Goal: Task Accomplishment & Management: Complete application form

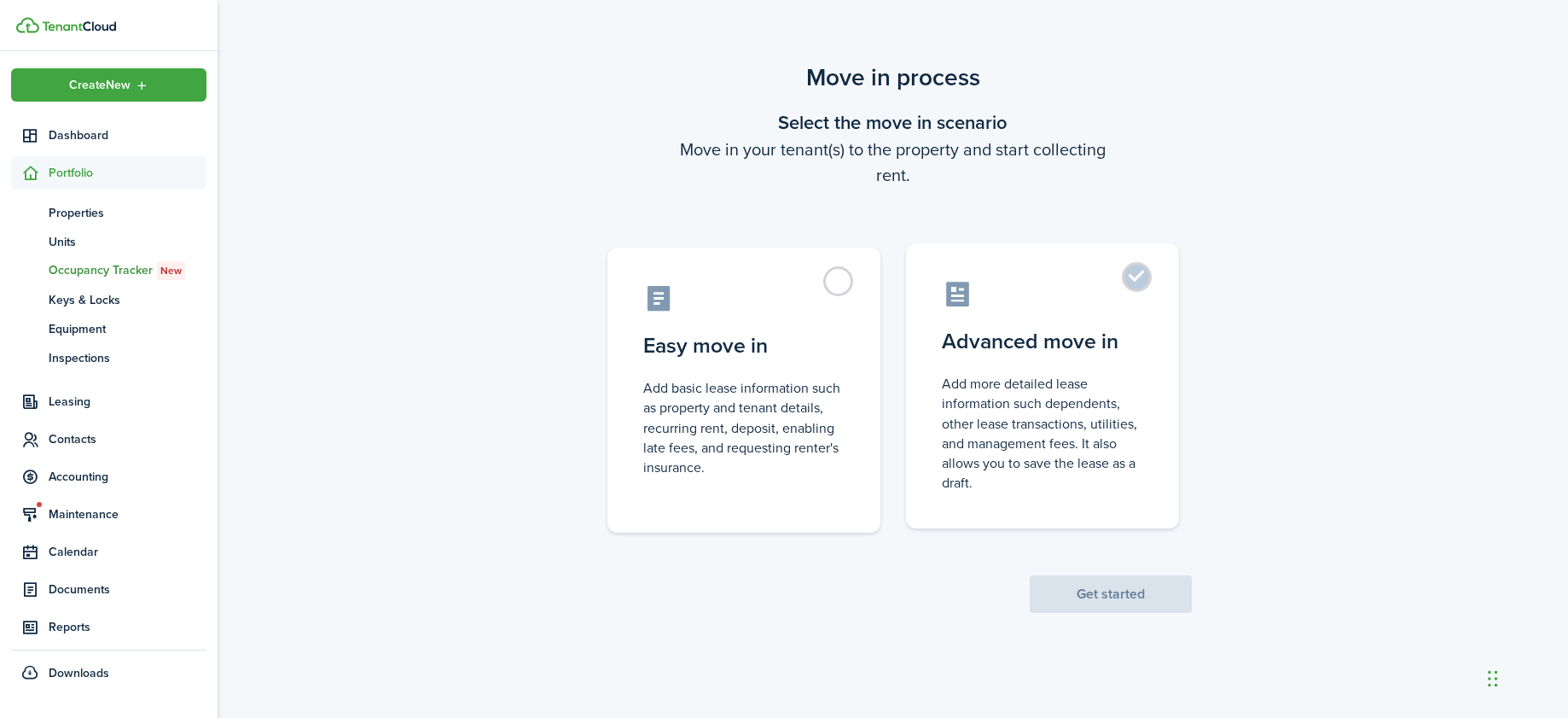
click at [1053, 363] on label "Advanced move in Add more detailed lease information such dependents, other lea…" at bounding box center [1042, 386] width 273 height 285
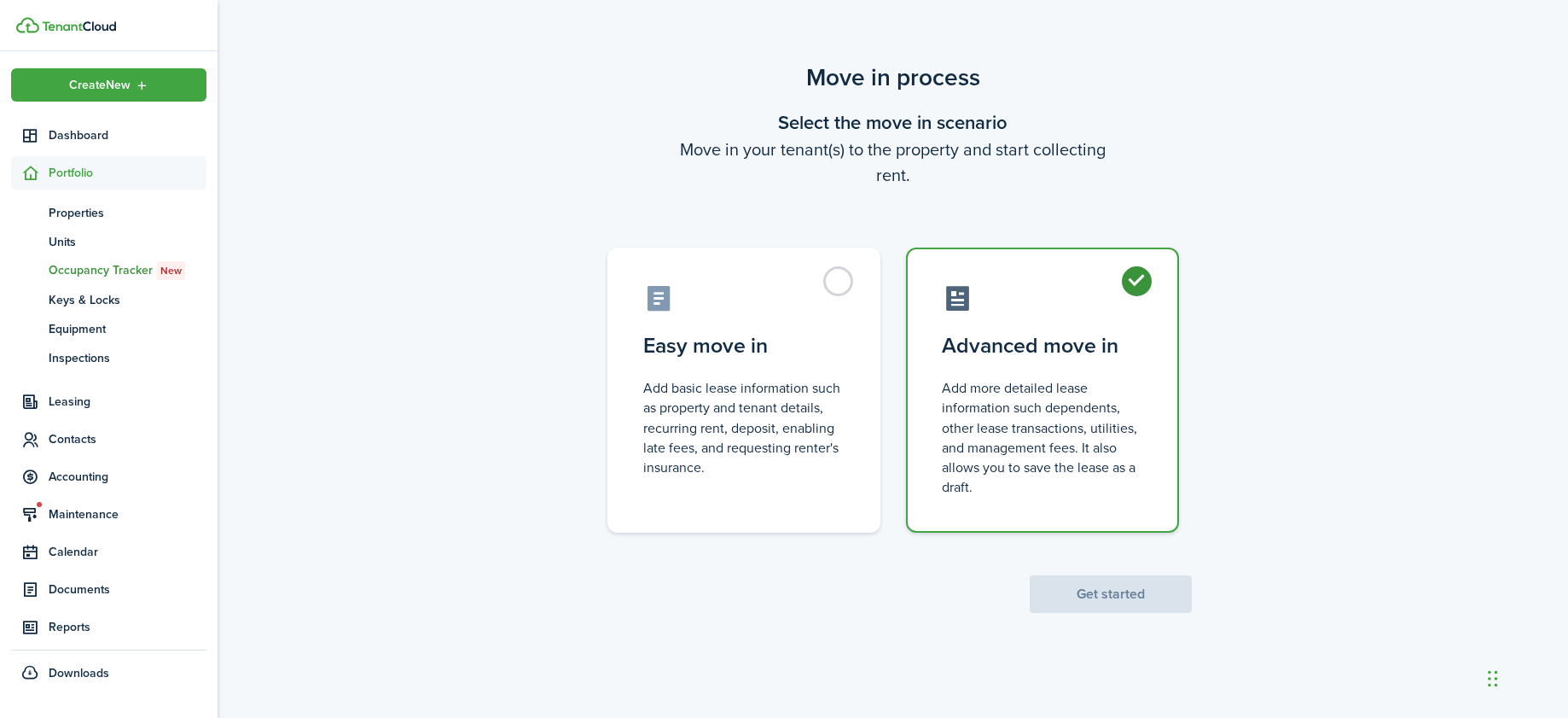
radio input "true"
click at [1137, 594] on button "Get started" at bounding box center [1111, 594] width 162 height 37
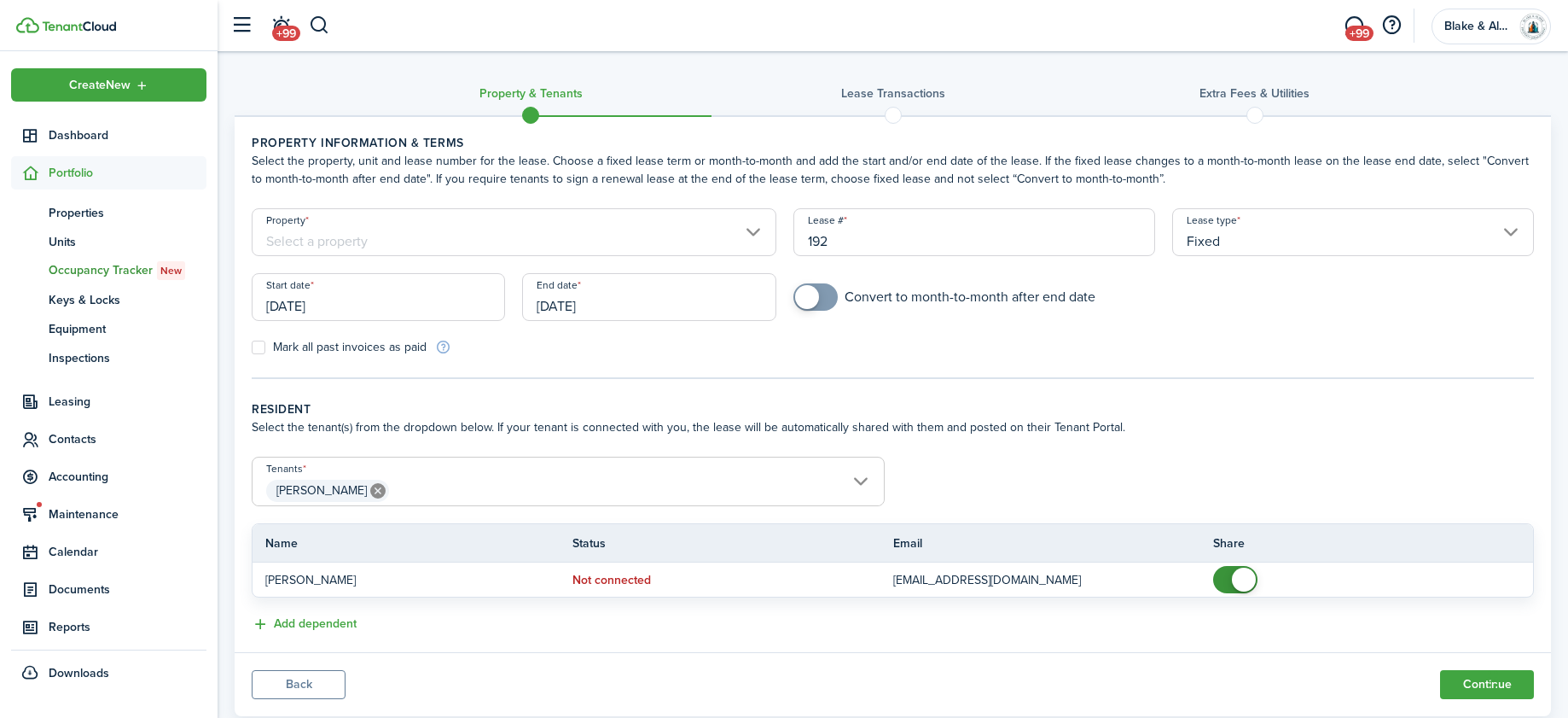
click at [383, 301] on input "[DATE]" at bounding box center [378, 297] width 253 height 48
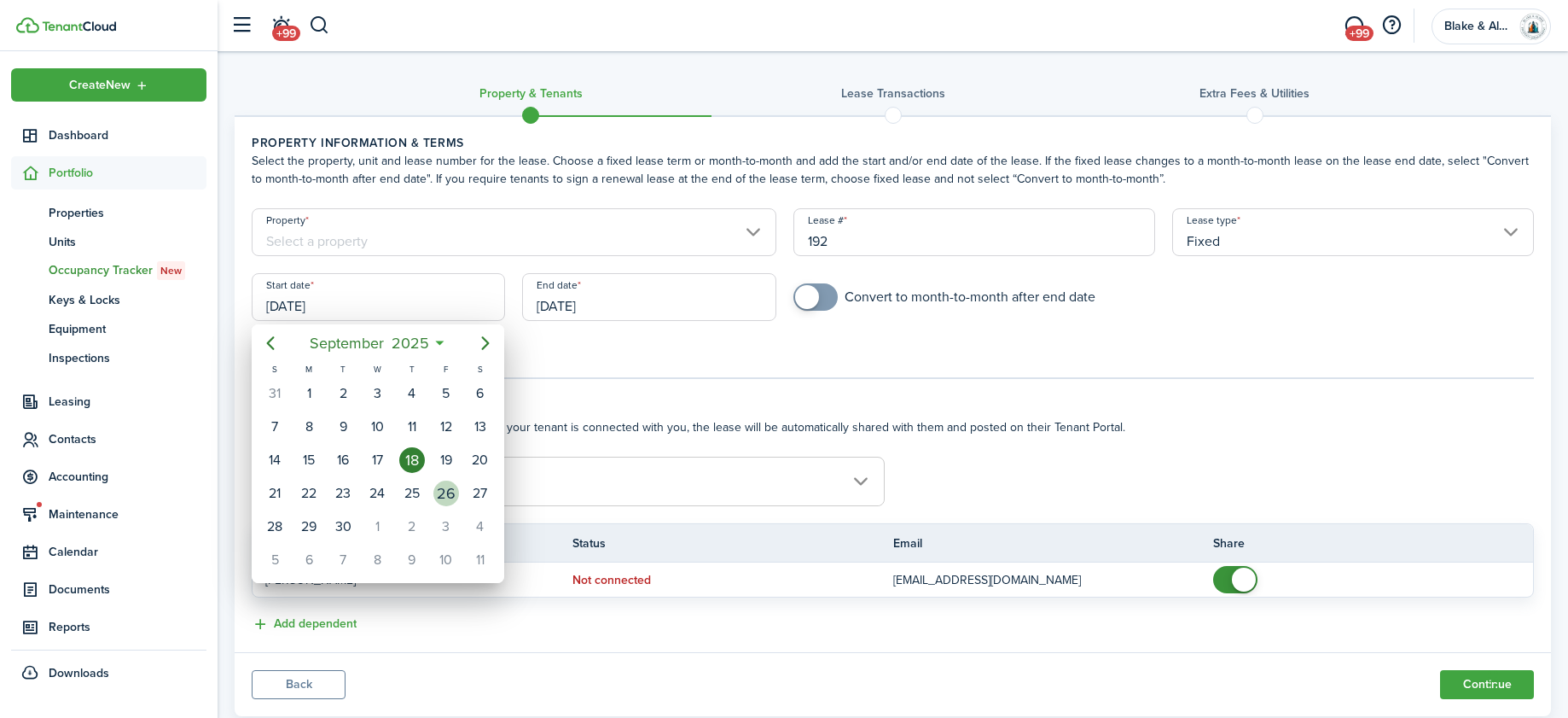
click at [445, 497] on div "26" at bounding box center [446, 493] width 26 height 26
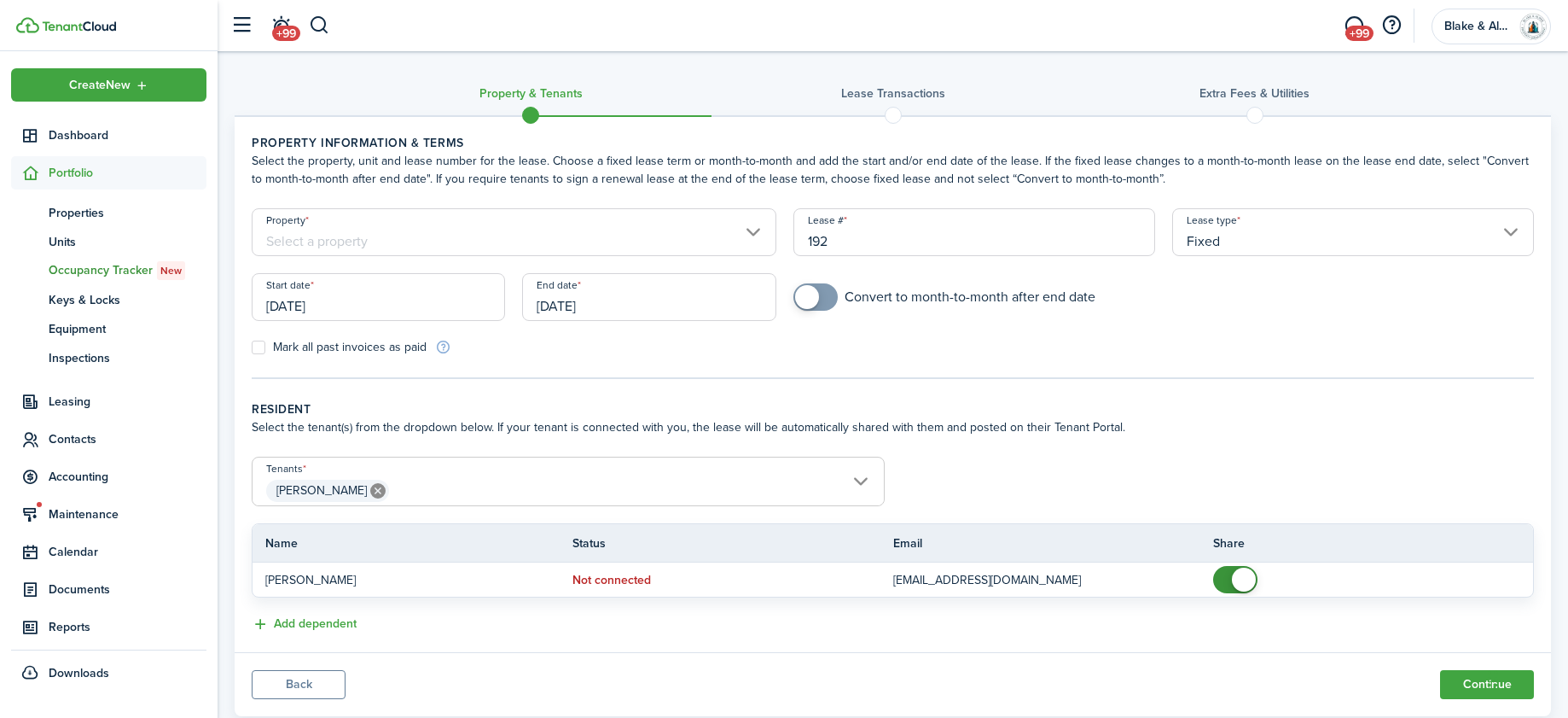
type input "[DATE]"
click at [607, 303] on input "[DATE]" at bounding box center [649, 297] width 253 height 48
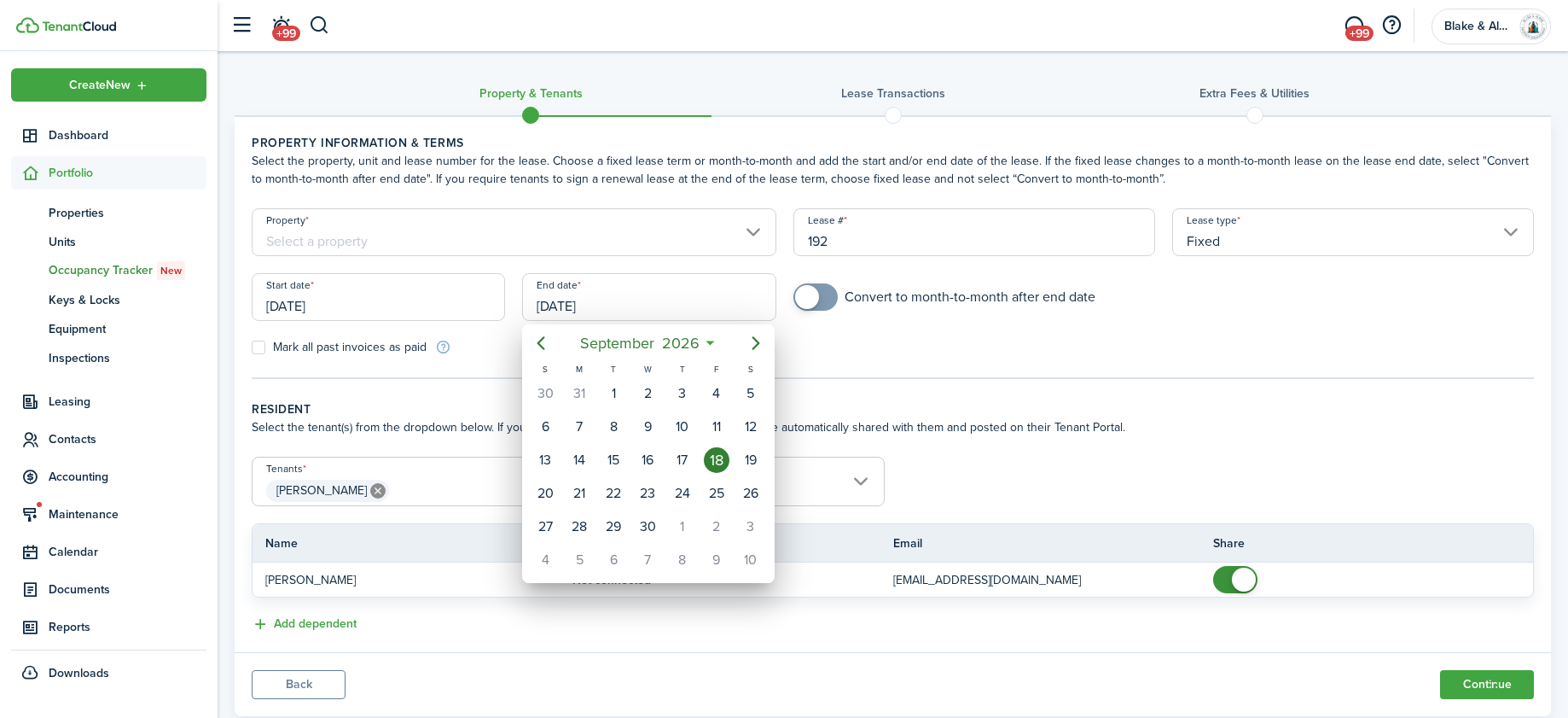
click at [624, 308] on div at bounding box center [784, 359] width 1841 height 991
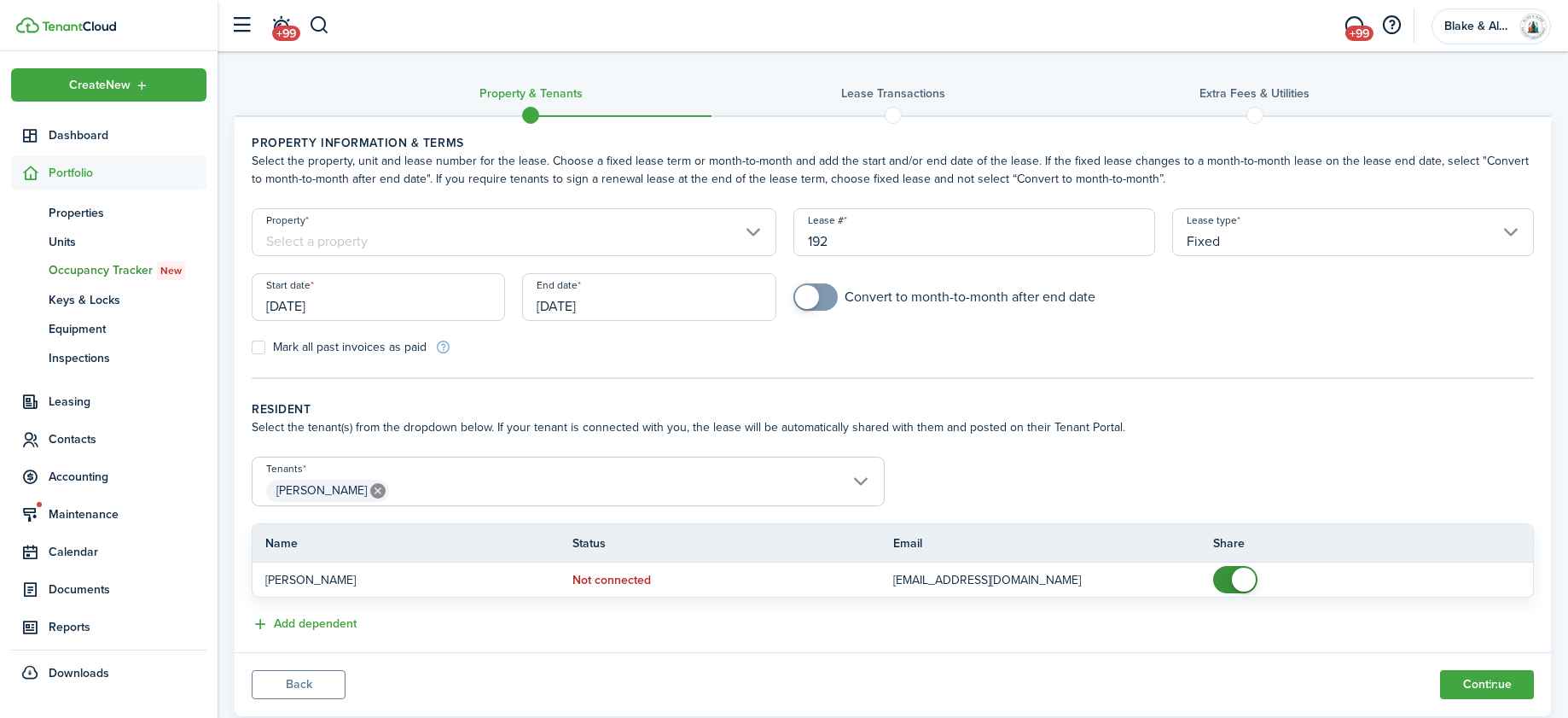
click at [612, 308] on input "[DATE]" at bounding box center [649, 297] width 253 height 48
click at [612, 308] on div at bounding box center [784, 359] width 1841 height 991
click at [612, 308] on input "[DATE]" at bounding box center [649, 297] width 253 height 48
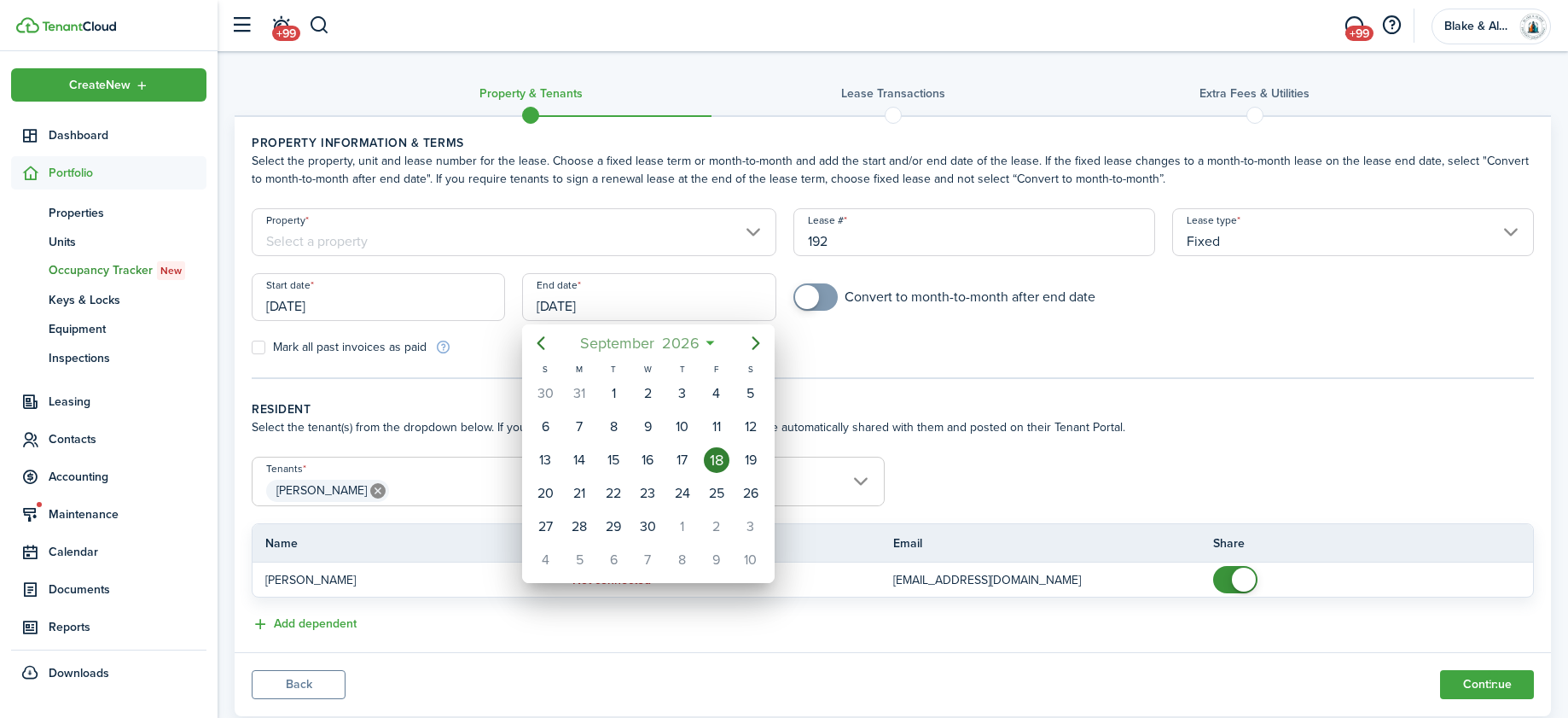
click at [709, 335] on mbsc-button "[DATE]" at bounding box center [639, 342] width 141 height 30
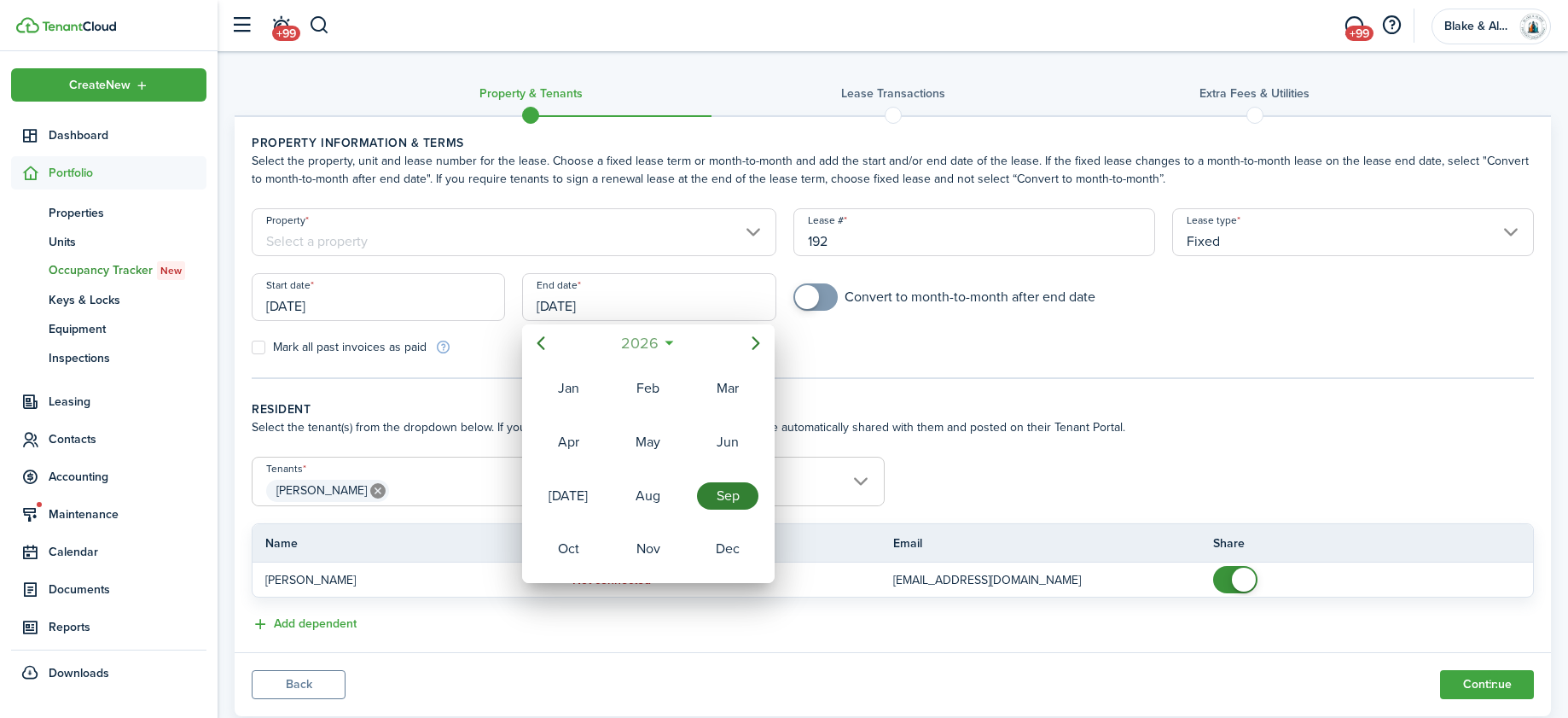
click at [662, 344] on mbsc-button "2026" at bounding box center [639, 342] width 59 height 30
click at [555, 549] on div "2027" at bounding box center [568, 549] width 62 height 28
click at [723, 494] on div "Sep" at bounding box center [727, 496] width 62 height 28
click at [743, 496] on div "25" at bounding box center [751, 493] width 26 height 26
type input "[DATE]"
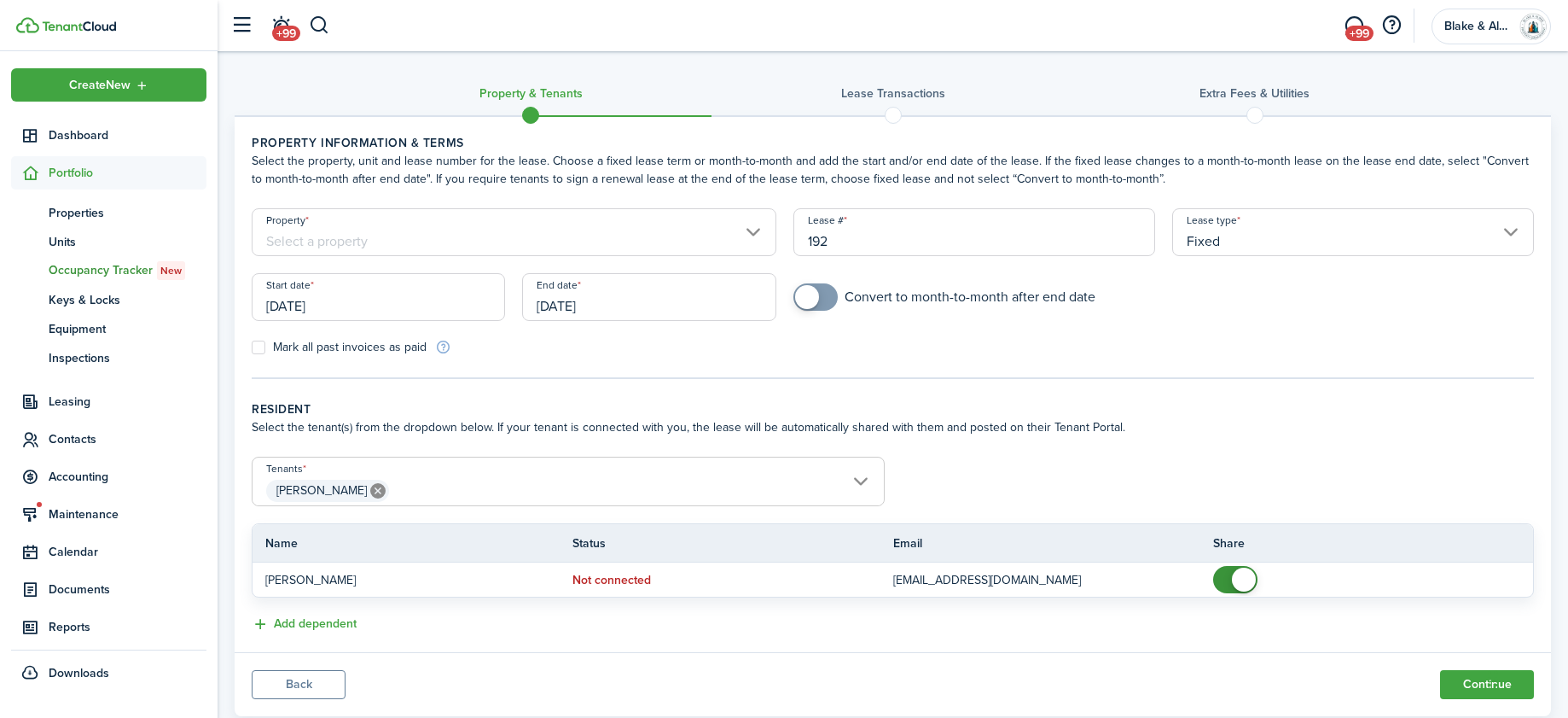
click at [688, 238] on input "Property" at bounding box center [513, 232] width 524 height 48
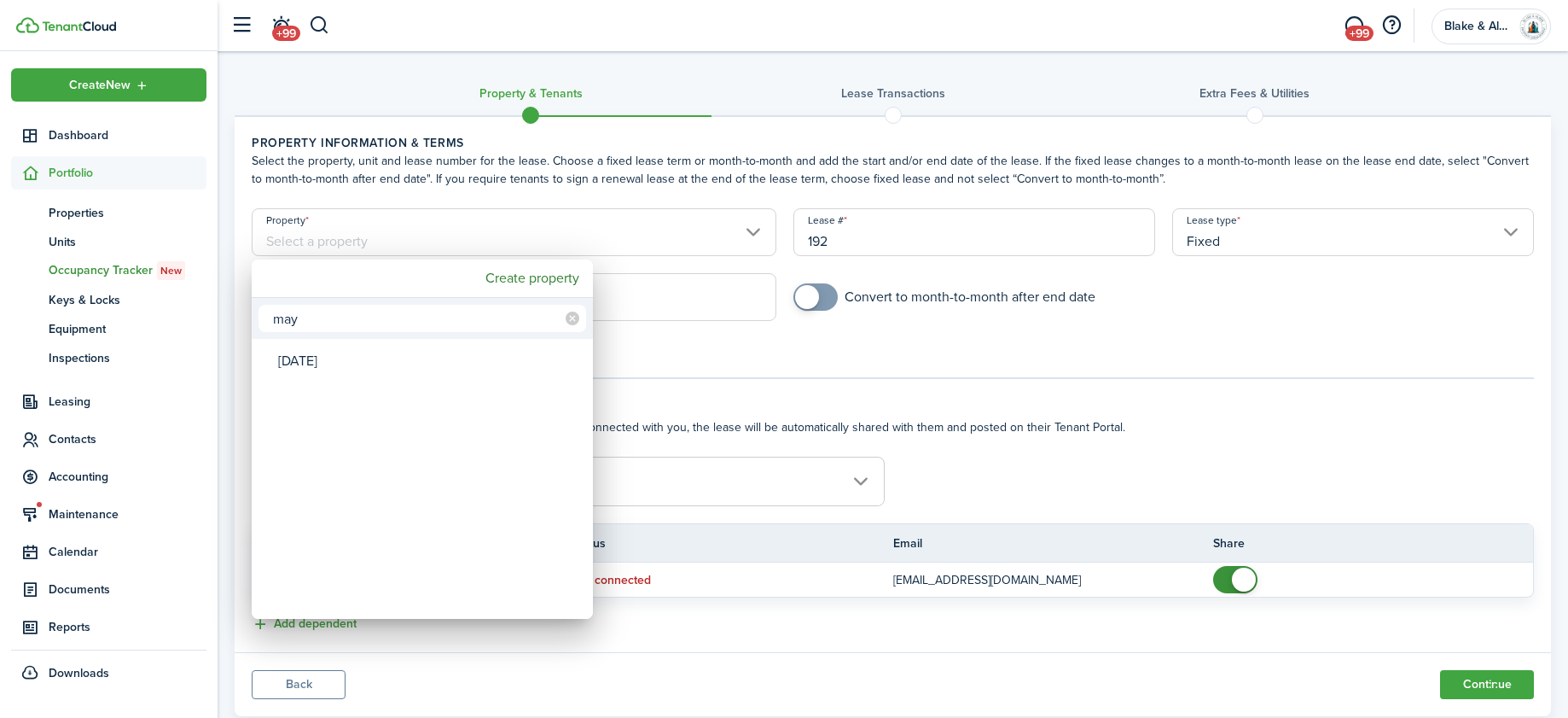
type input "may"
click at [406, 361] on div "[DATE]" at bounding box center [429, 361] width 302 height 39
type input "[DATE]"
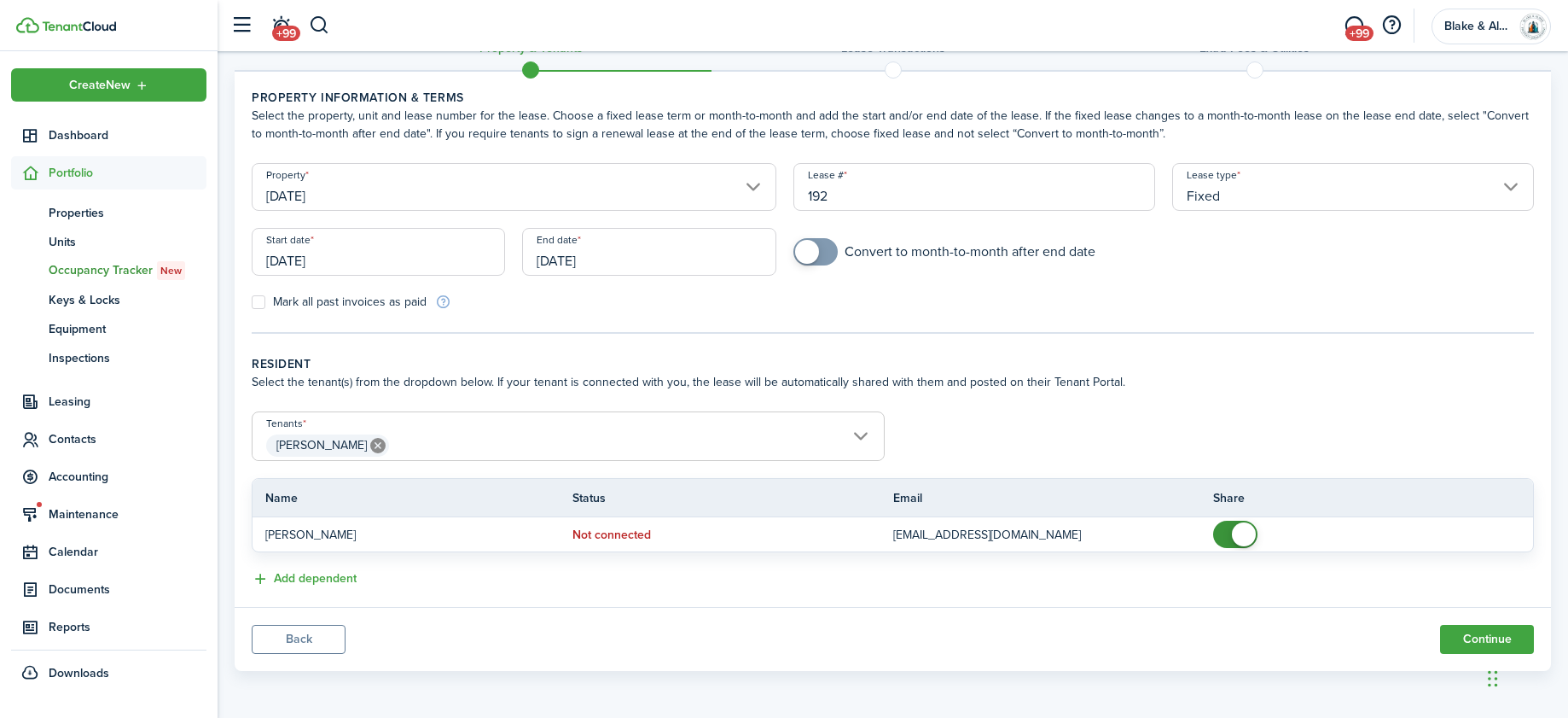
scroll to position [45, 0]
click at [1478, 642] on button "Continue" at bounding box center [1486, 639] width 94 height 29
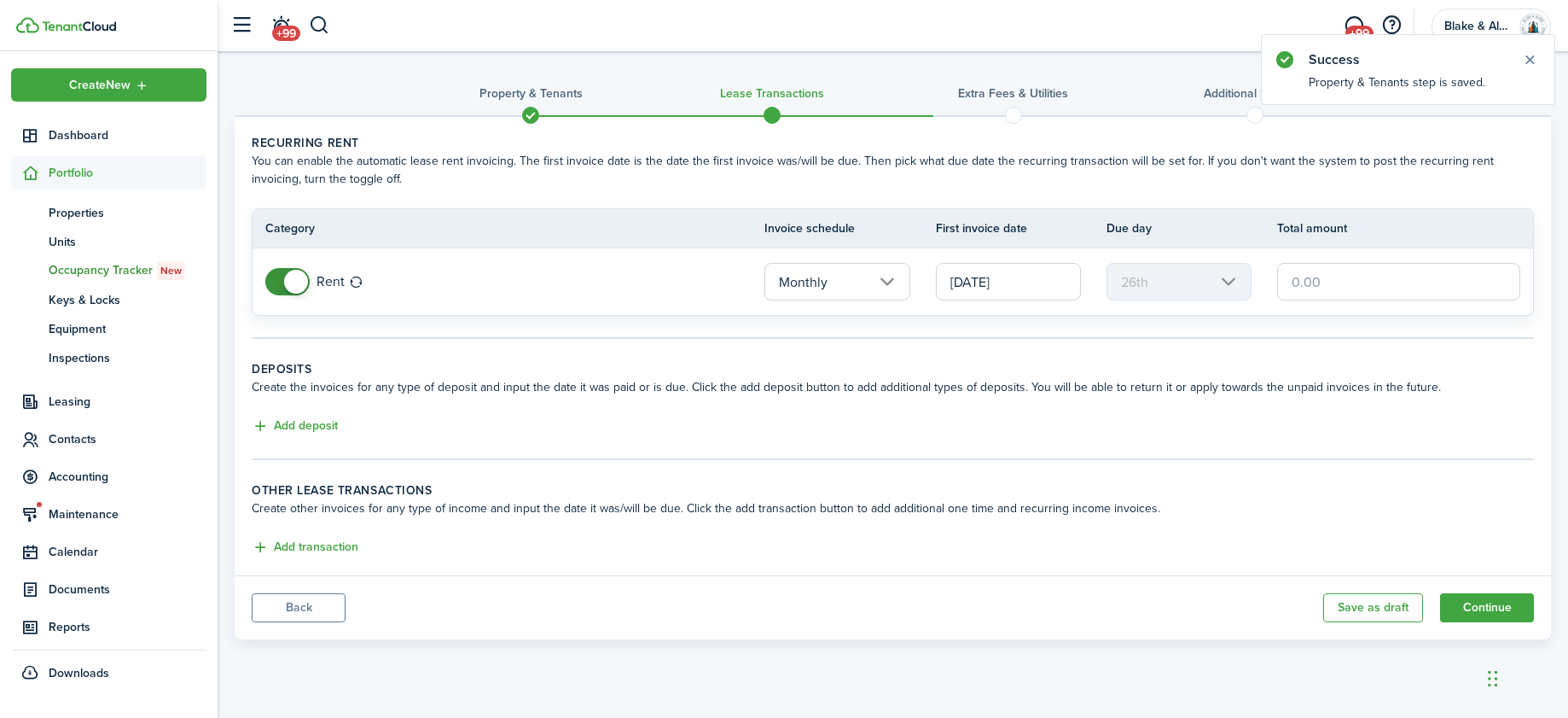
click at [1362, 285] on input "text" at bounding box center [1398, 282] width 243 height 37
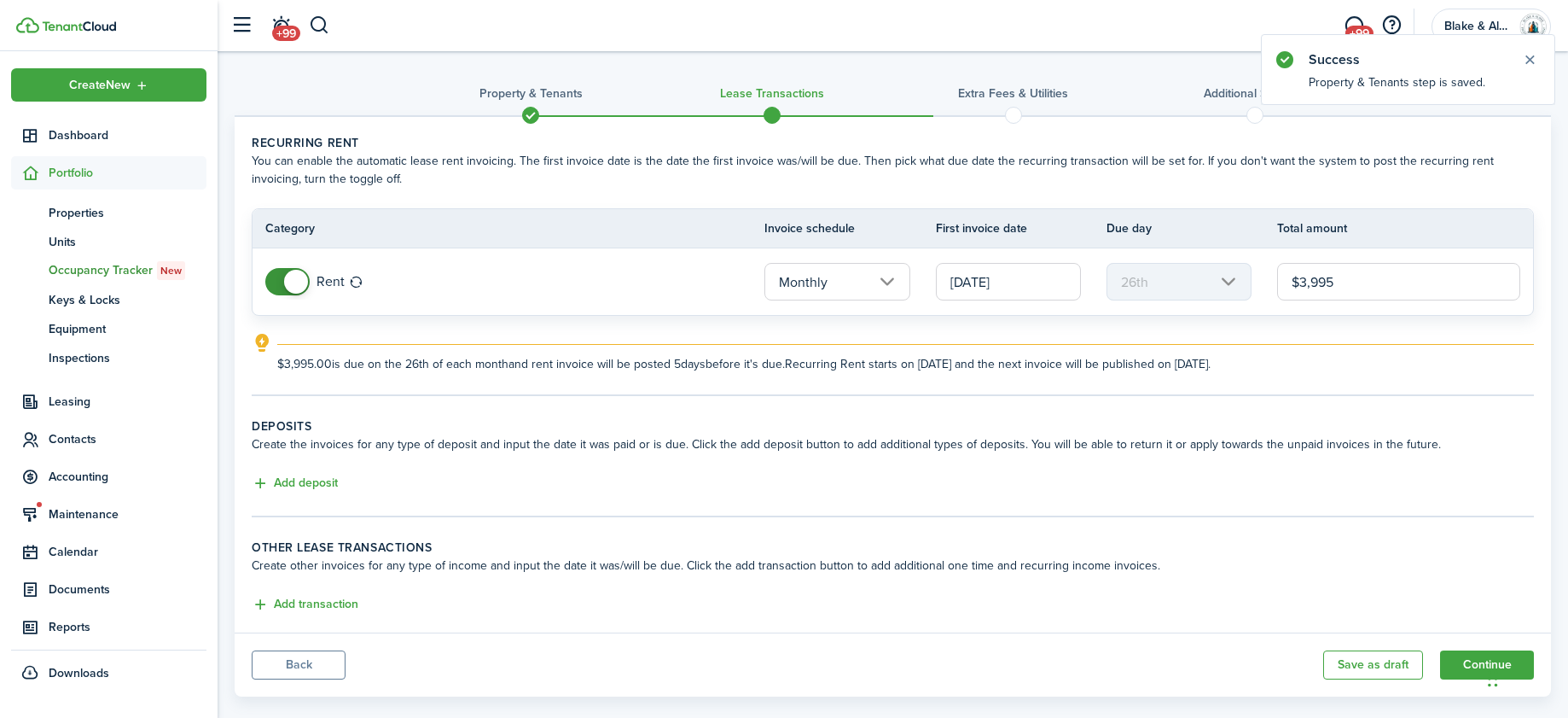
click at [513, 266] on td "Rent" at bounding box center [508, 282] width 512 height 36
type input "$3,995.00"
click at [308, 482] on button "Add deposit" at bounding box center [294, 483] width 86 height 20
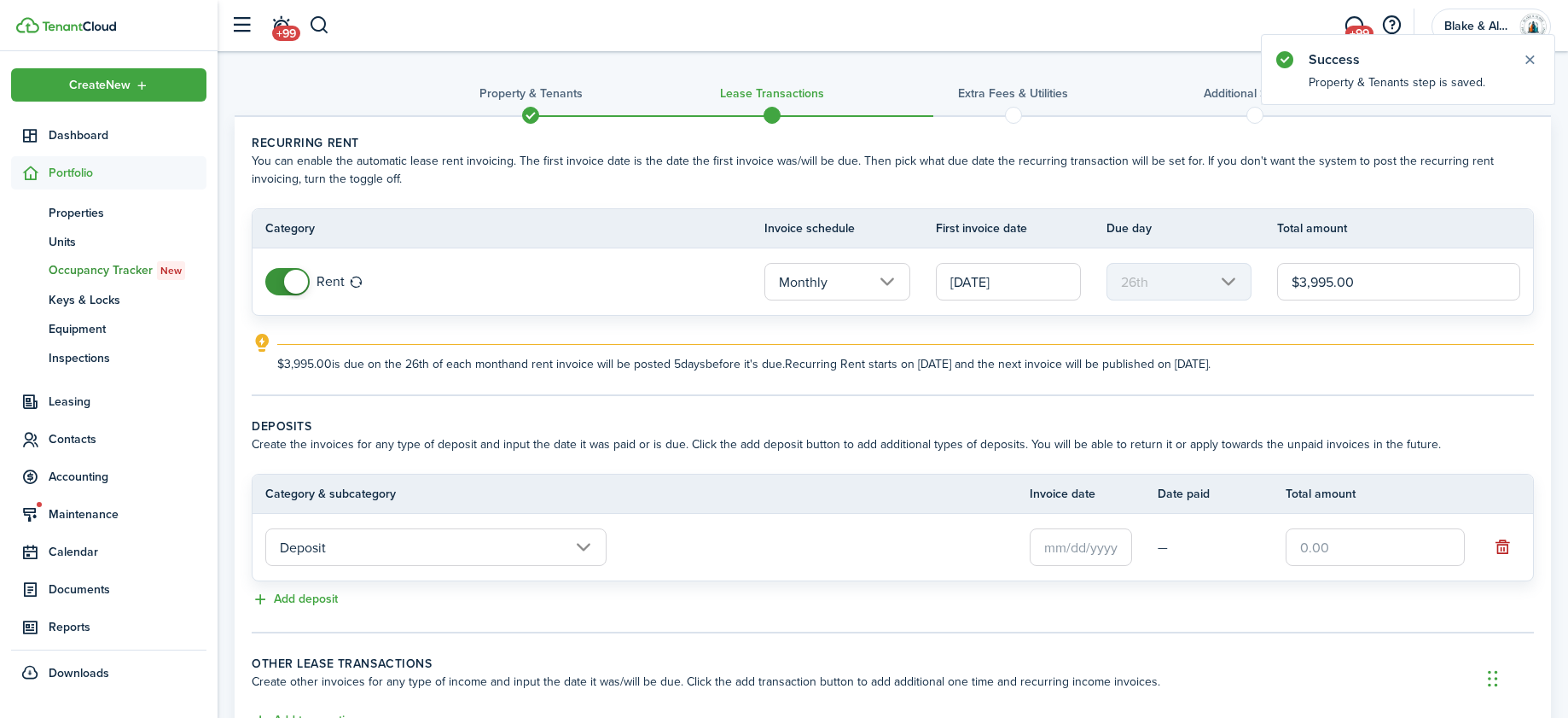
click at [453, 552] on input "Deposit" at bounding box center [436, 547] width 341 height 37
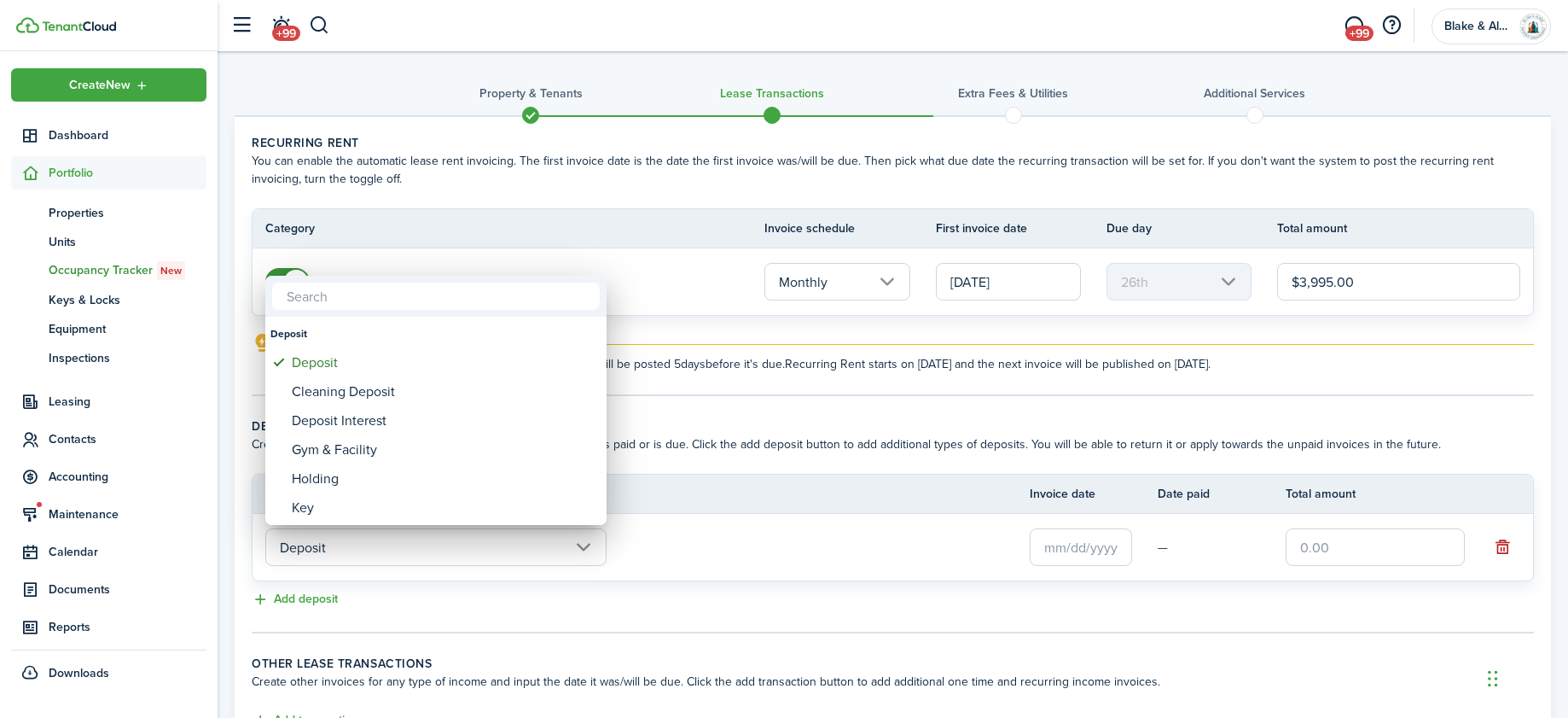
click at [1070, 544] on div at bounding box center [784, 359] width 1841 height 991
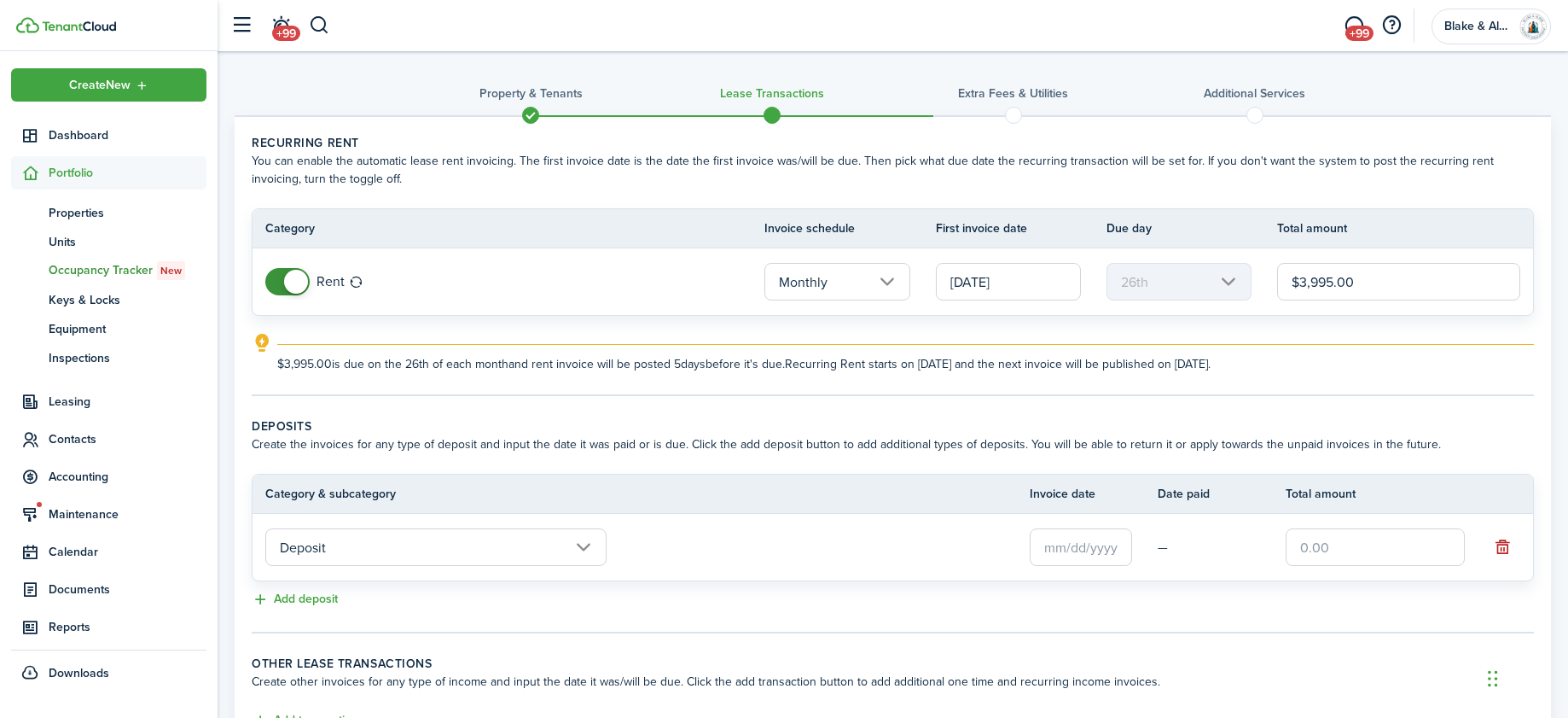
click at [1064, 555] on input "text" at bounding box center [1080, 547] width 103 height 37
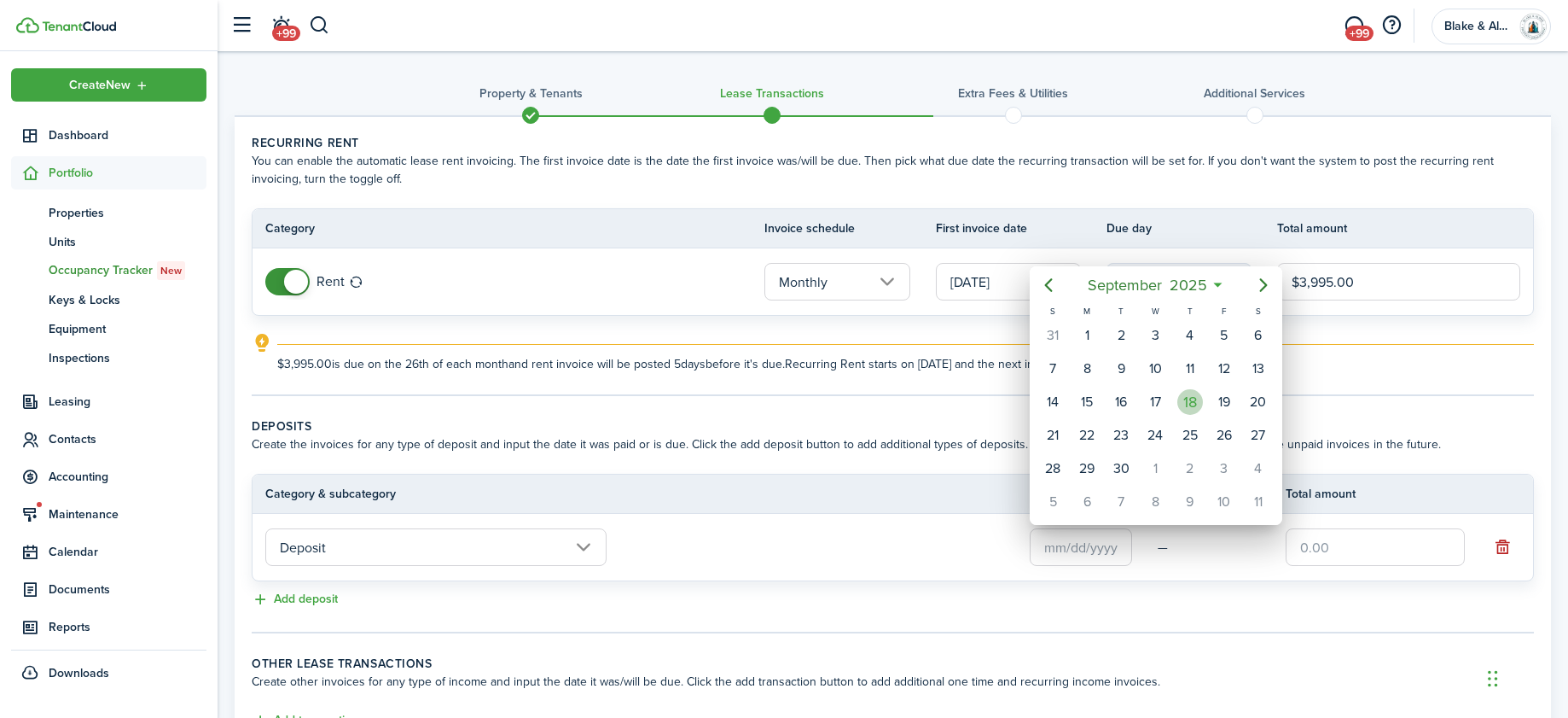
click at [1186, 407] on div "18" at bounding box center [1189, 401] width 26 height 26
type input "[DATE]"
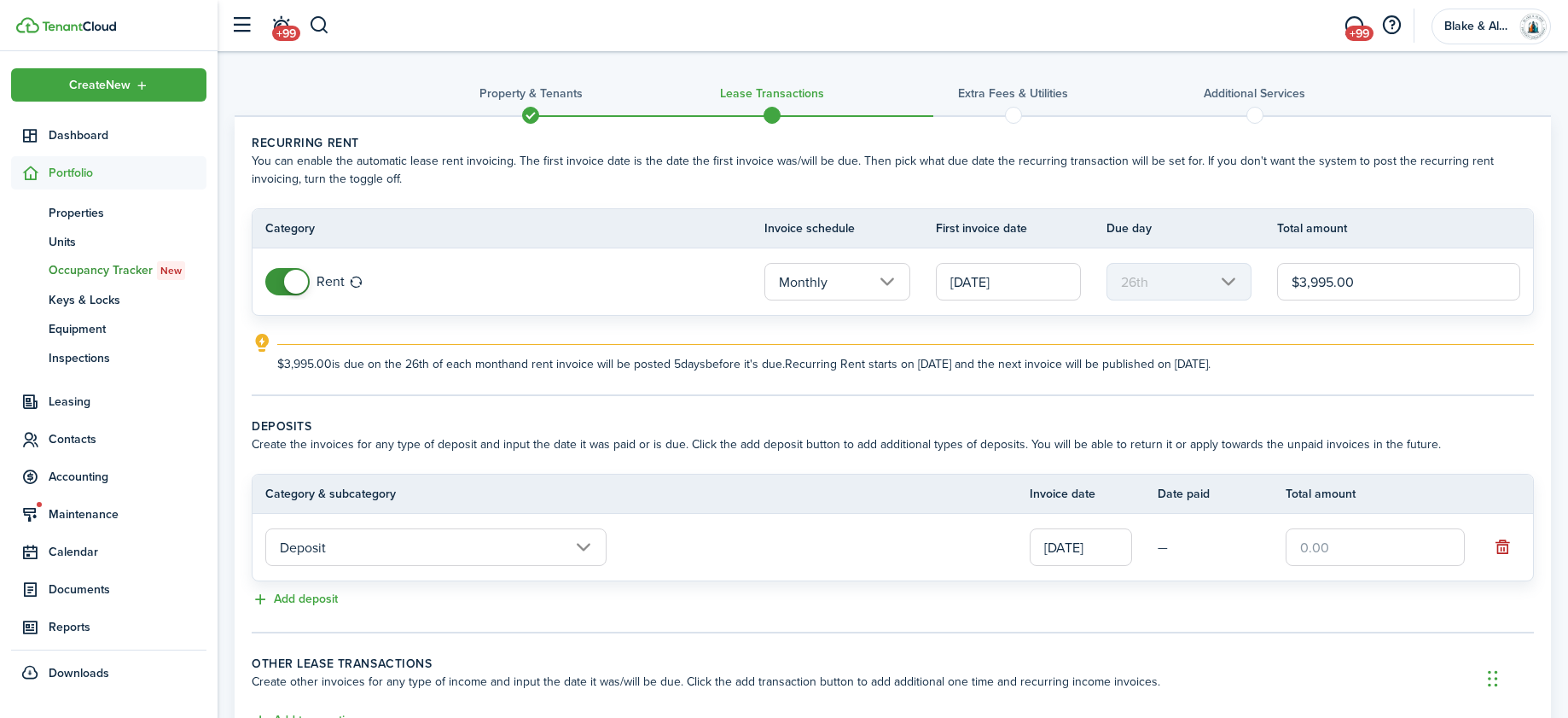
click at [970, 266] on input "[DATE]" at bounding box center [1008, 282] width 145 height 37
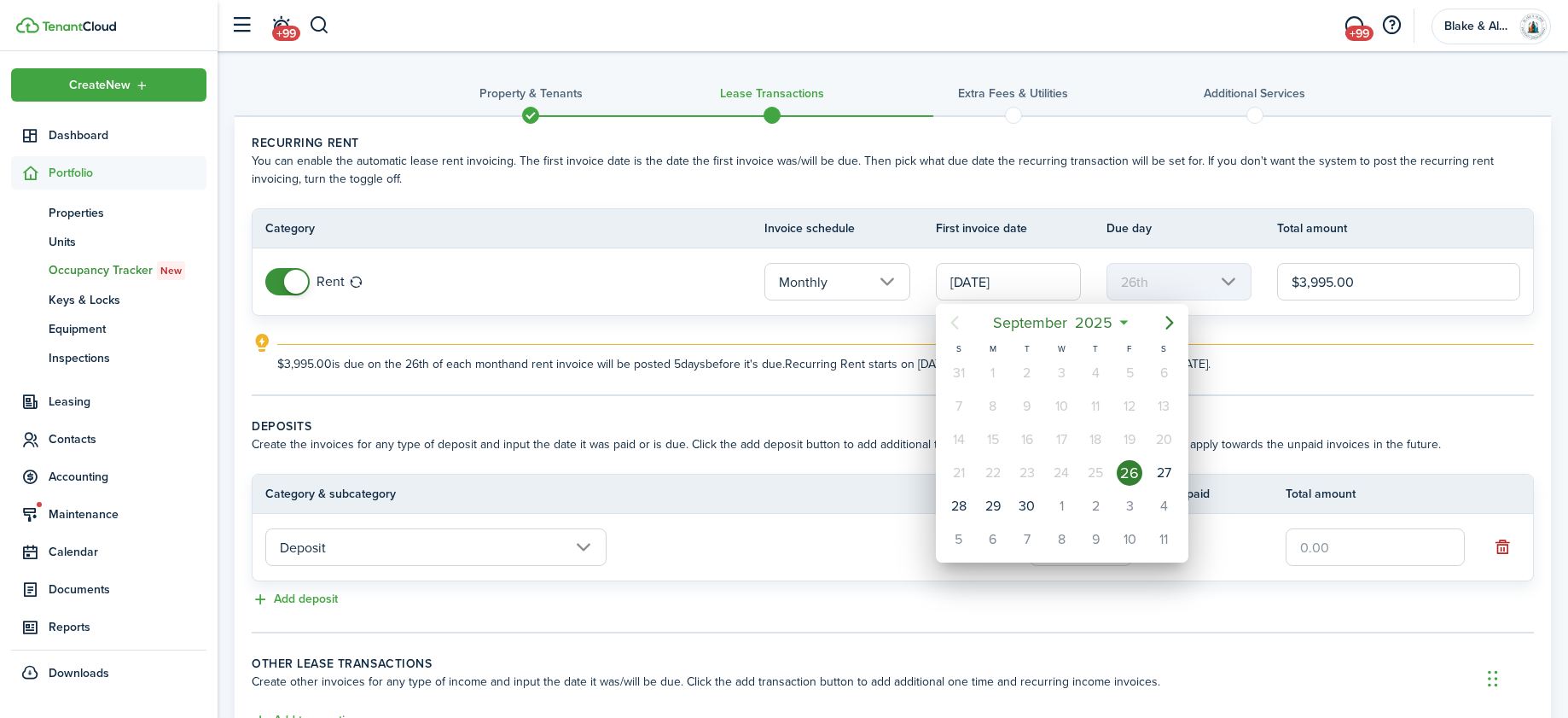
click at [1283, 425] on div at bounding box center [784, 359] width 1841 height 991
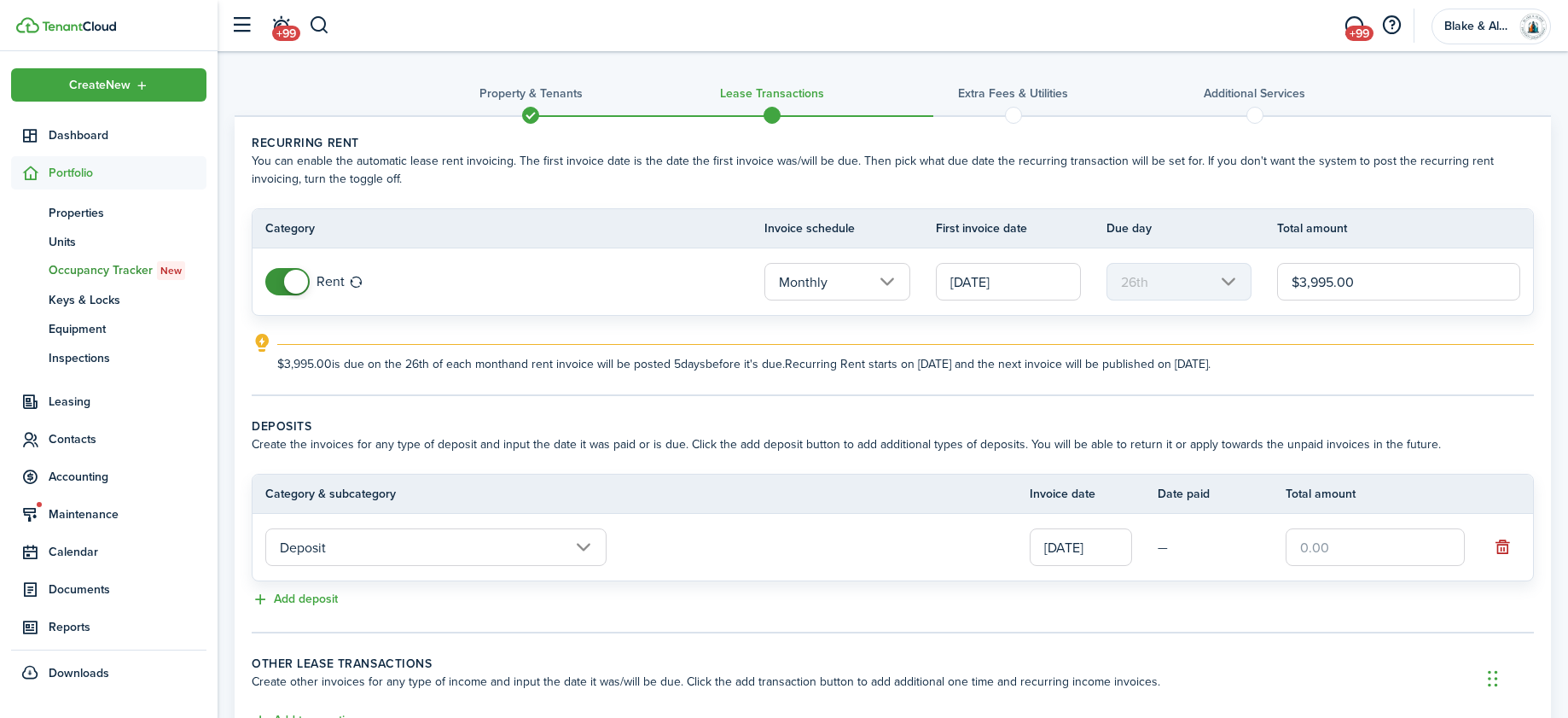
click at [1357, 537] on input "text" at bounding box center [1375, 547] width 179 height 37
type input "$3,995.00"
click at [1316, 431] on wizard-step-header-title "Deposits" at bounding box center [892, 426] width 1282 height 18
click at [971, 289] on input "[DATE]" at bounding box center [1008, 282] width 145 height 37
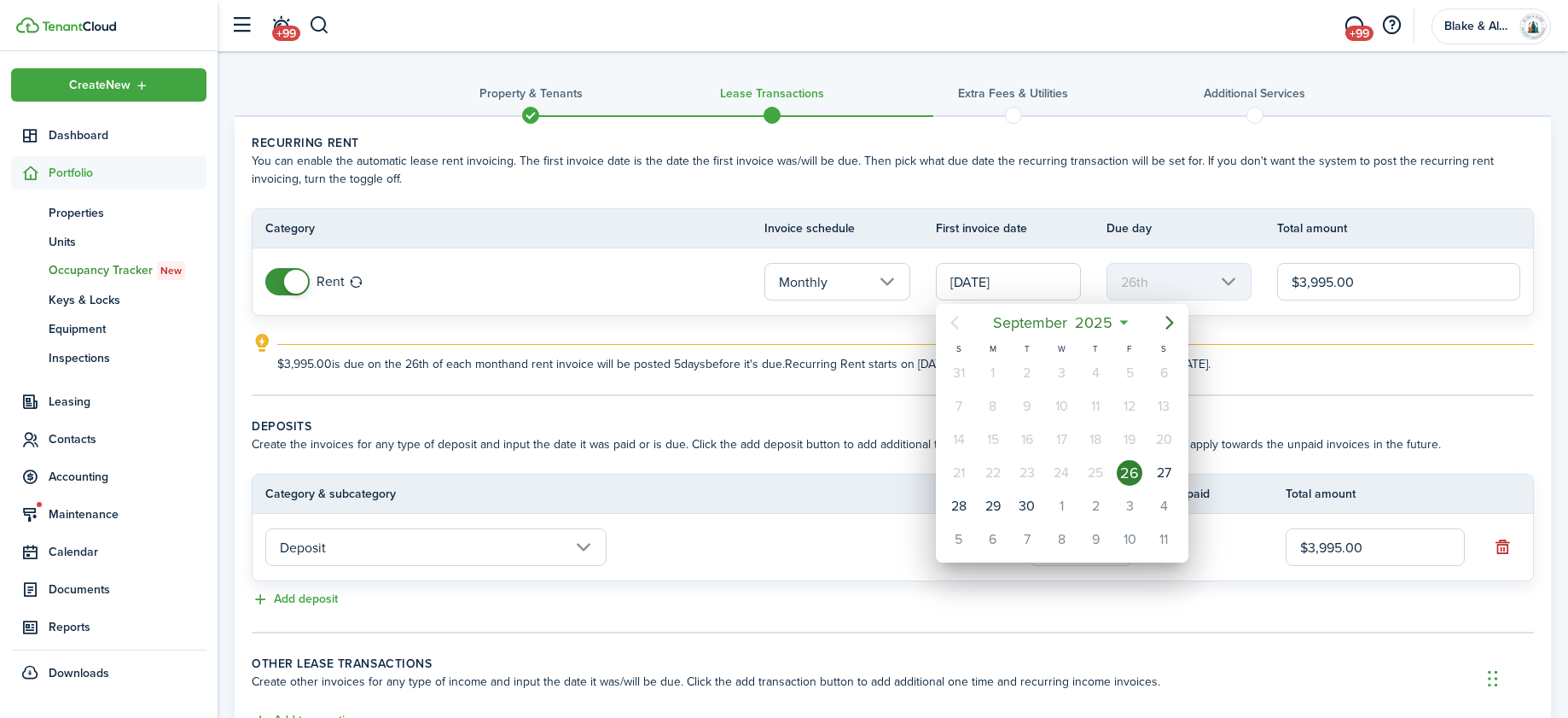
click at [1276, 406] on div at bounding box center [784, 359] width 1841 height 991
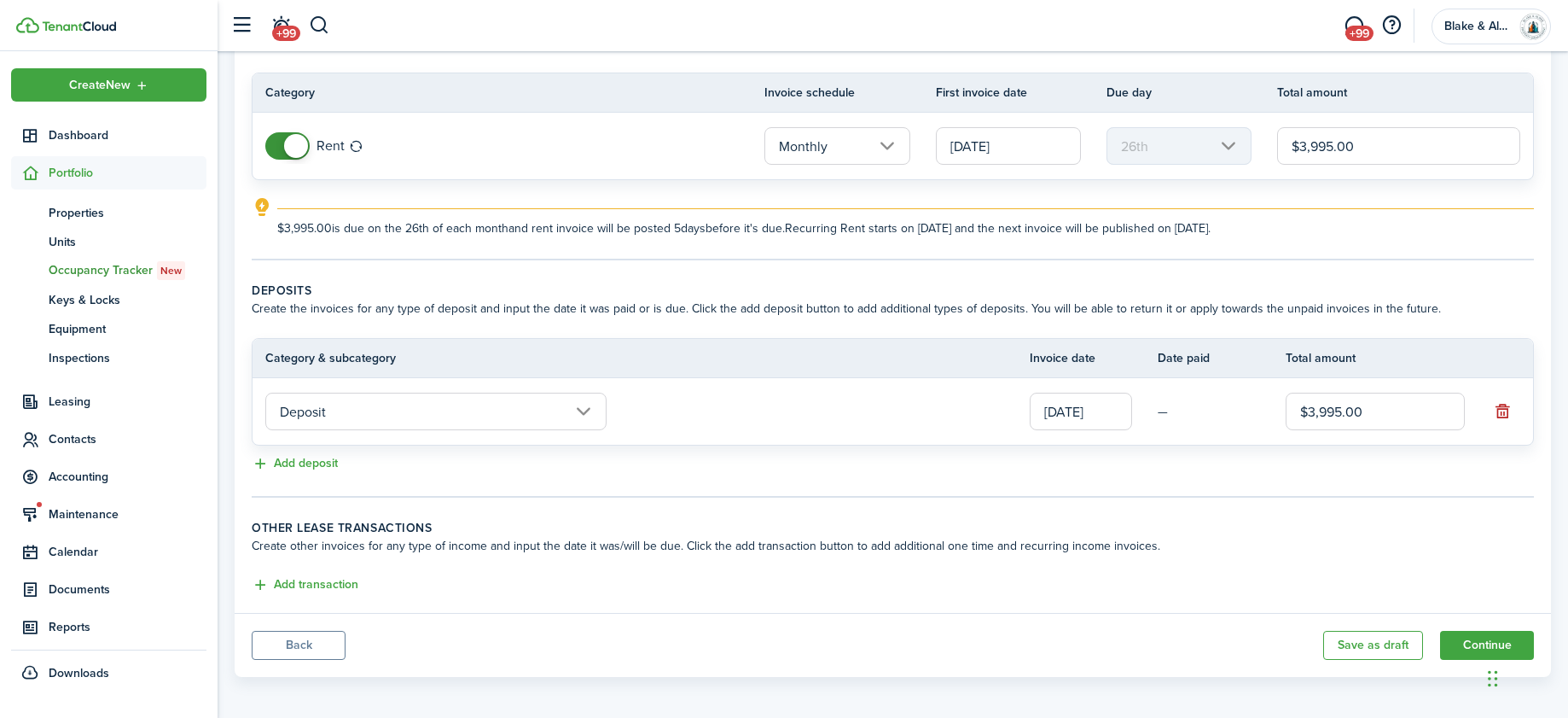
scroll to position [136, 0]
click at [307, 579] on button "Add transaction" at bounding box center [305, 584] width 107 height 20
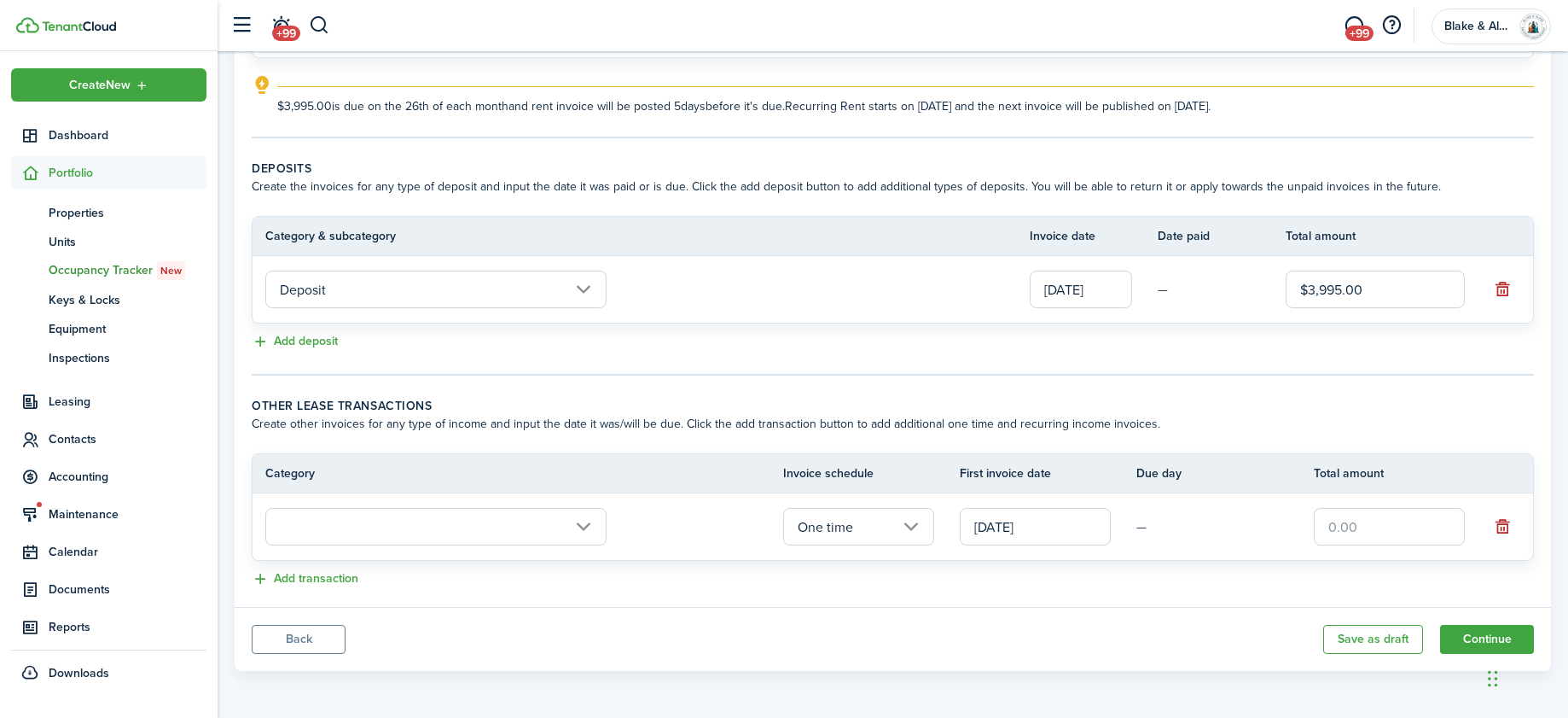
click at [332, 530] on input "text" at bounding box center [436, 526] width 341 height 37
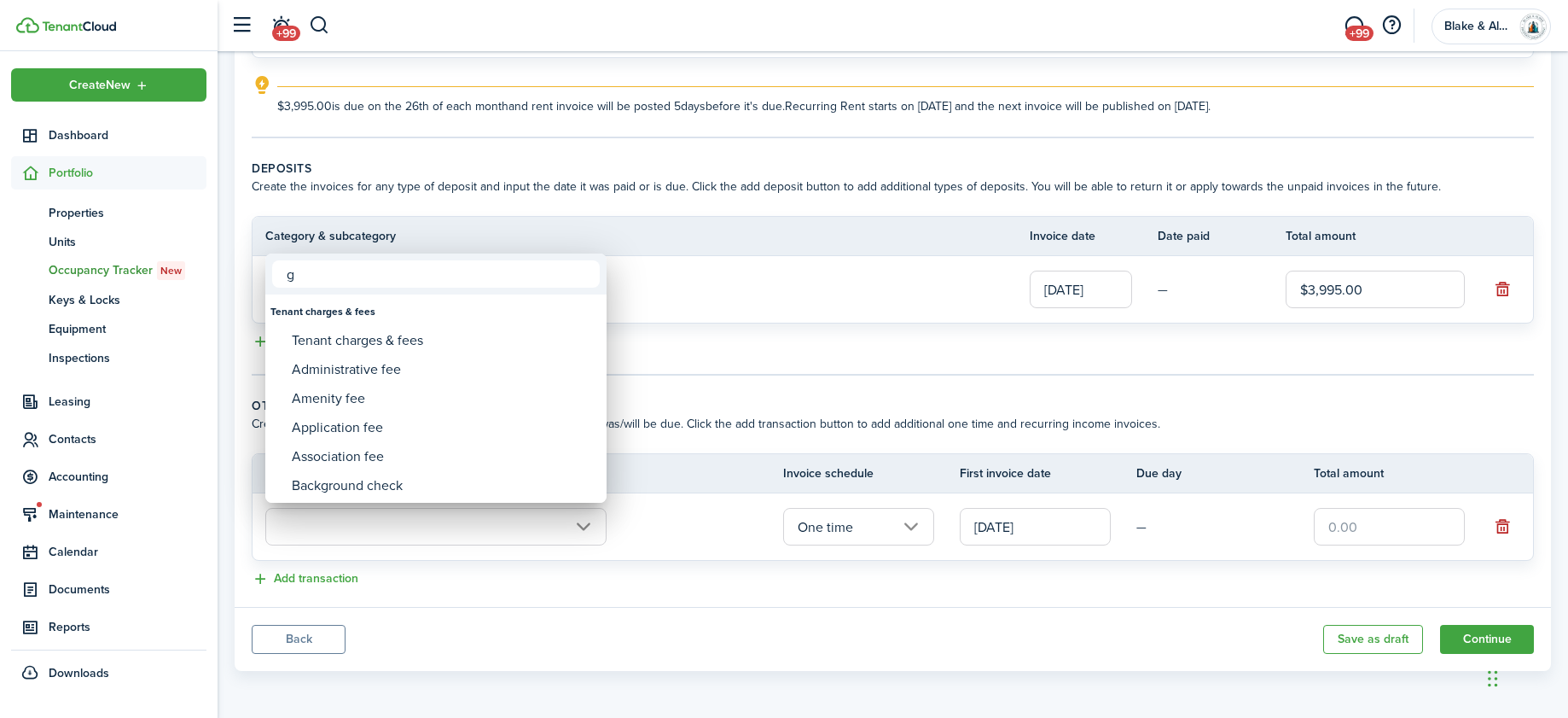
scroll to position [258, 0]
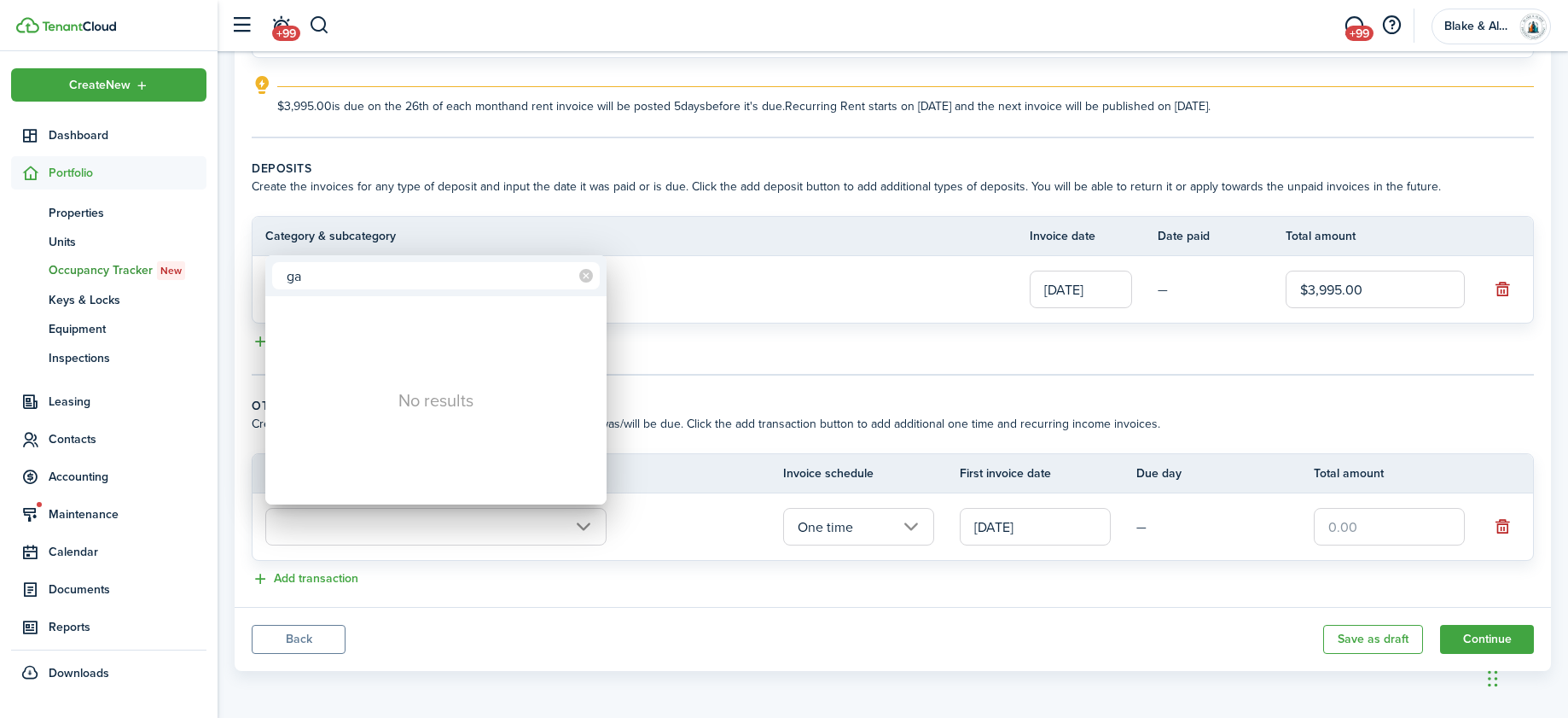
type input "g"
type input "uti"
click at [332, 585] on div at bounding box center [784, 359] width 1841 height 991
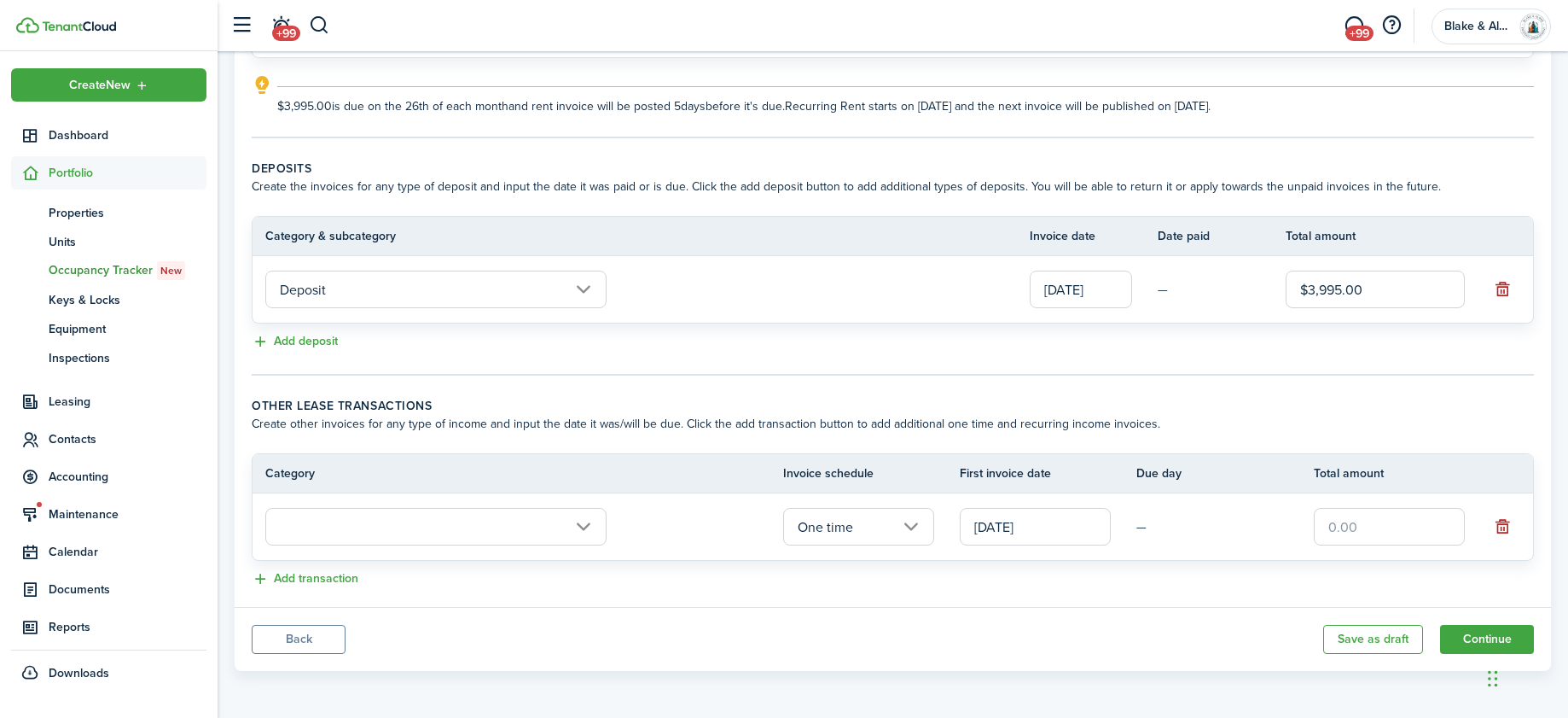
click at [331, 531] on input "text" at bounding box center [436, 526] width 341 height 37
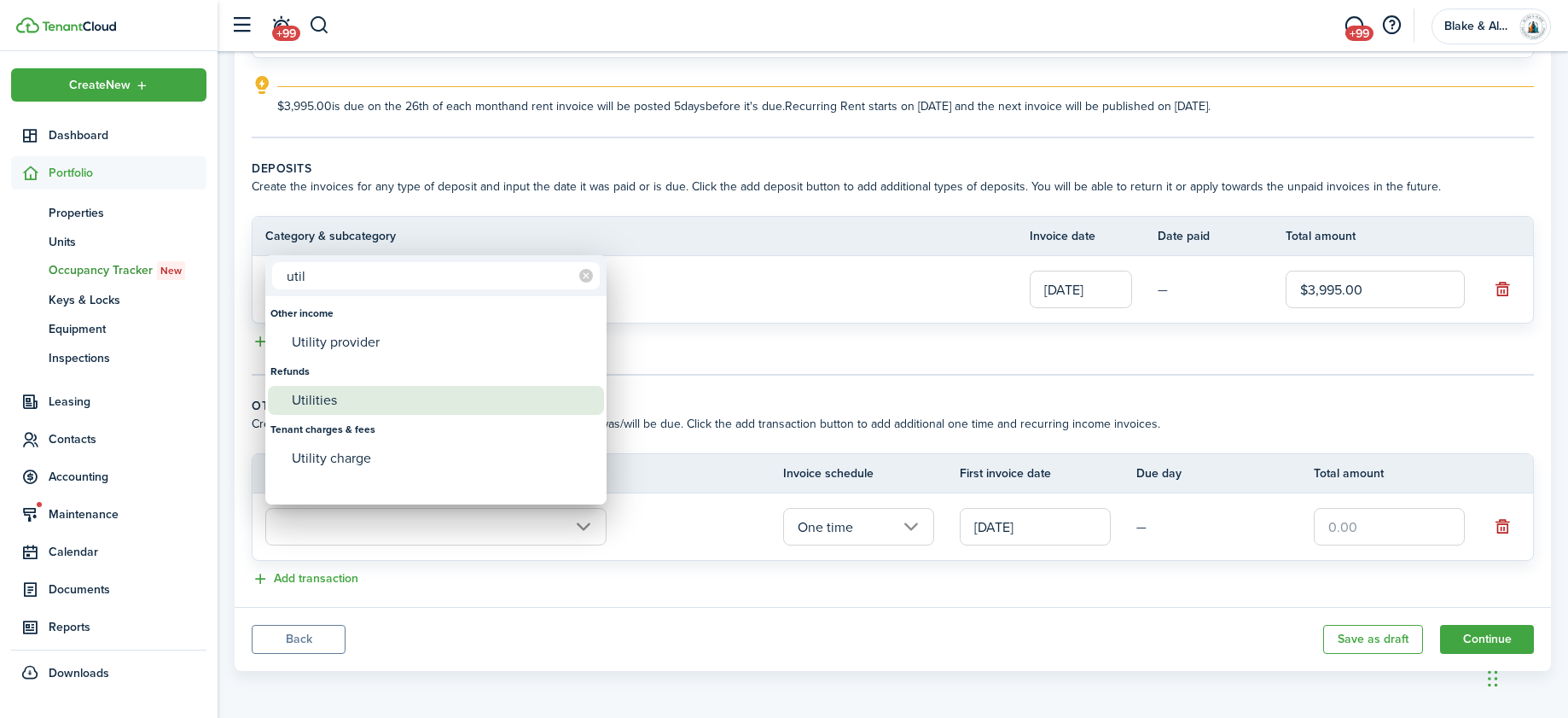
type input "util"
click at [316, 401] on div "Utilities" at bounding box center [442, 400] width 302 height 29
type input "Refunds / Utilities"
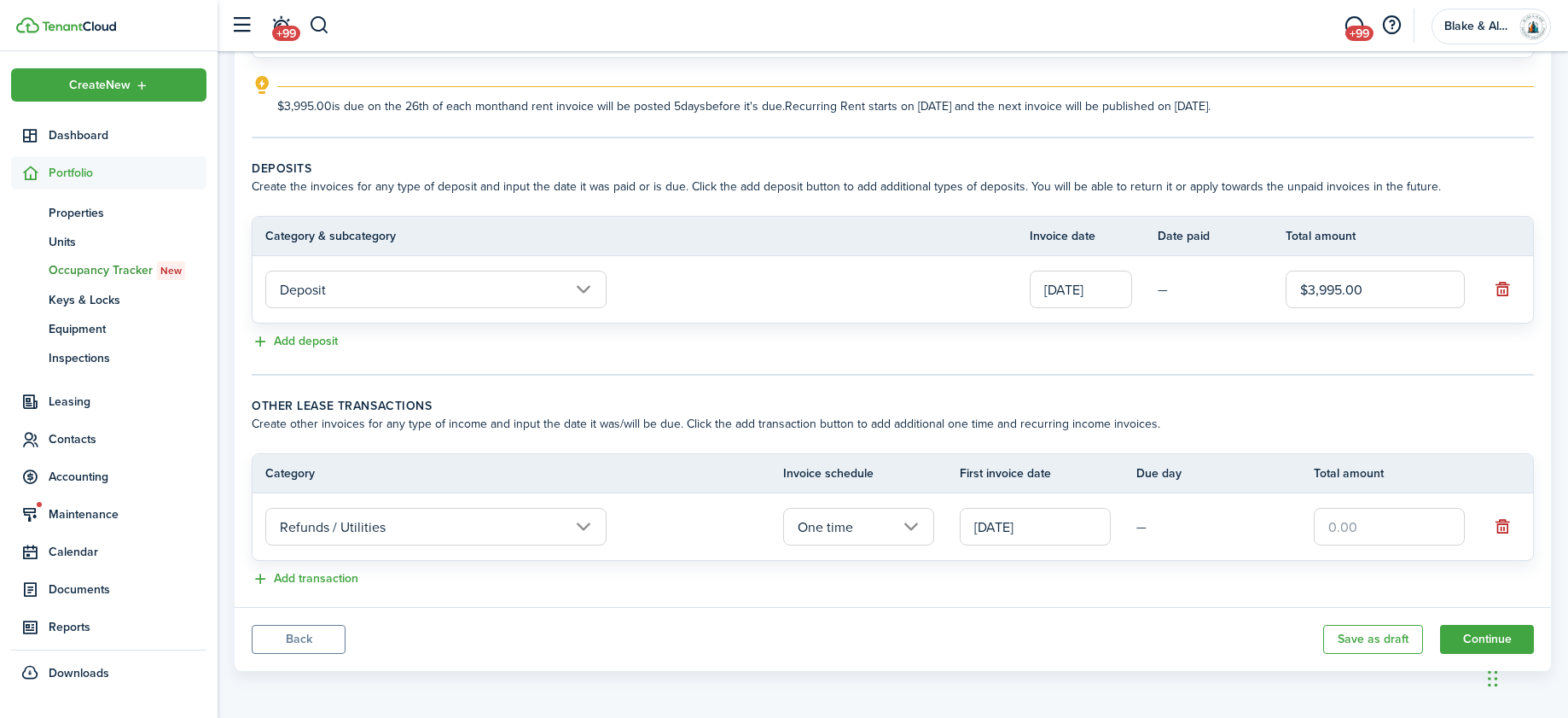
click at [1042, 527] on input "[DATE]" at bounding box center [1034, 526] width 151 height 37
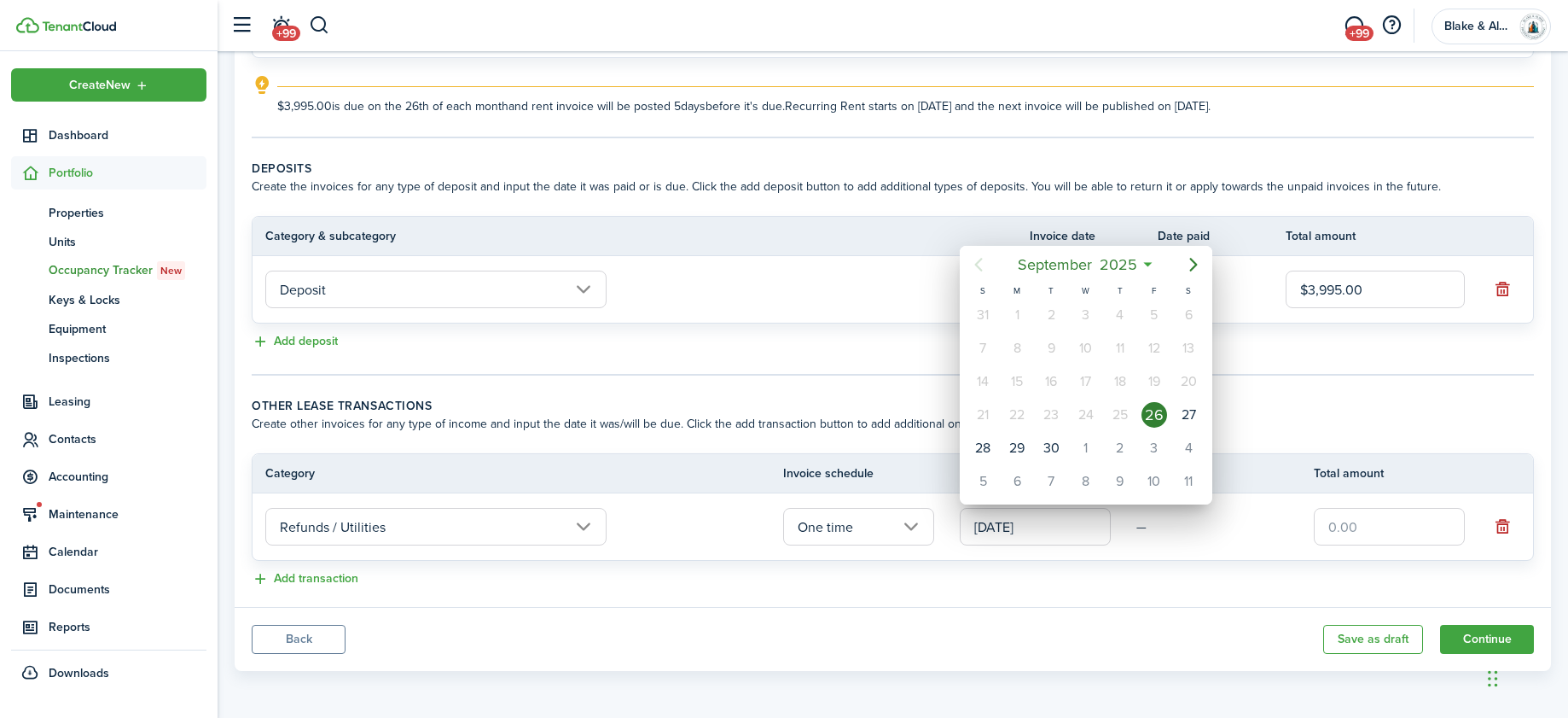
click at [1167, 411] on div "26" at bounding box center [1154, 415] width 34 height 32
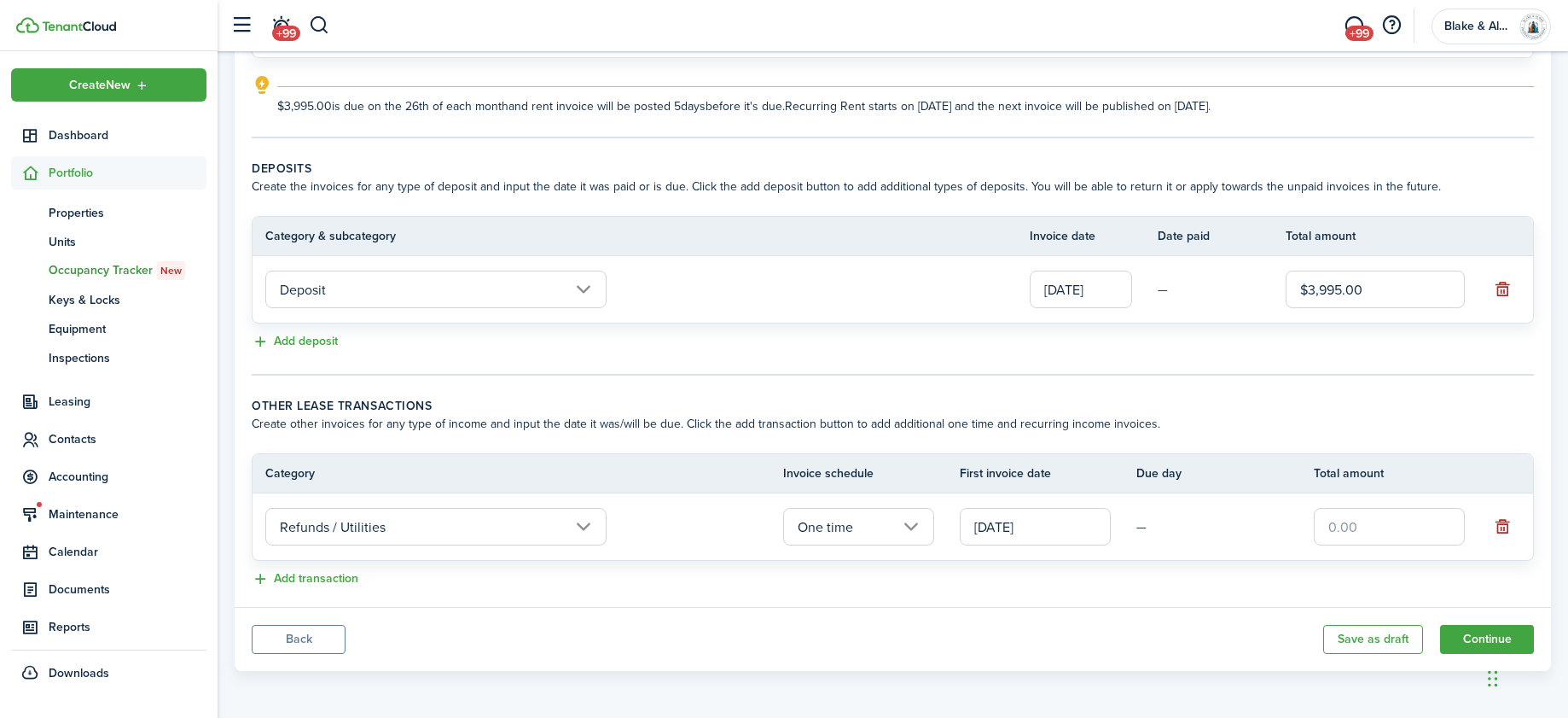
drag, startPoint x: 1313, startPoint y: 522, endPoint x: 1330, endPoint y: 526, distance: 17.5
click at [1314, 522] on input "text" at bounding box center [1389, 526] width 151 height 37
type input "$50.00"
click at [707, 571] on div "Add transaction" at bounding box center [892, 579] width 1282 height 21
click at [1474, 640] on button "Continue" at bounding box center [1486, 639] width 94 height 29
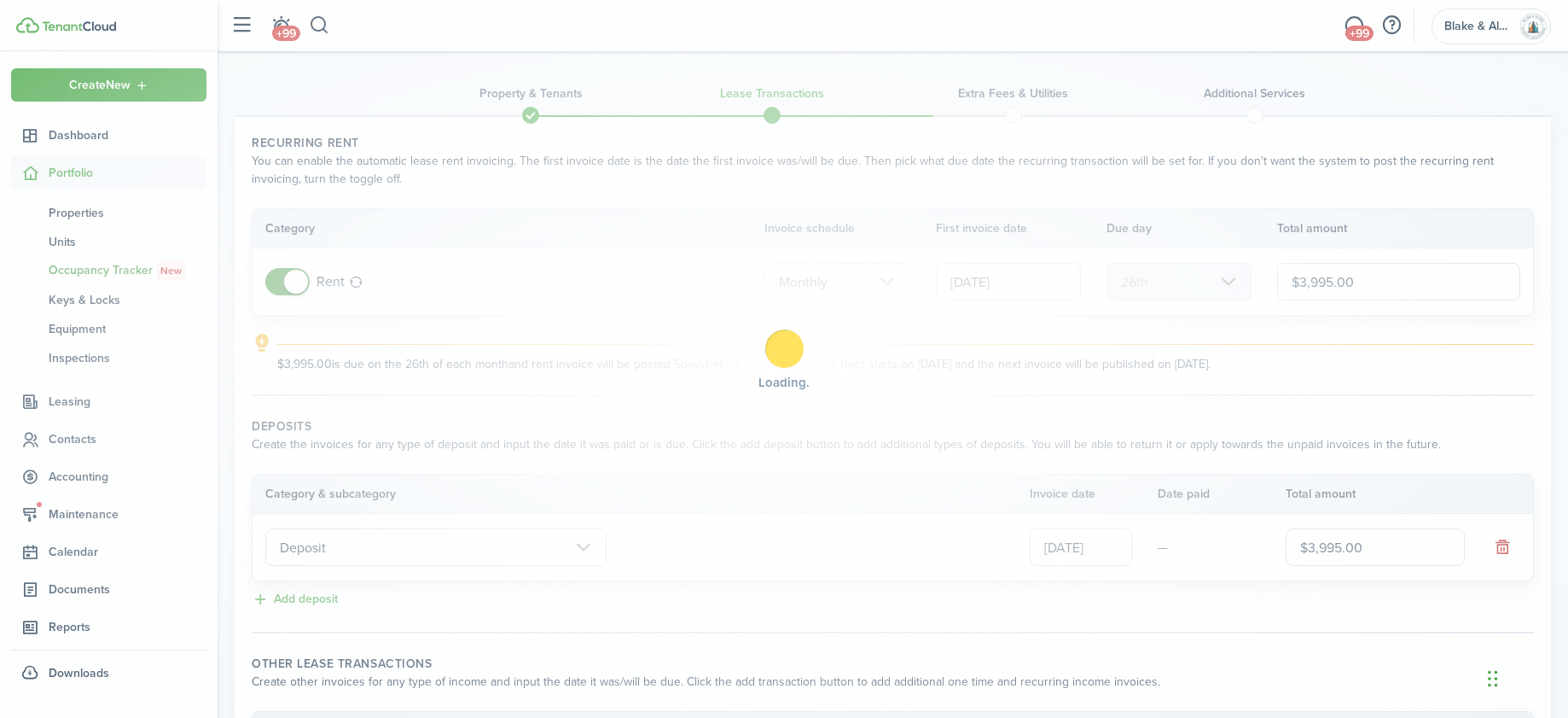
scroll to position [0, 0]
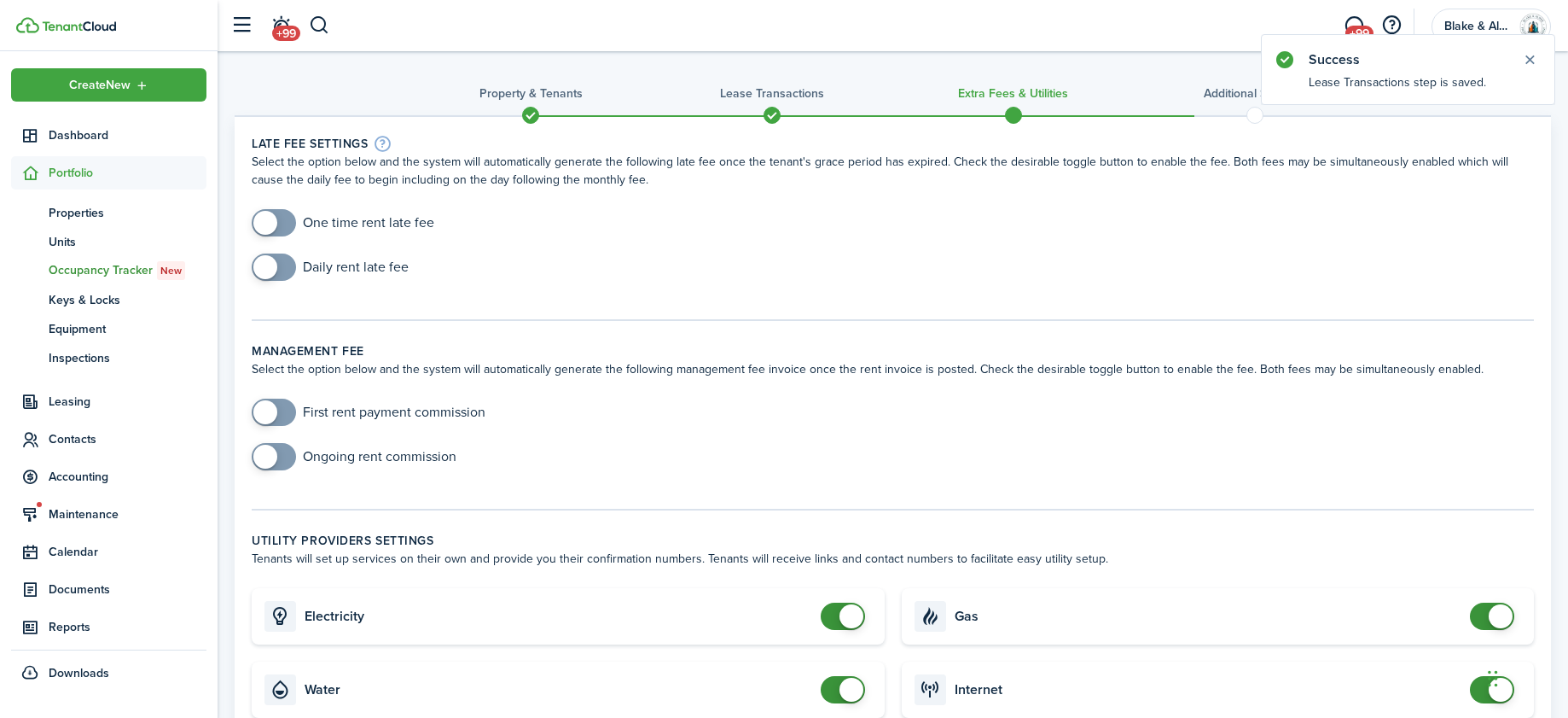
checkbox input "true"
click at [267, 227] on span at bounding box center [265, 222] width 24 height 24
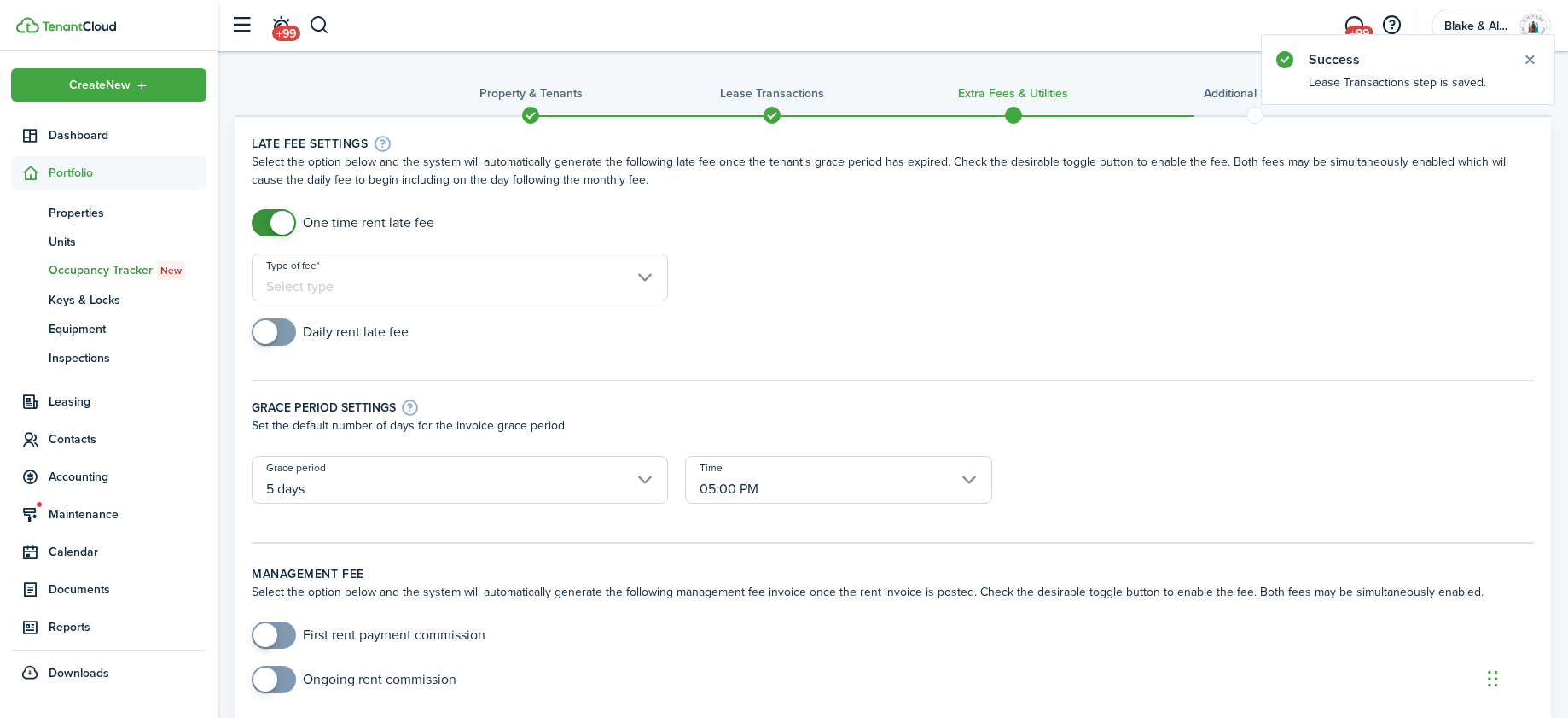
click at [340, 266] on input "Type of fee" at bounding box center [459, 277] width 416 height 48
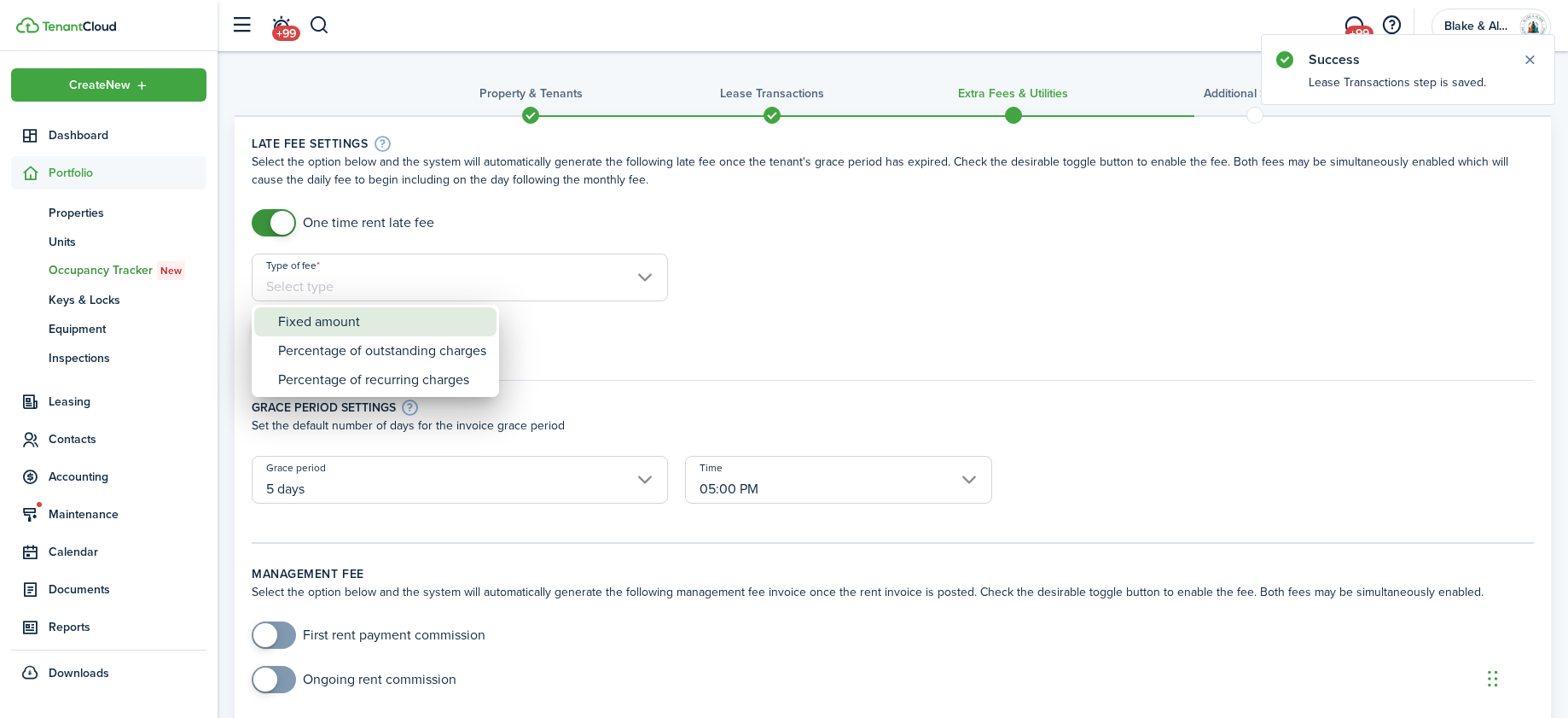
click at [328, 321] on div "Fixed amount" at bounding box center [382, 321] width 208 height 29
type input "Fixed amount"
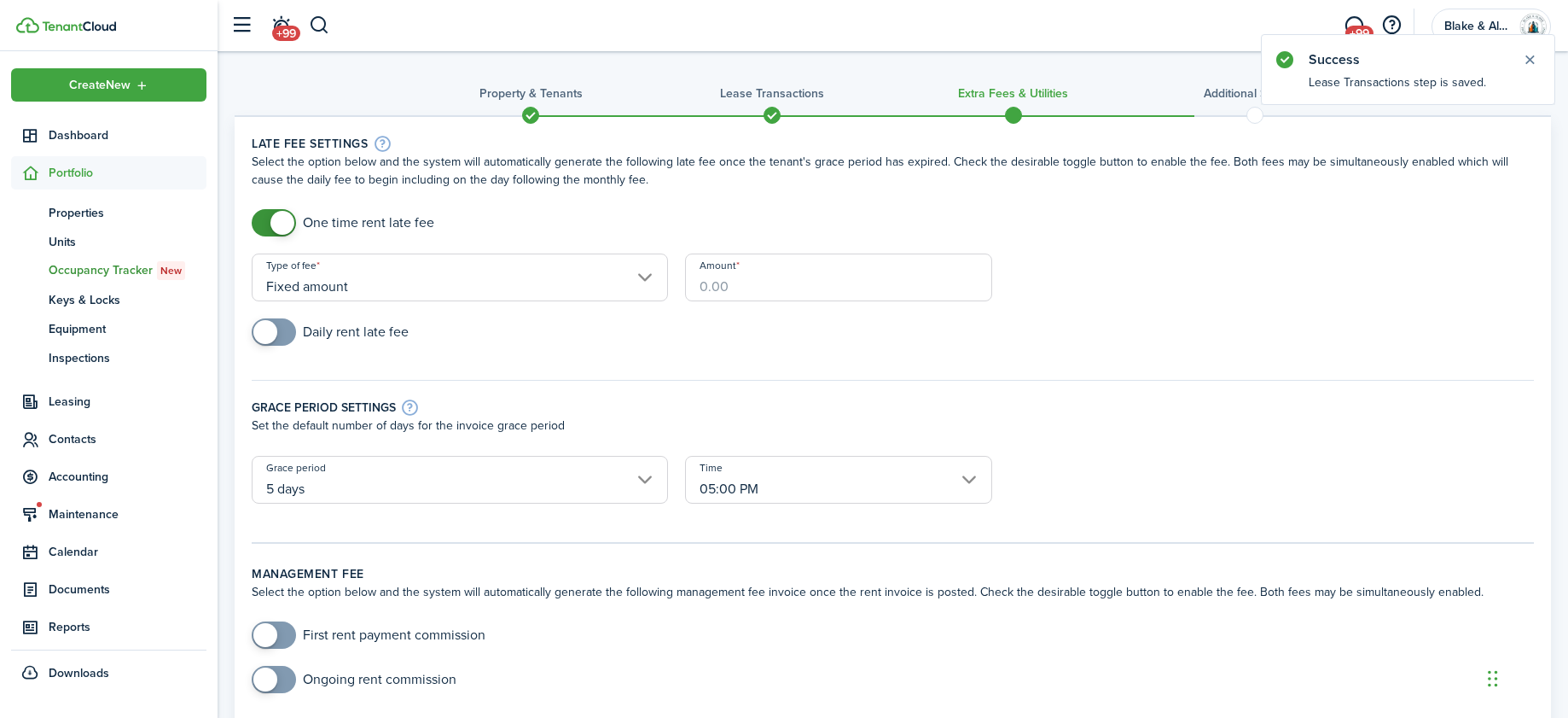
click at [745, 298] on input "Amount" at bounding box center [838, 277] width 308 height 48
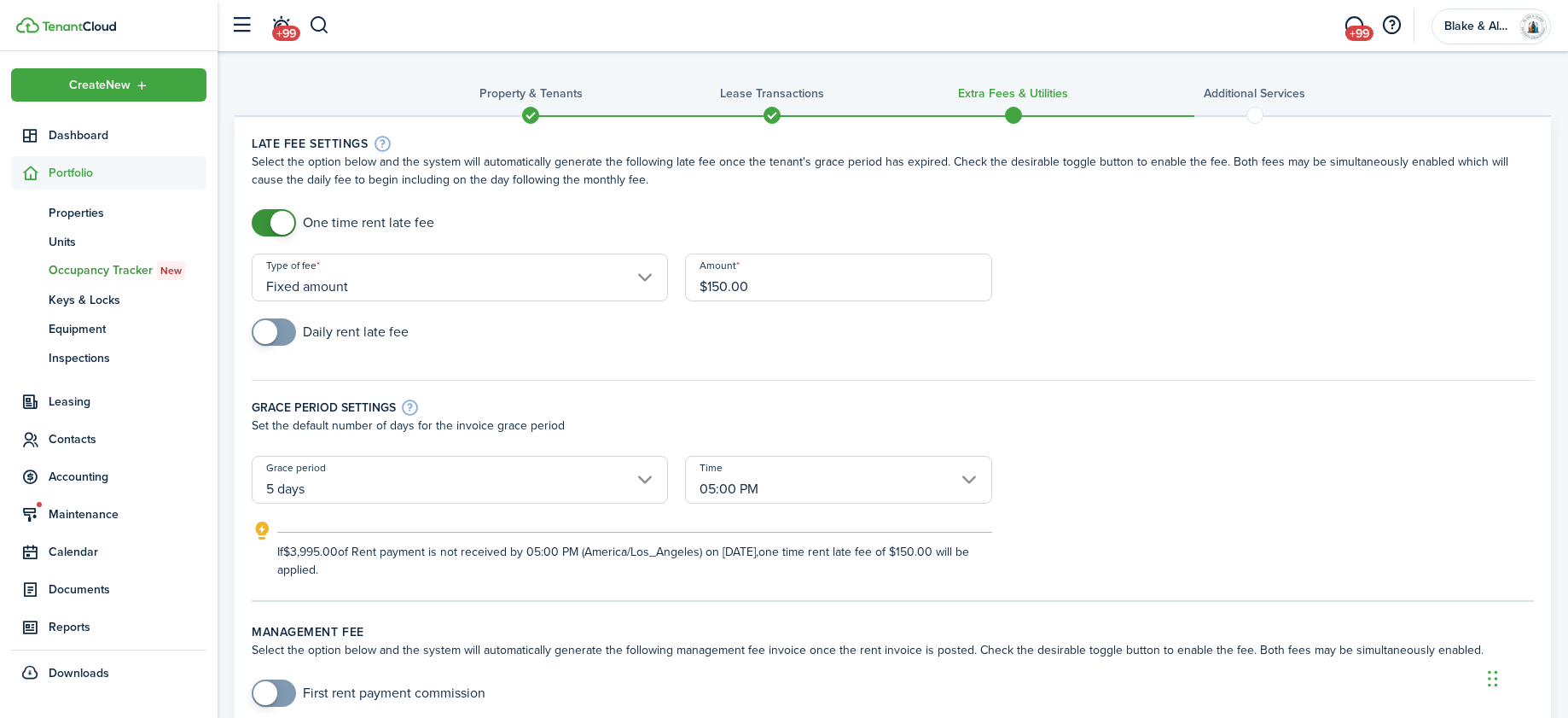
type input "$150.00"
click at [1074, 285] on form "One time rent late fee Type of fee Fixed amount Amount $150.00 Daily rent late …" at bounding box center [892, 393] width 1299 height 369
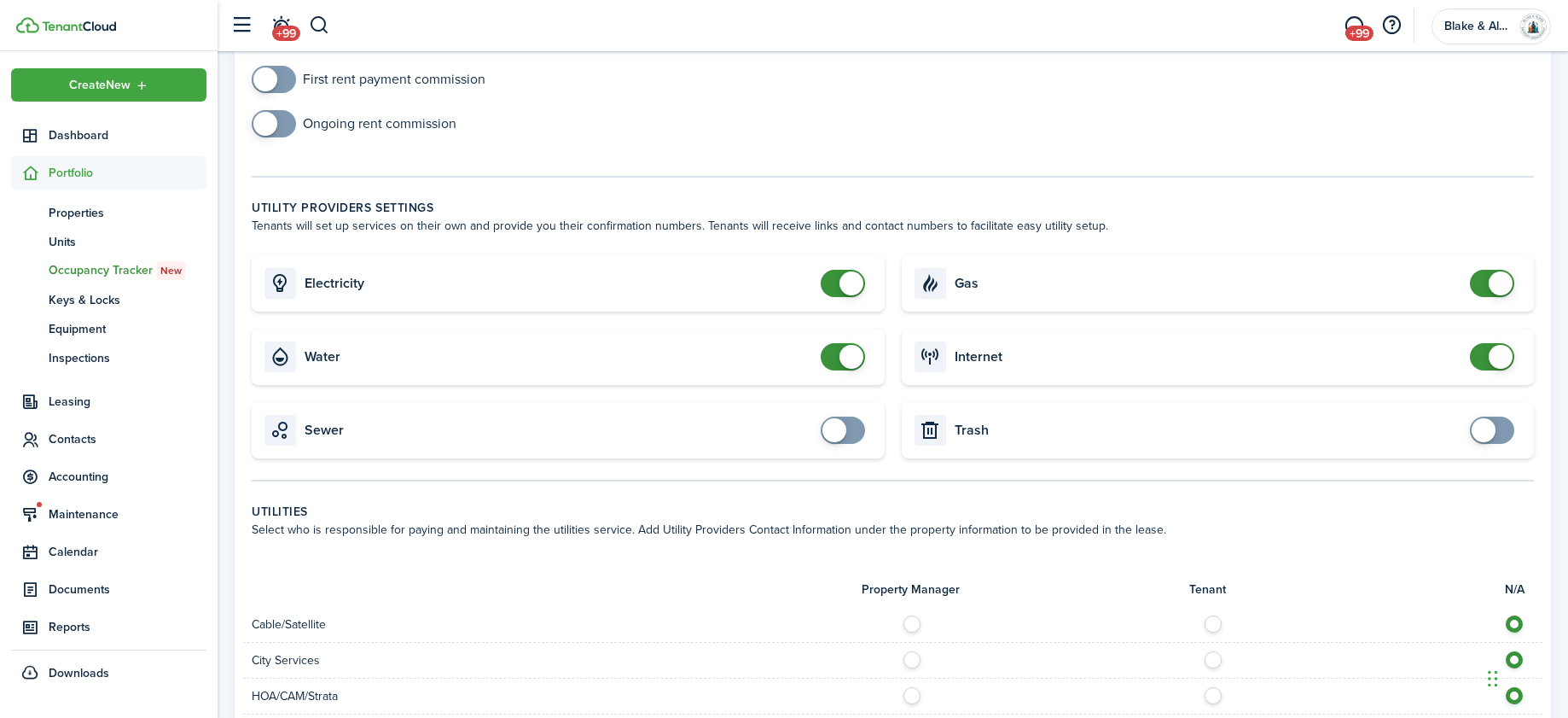
scroll to position [615, 0]
click at [1494, 351] on span at bounding box center [1500, 355] width 24 height 24
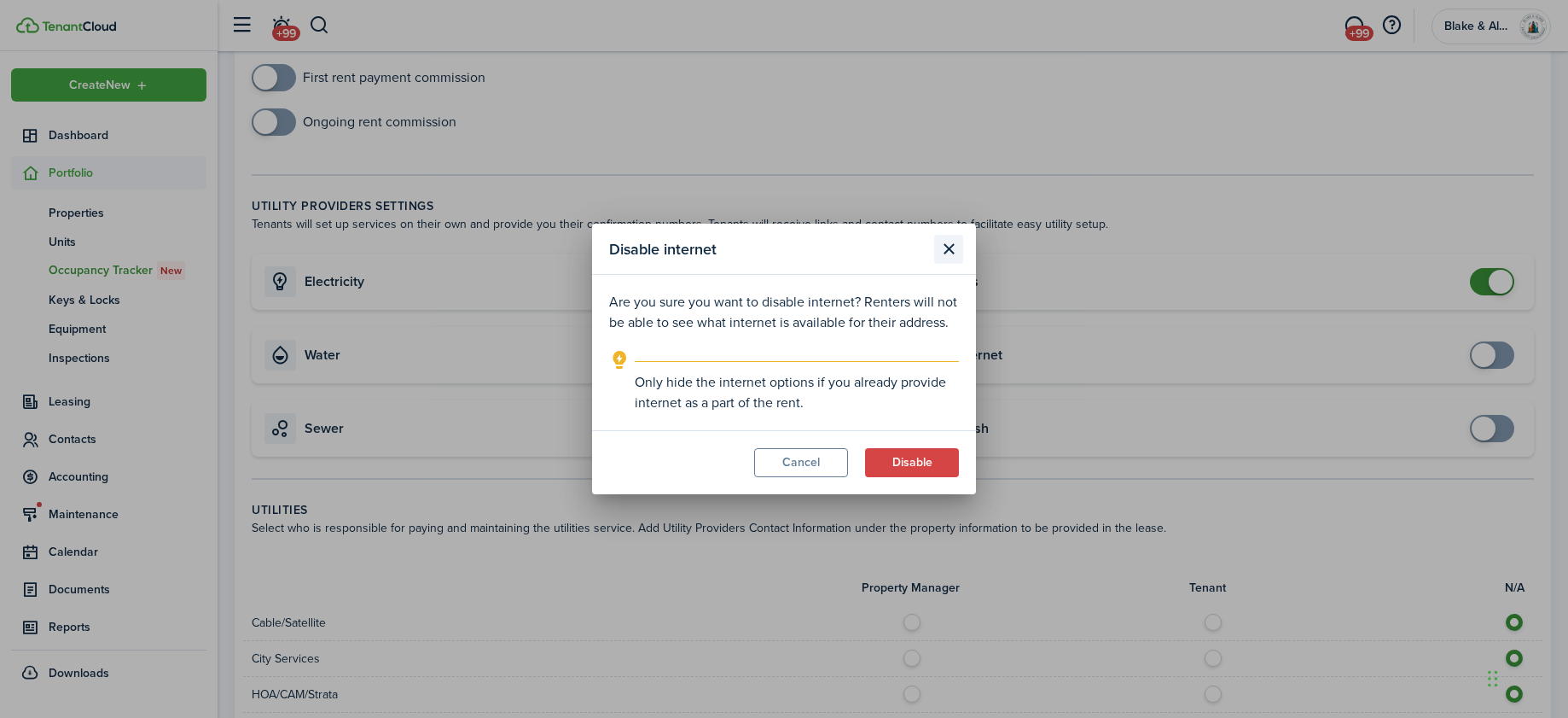
click at [951, 254] on button "Close modal" at bounding box center [948, 249] width 29 height 29
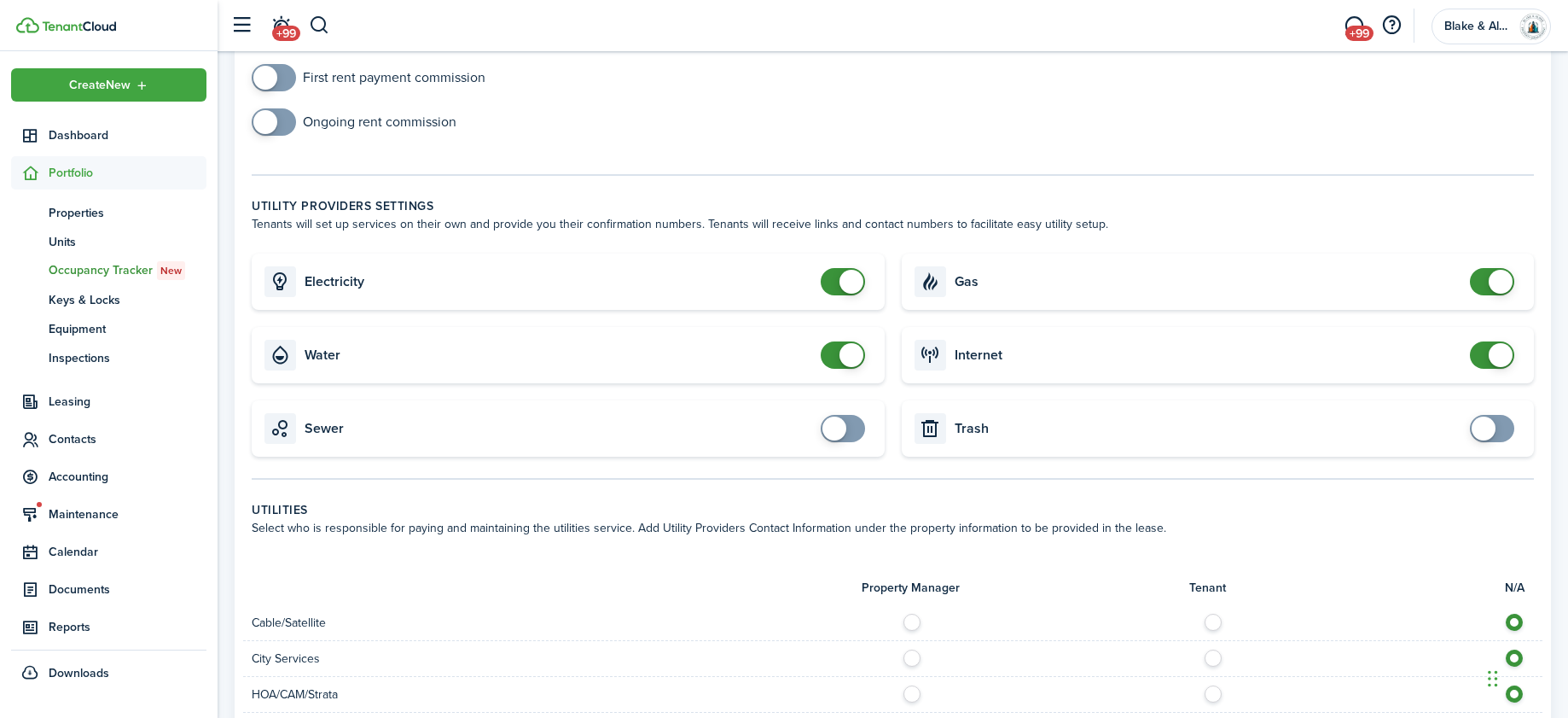
click at [1510, 358] on span at bounding box center [1500, 355] width 24 height 24
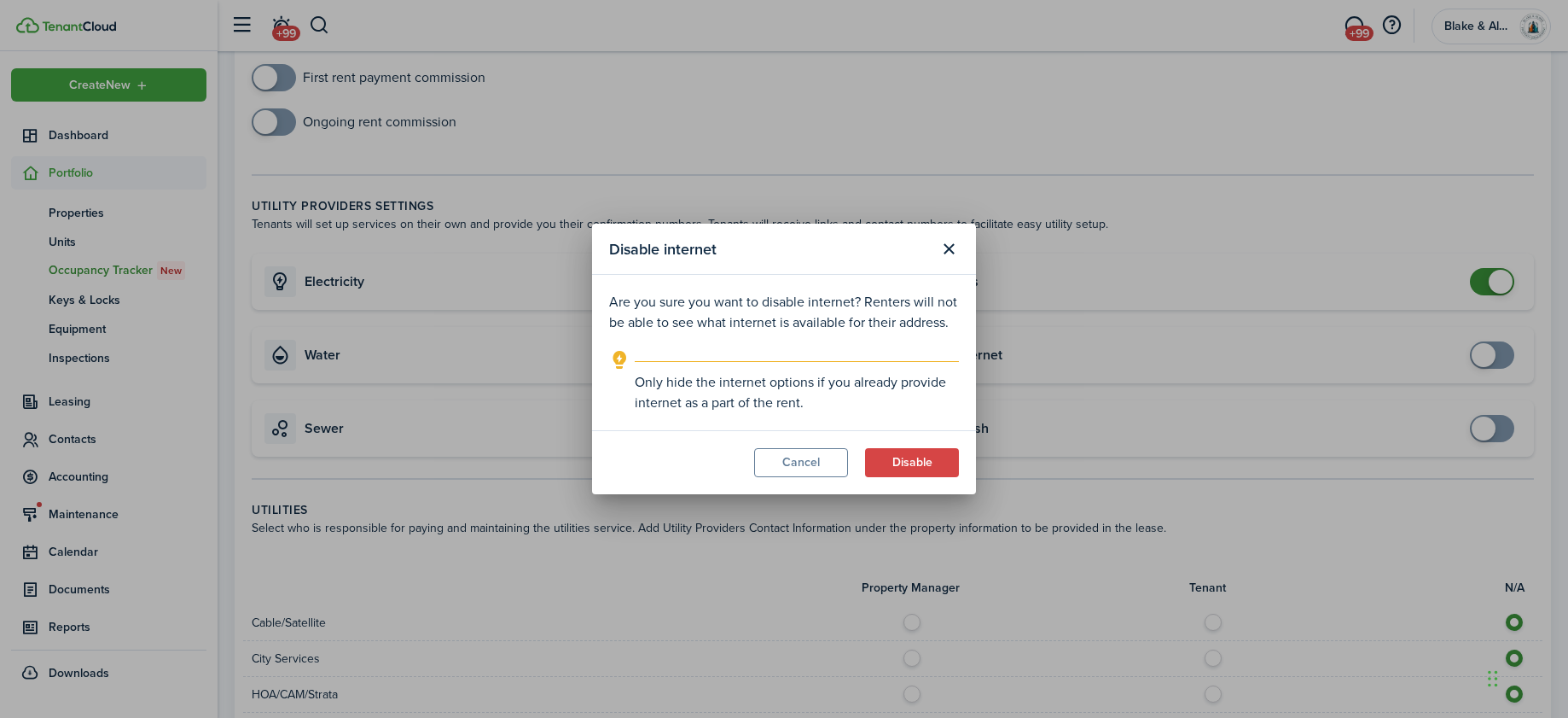
click at [1510, 358] on div "Disable internet Are you sure you want to disable internet? Renters will not be…" at bounding box center [784, 359] width 1568 height 718
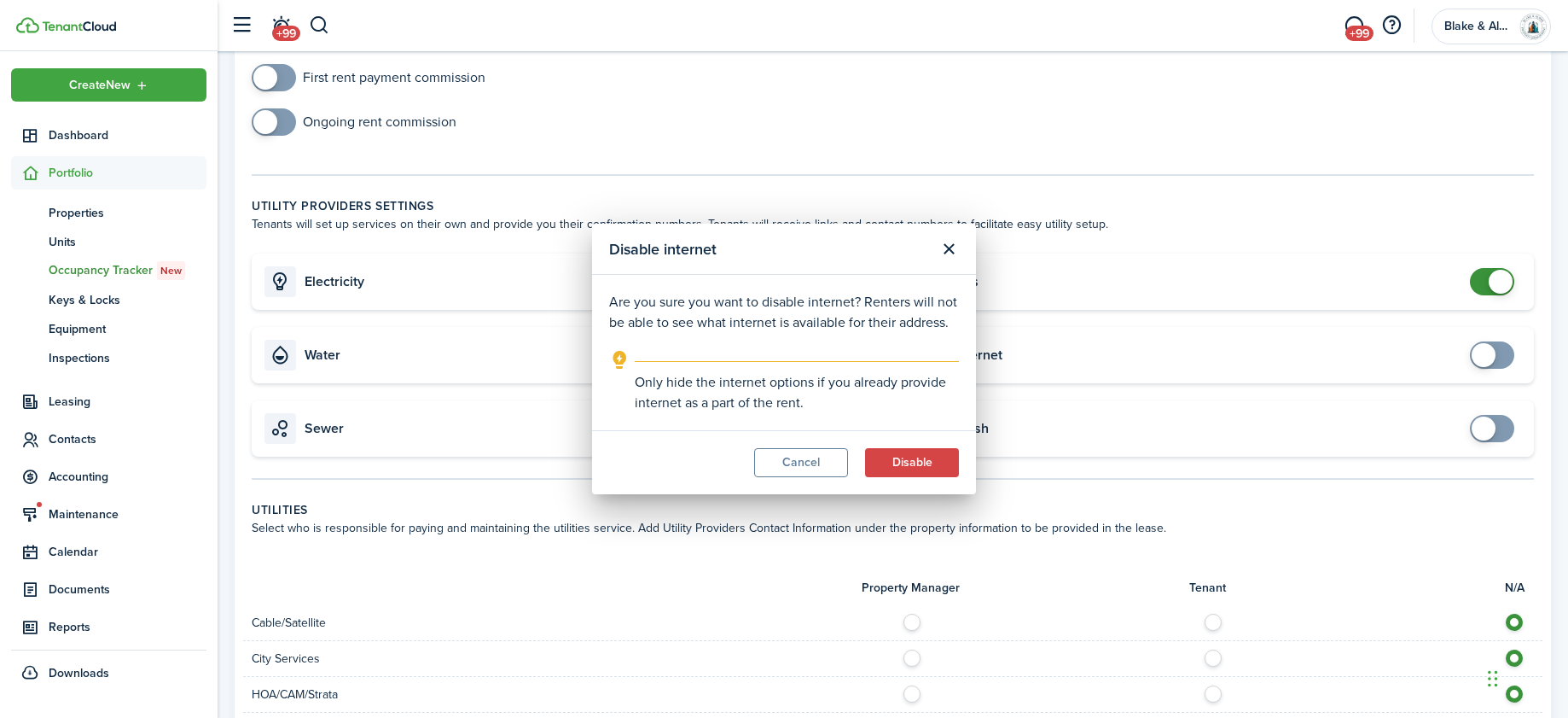
checkbox input "true"
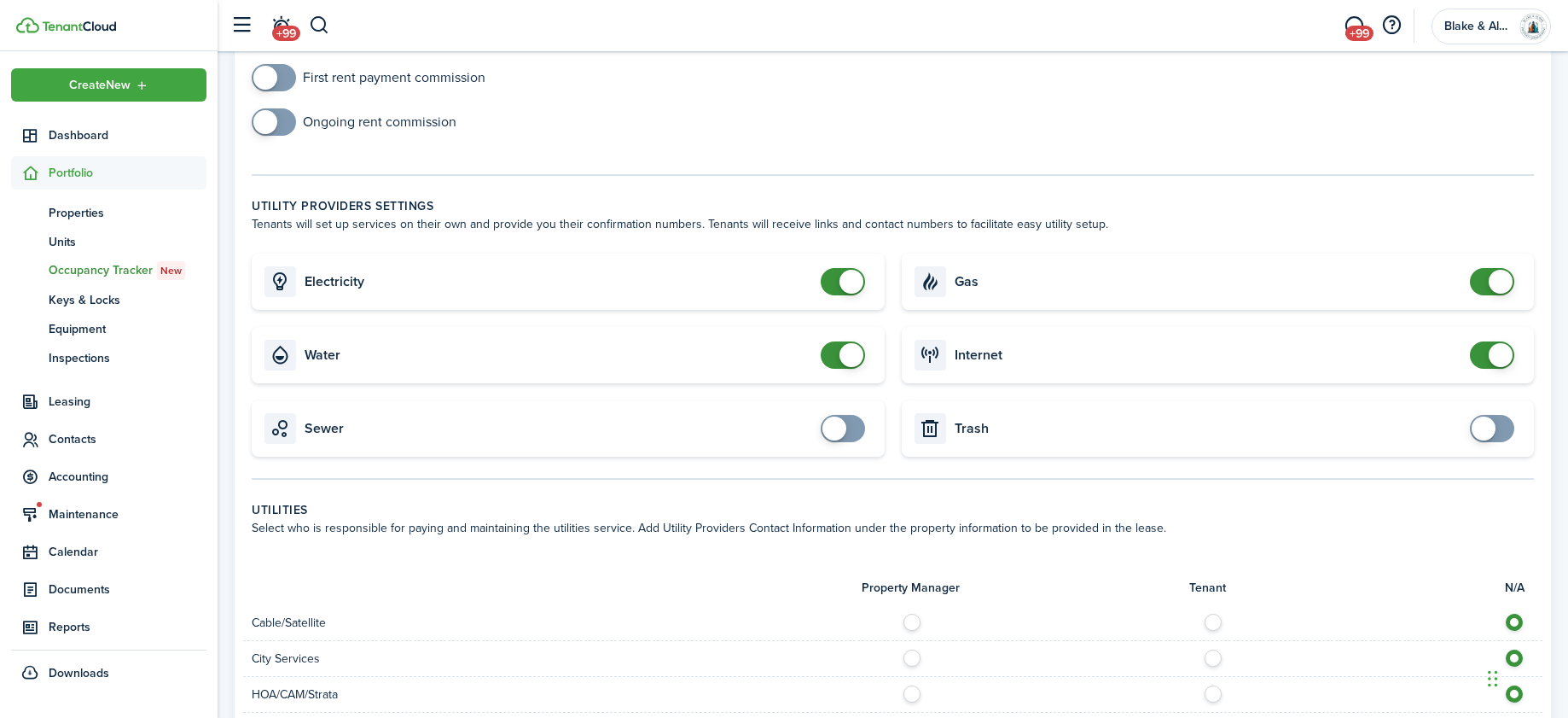
checkbox input "true"
click at [849, 440] on span at bounding box center [842, 428] width 17 height 28
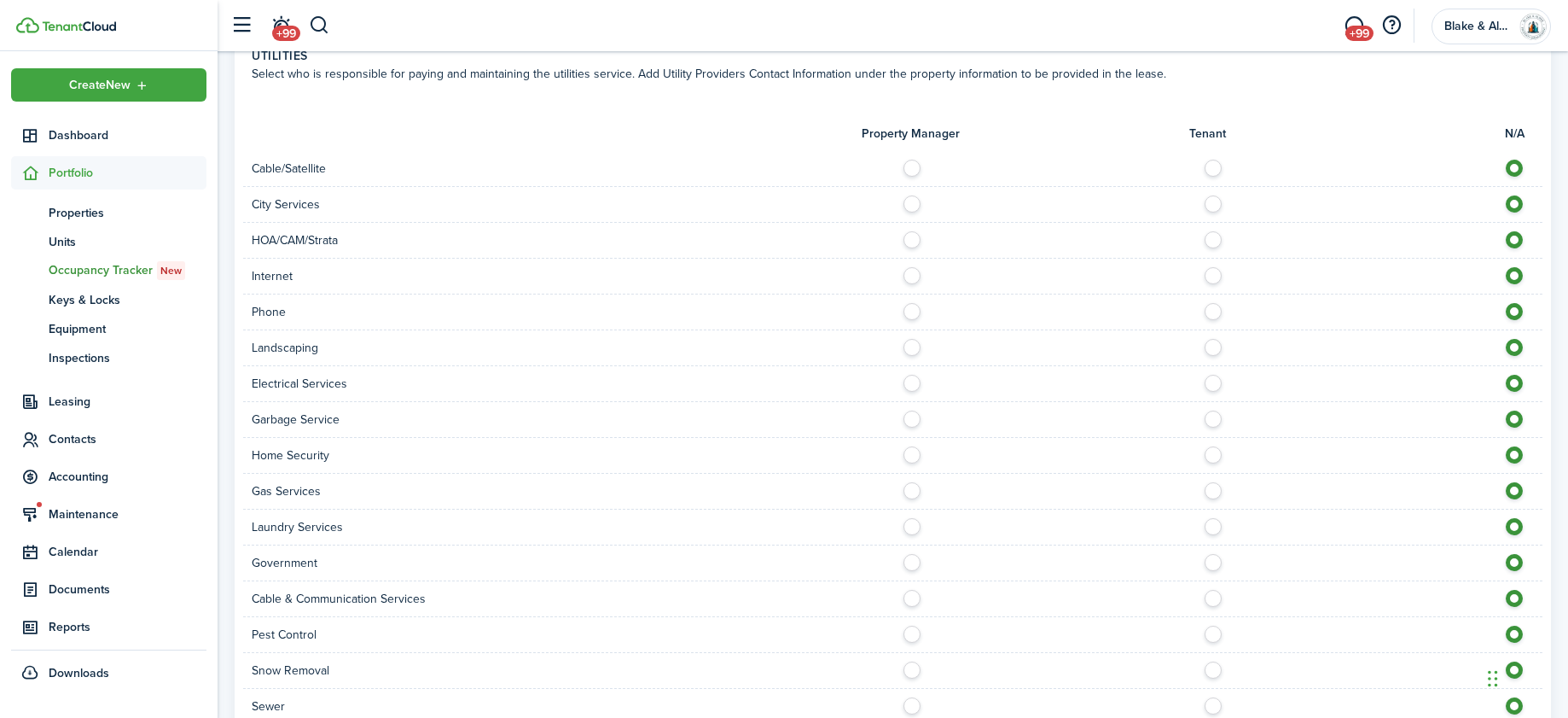
scroll to position [1202, 0]
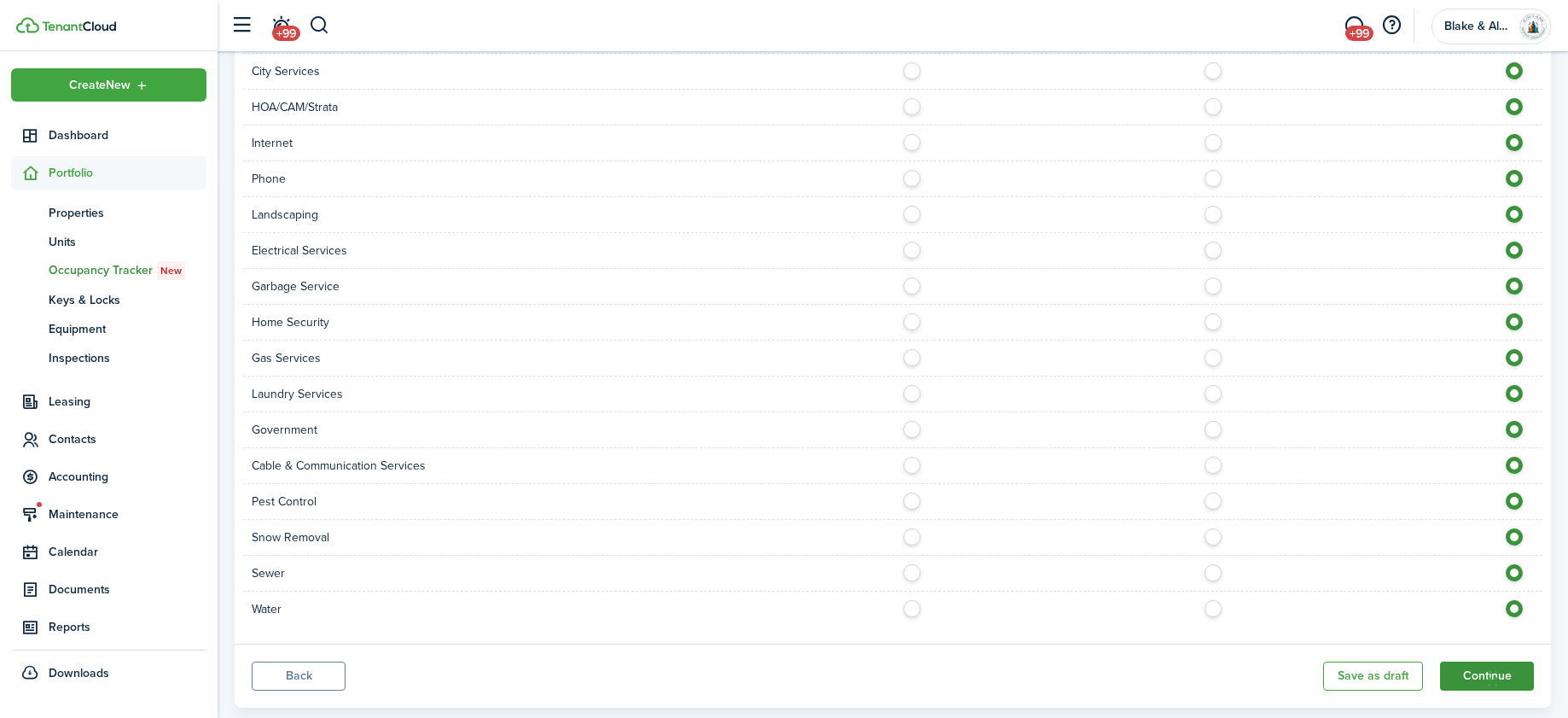
click at [1472, 678] on button "Continue" at bounding box center [1486, 676] width 94 height 29
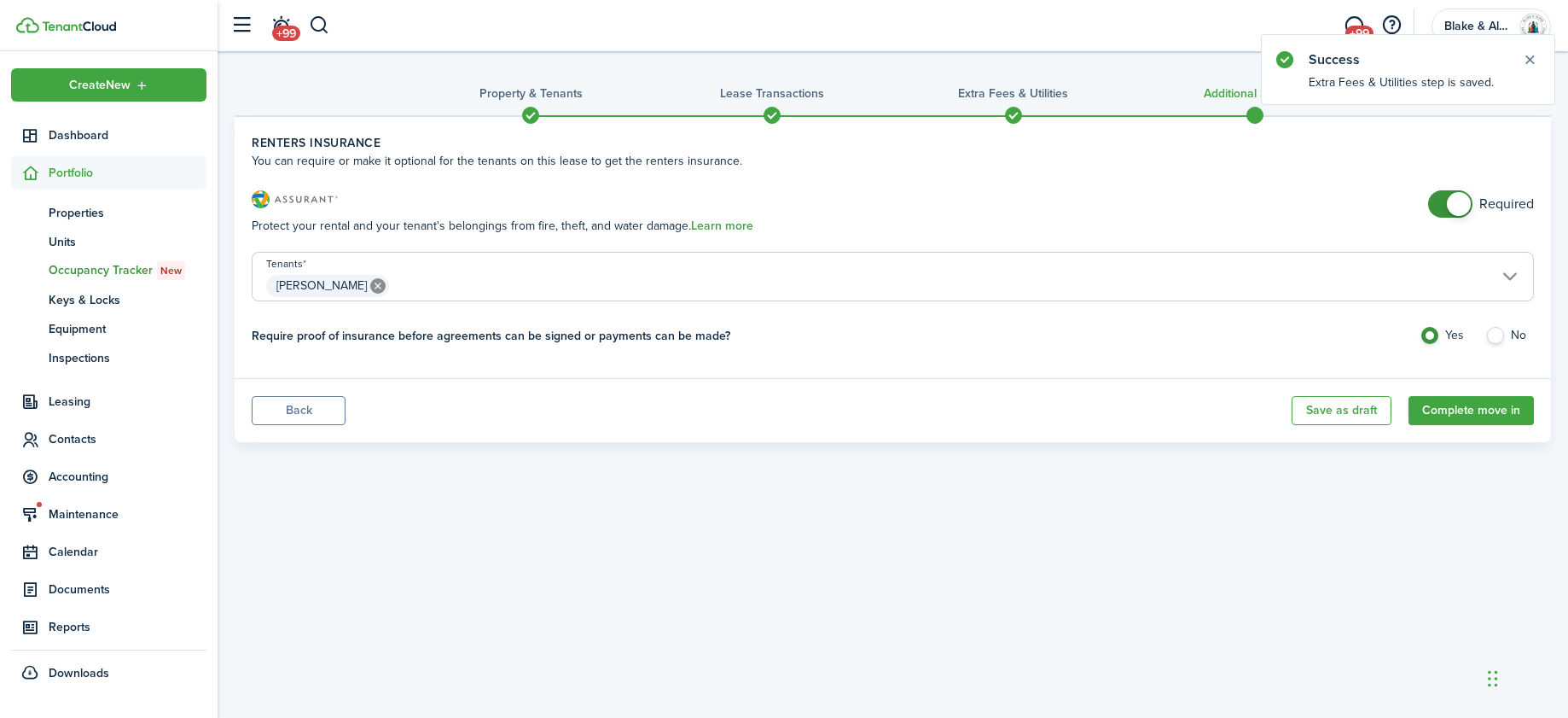
checkbox input "false"
click at [1448, 200] on span at bounding box center [1458, 203] width 24 height 24
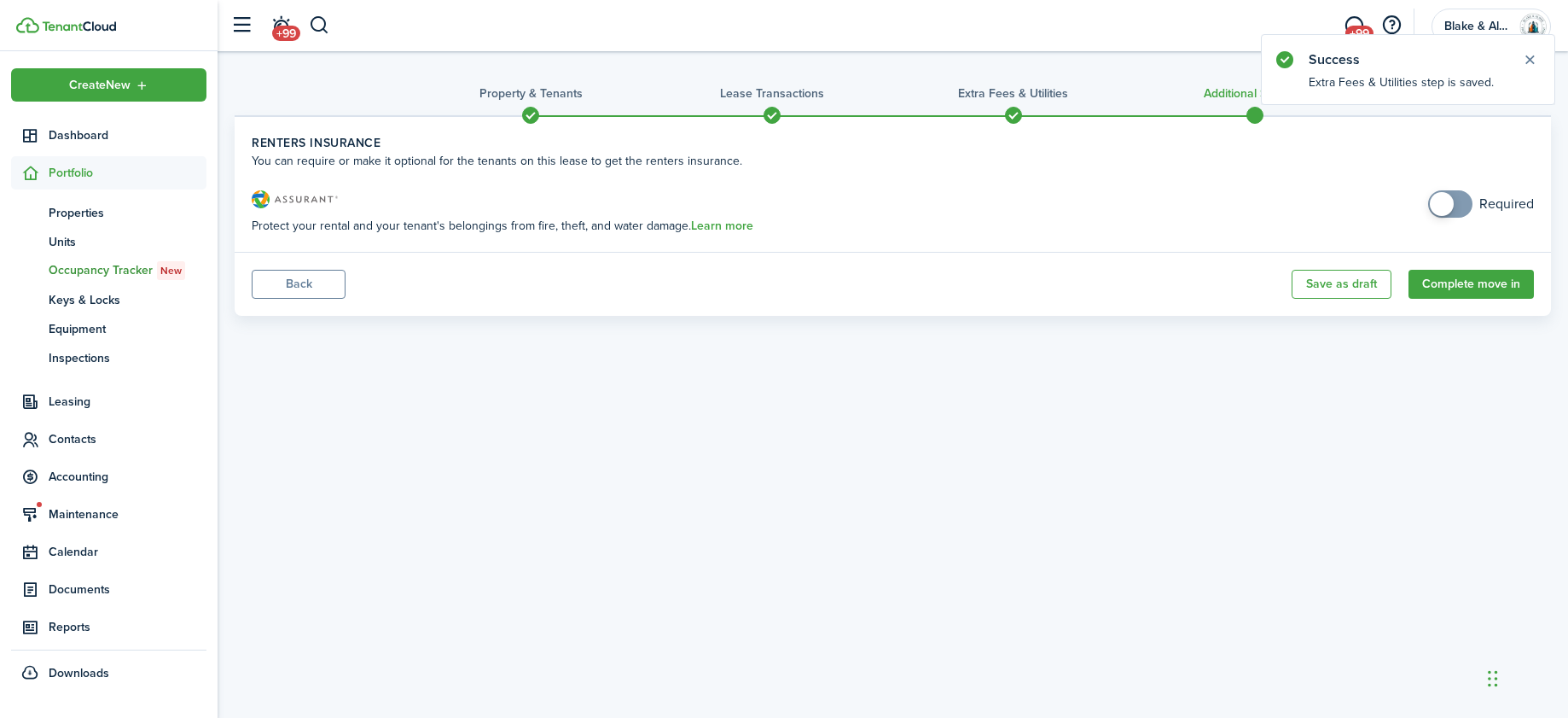
click at [1474, 301] on panel-main-footer "Back Save as draft Complete move in" at bounding box center [892, 284] width 1316 height 64
click at [1478, 285] on button "Complete move in" at bounding box center [1471, 284] width 126 height 29
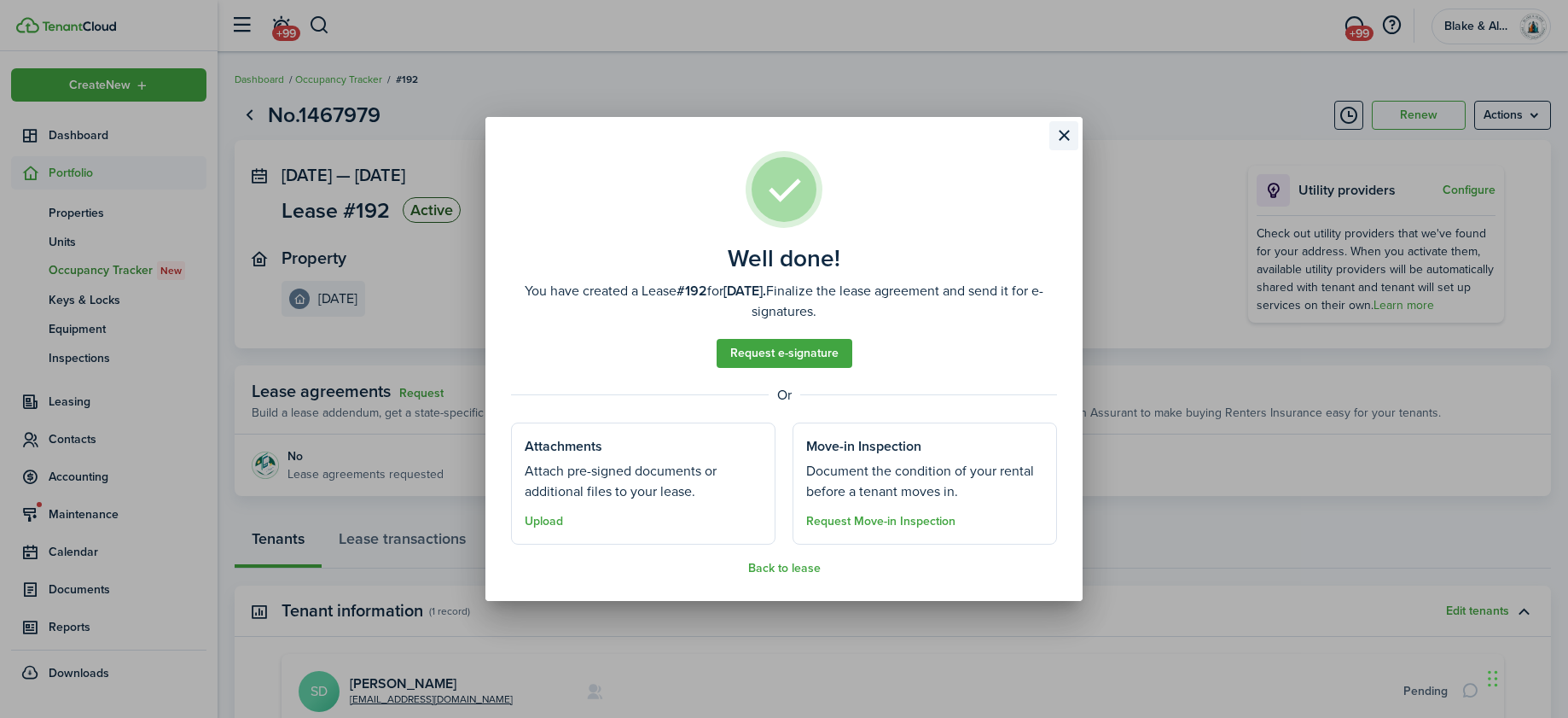
click at [1066, 137] on button "Close modal" at bounding box center [1063, 136] width 29 height 29
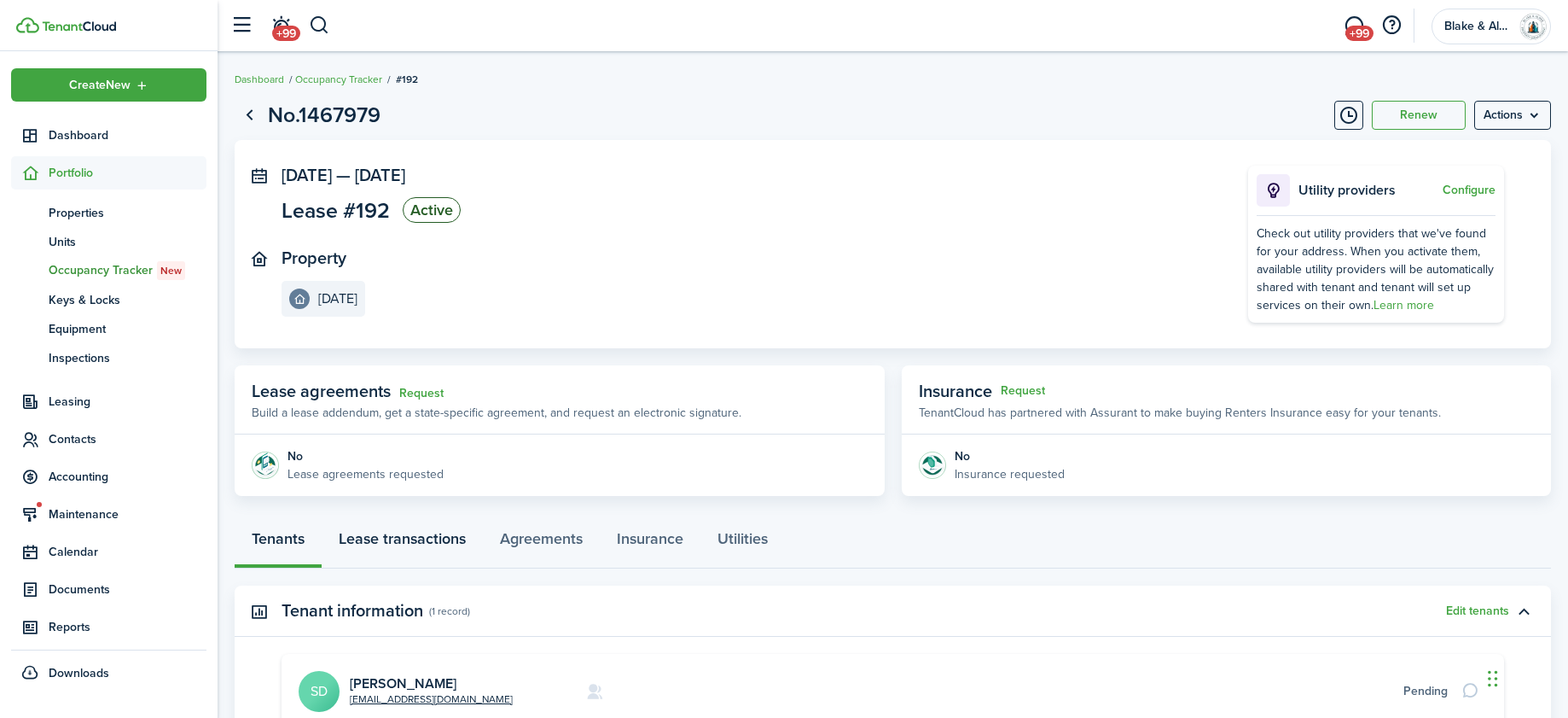
scroll to position [140, 0]
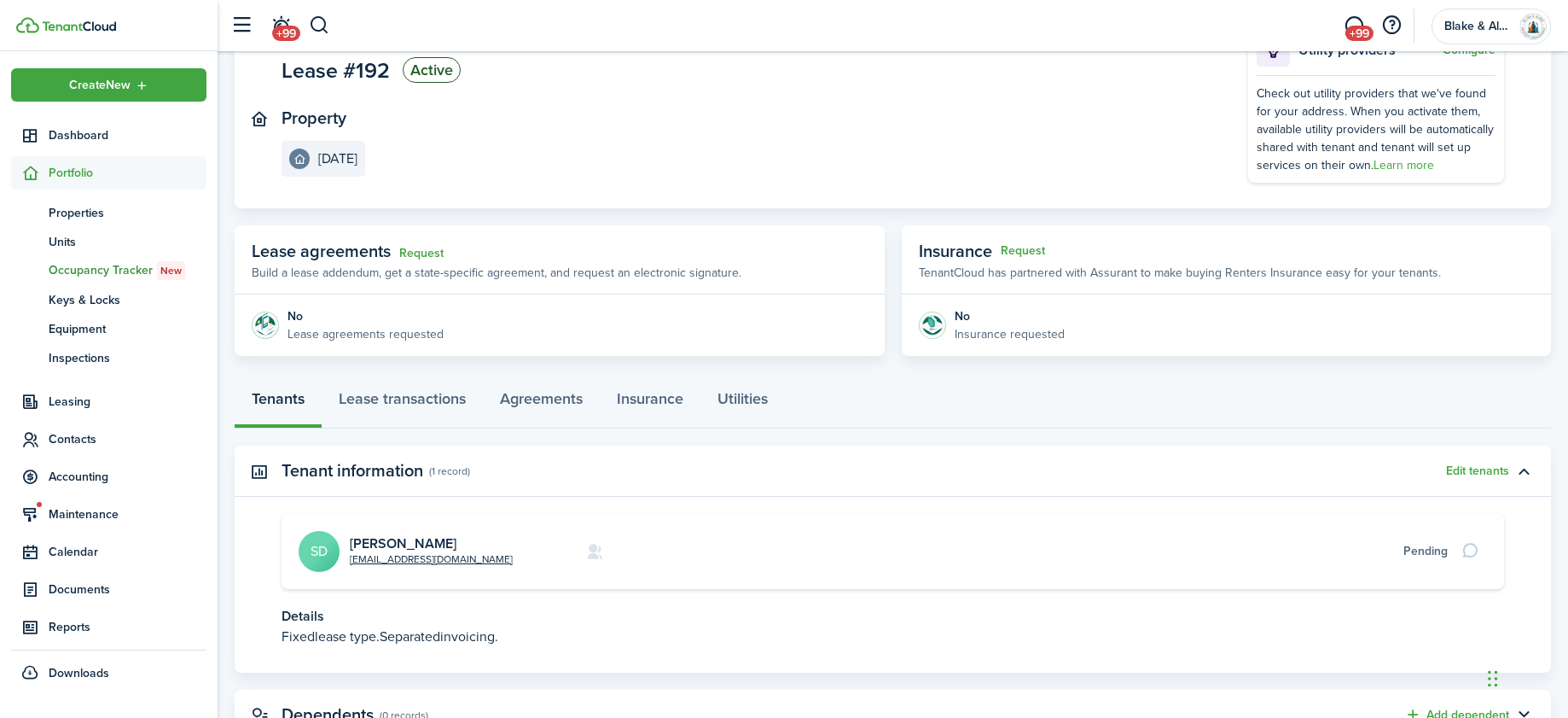
click at [310, 549] on avatar-text "SD" at bounding box center [319, 551] width 41 height 41
click at [372, 537] on link "[PERSON_NAME]" at bounding box center [403, 543] width 107 height 20
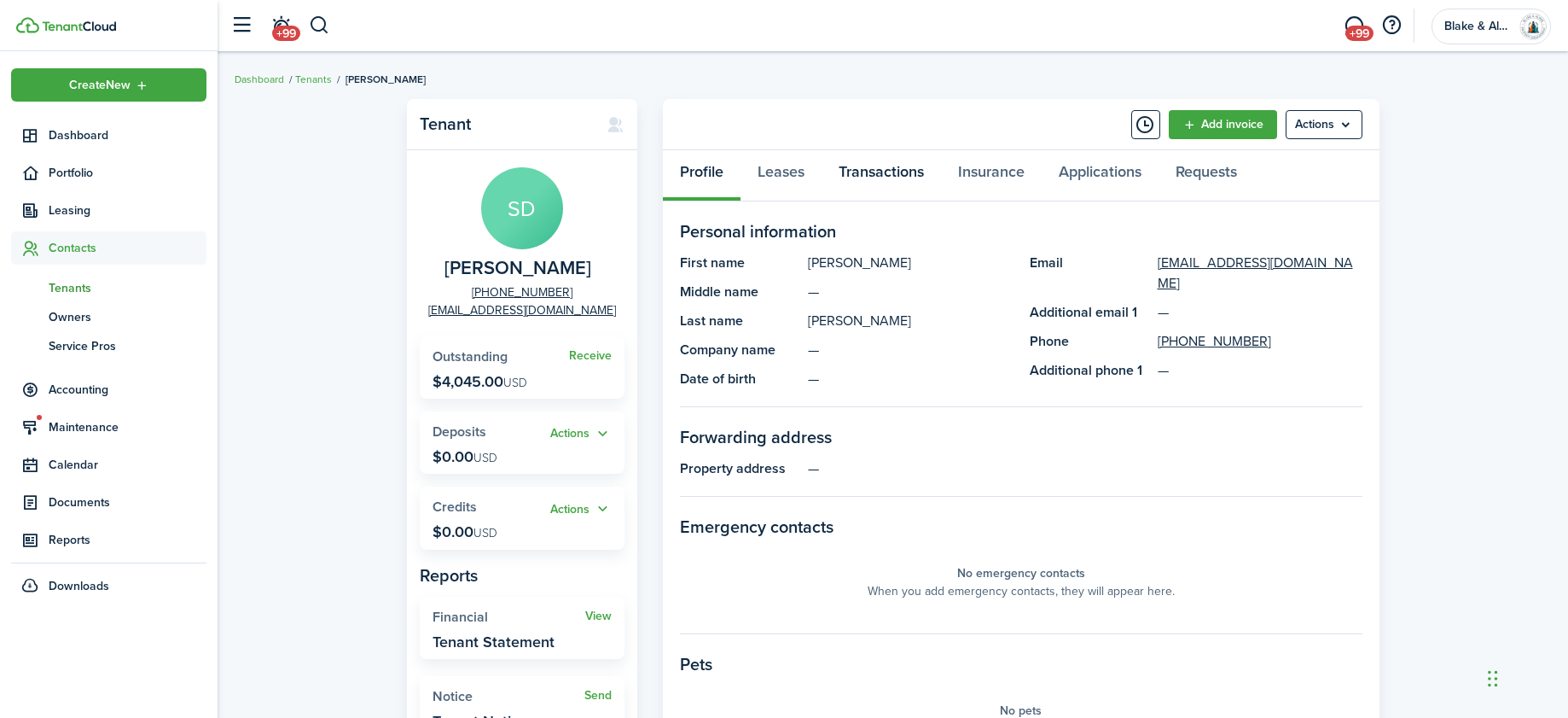
click at [864, 172] on link "Transactions" at bounding box center [881, 175] width 119 height 51
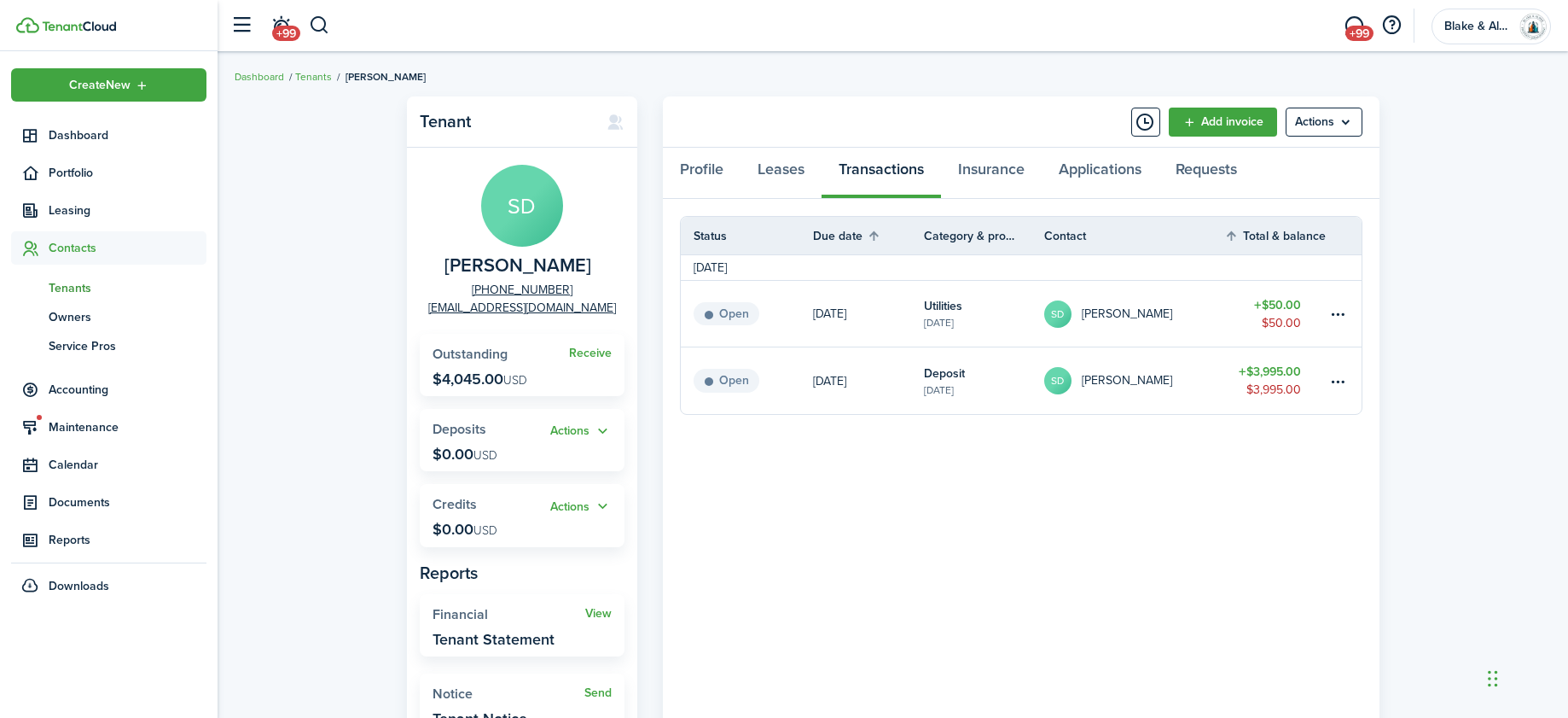
scroll to position [4, 0]
click at [1232, 139] on panel-main-header "Add invoice Actions" at bounding box center [1021, 120] width 717 height 51
click at [1231, 119] on link "Add invoice" at bounding box center [1223, 120] width 109 height 29
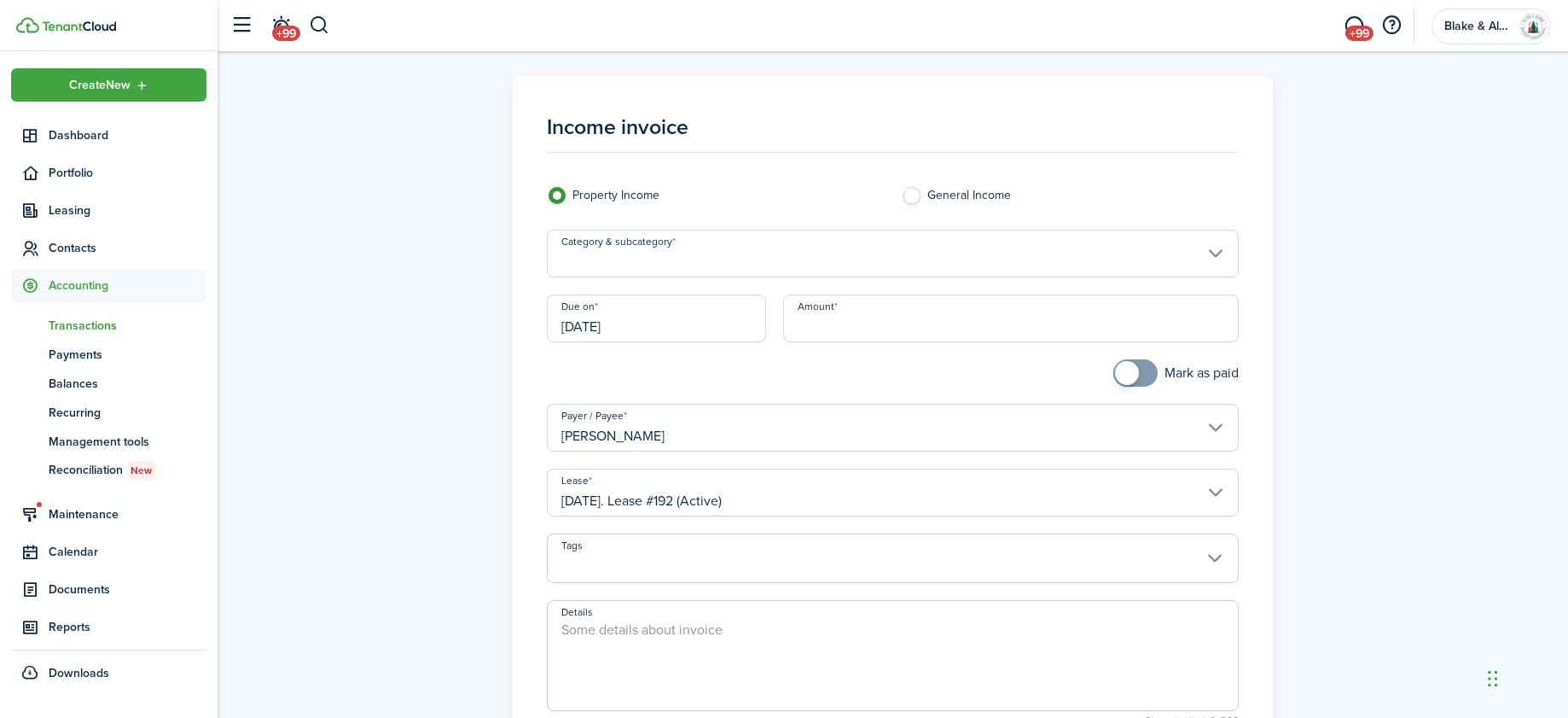
click at [685, 264] on input "Category & subcategory" at bounding box center [892, 253] width 693 height 48
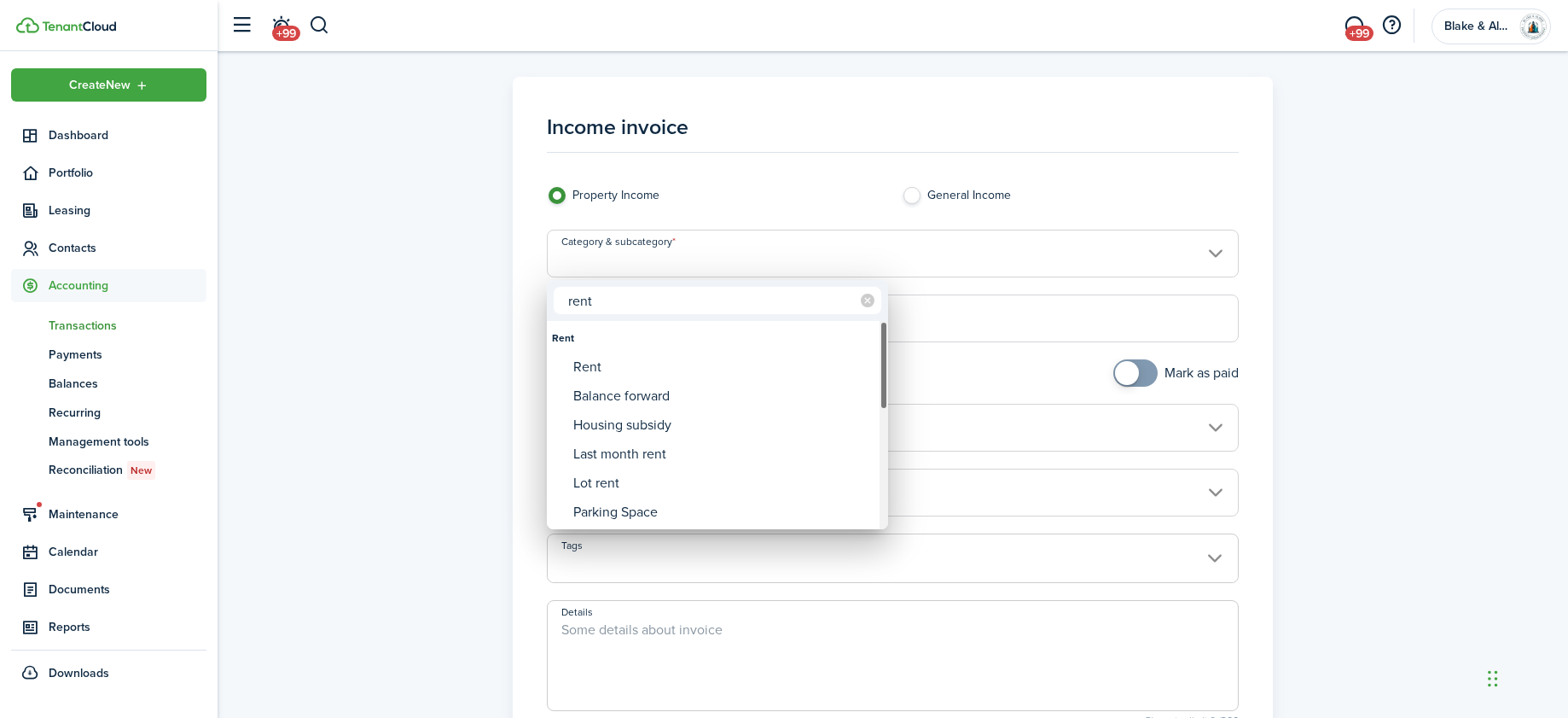
type input "rent"
drag, startPoint x: 616, startPoint y: 366, endPoint x: 628, endPoint y: 364, distance: 12.2
click at [616, 366] on div "Rent" at bounding box center [724, 367] width 302 height 29
type input "Rent"
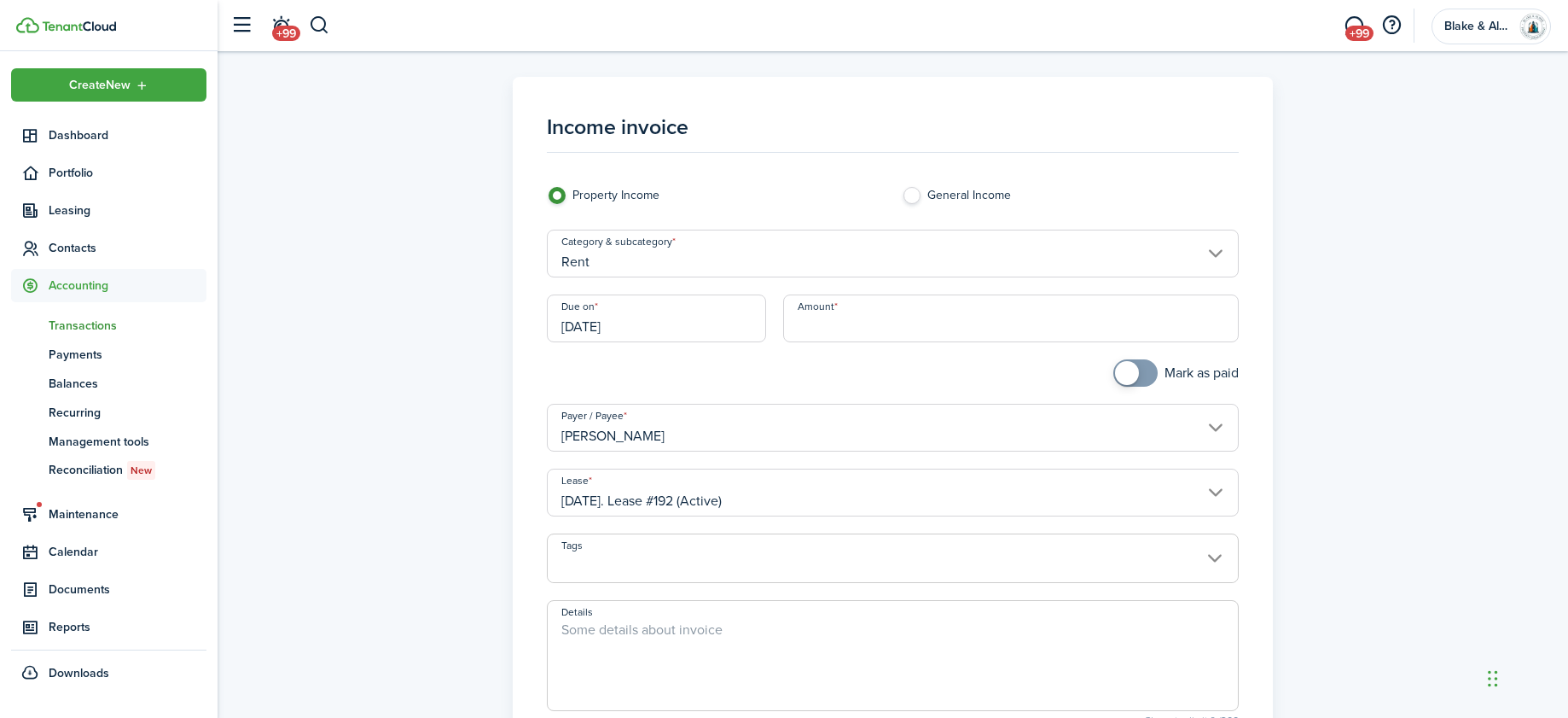
click at [843, 319] on input "Amount" at bounding box center [1011, 318] width 456 height 48
type input "$3,995.00"
click at [644, 645] on textarea "Details" at bounding box center [892, 661] width 691 height 82
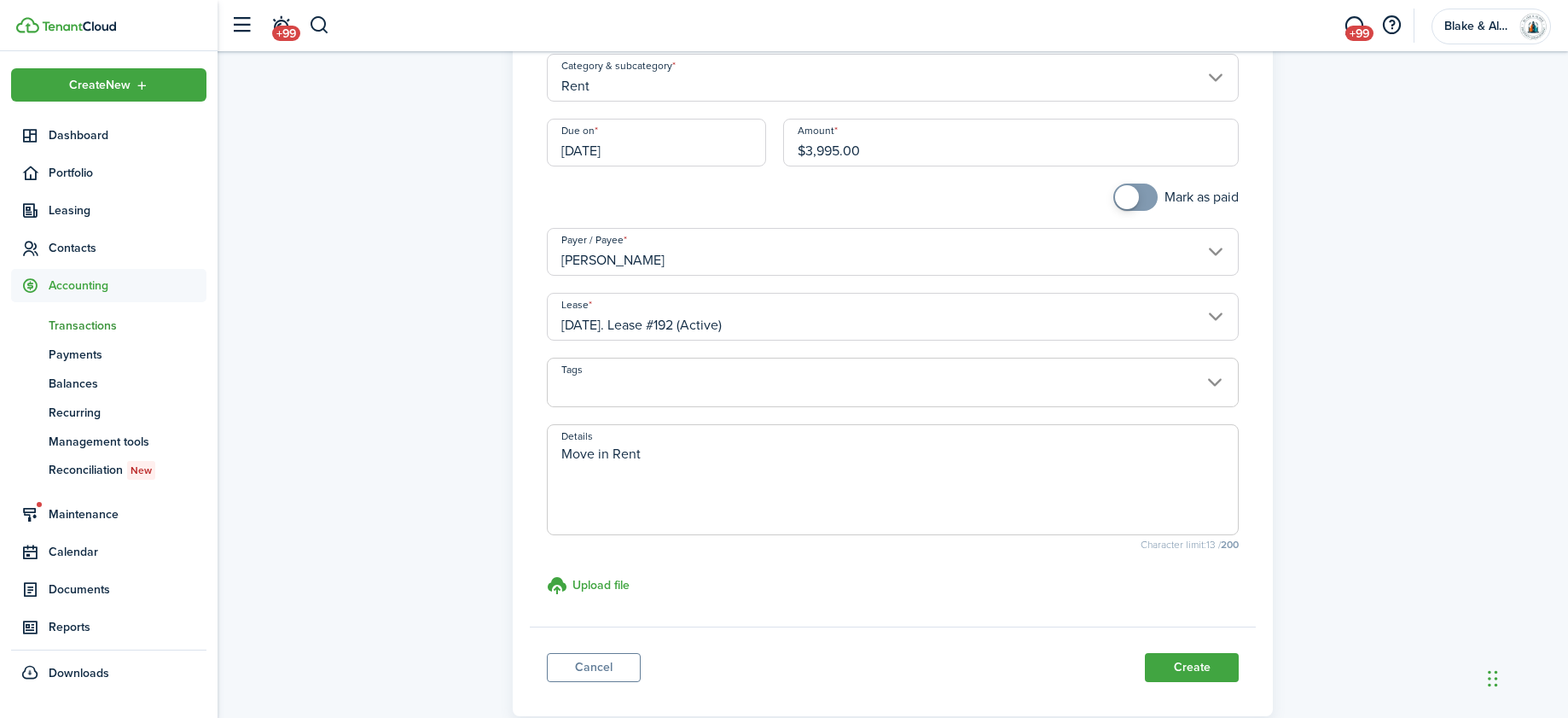
scroll to position [184, 0]
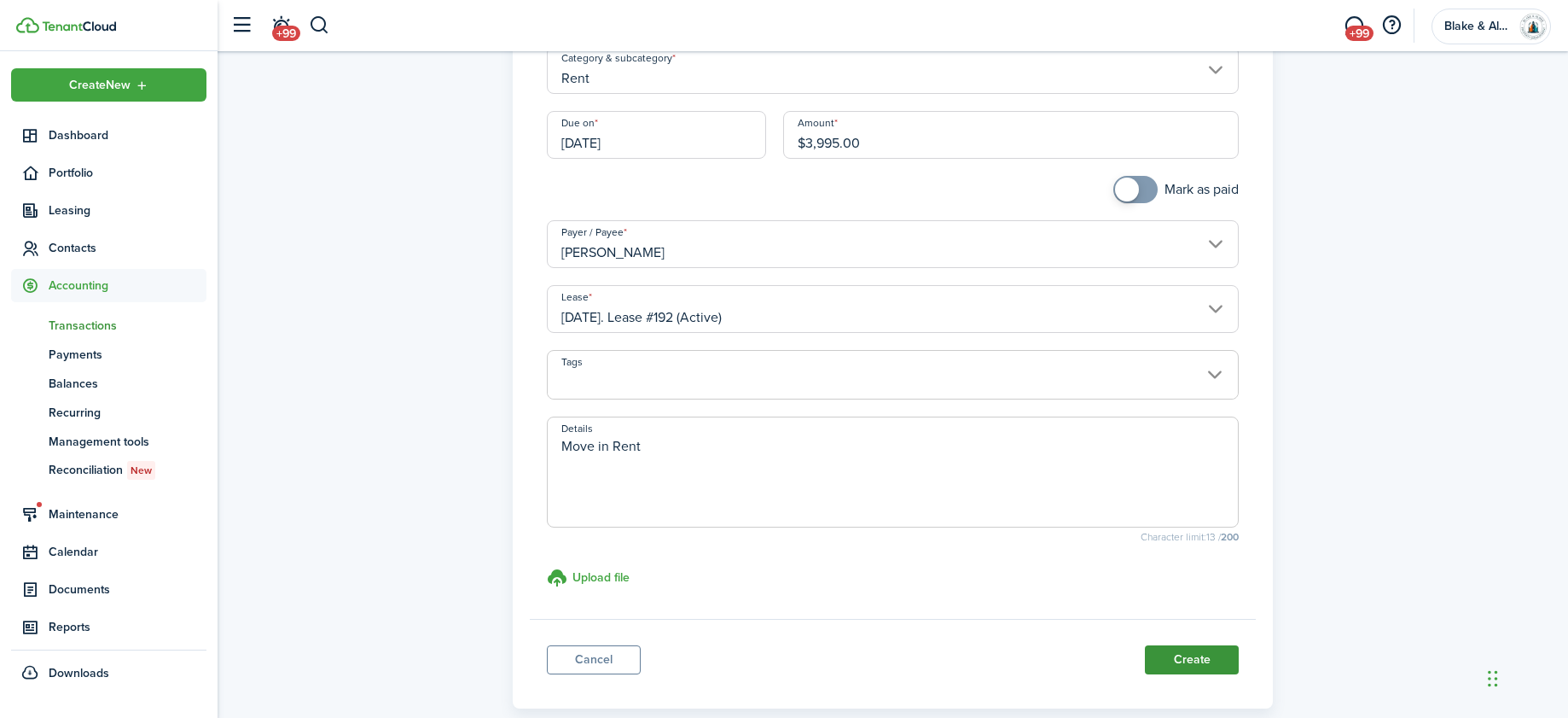
type textarea "Move in Rent"
click at [1204, 661] on button "Create" at bounding box center [1191, 659] width 94 height 29
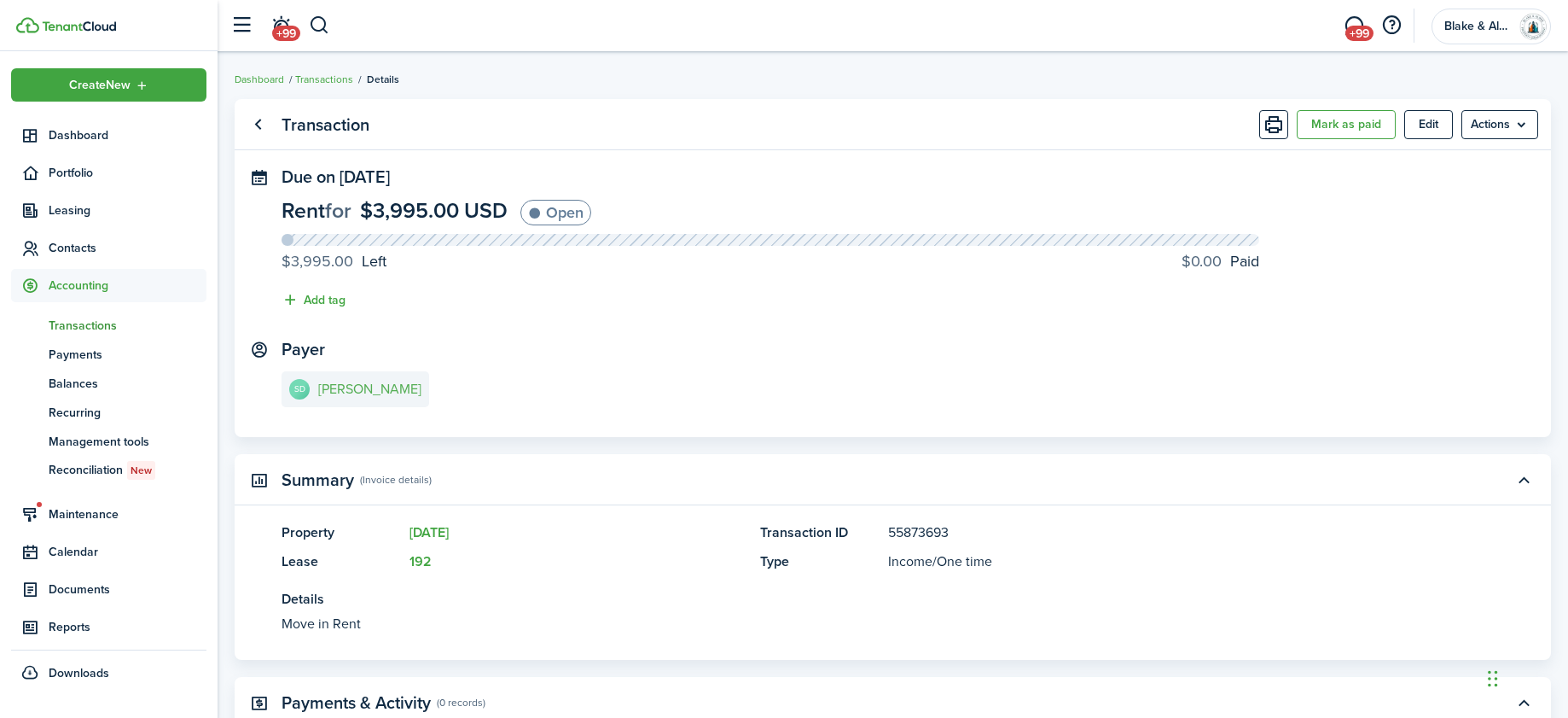
click at [343, 397] on link "SD [PERSON_NAME]" at bounding box center [356, 389] width 148 height 36
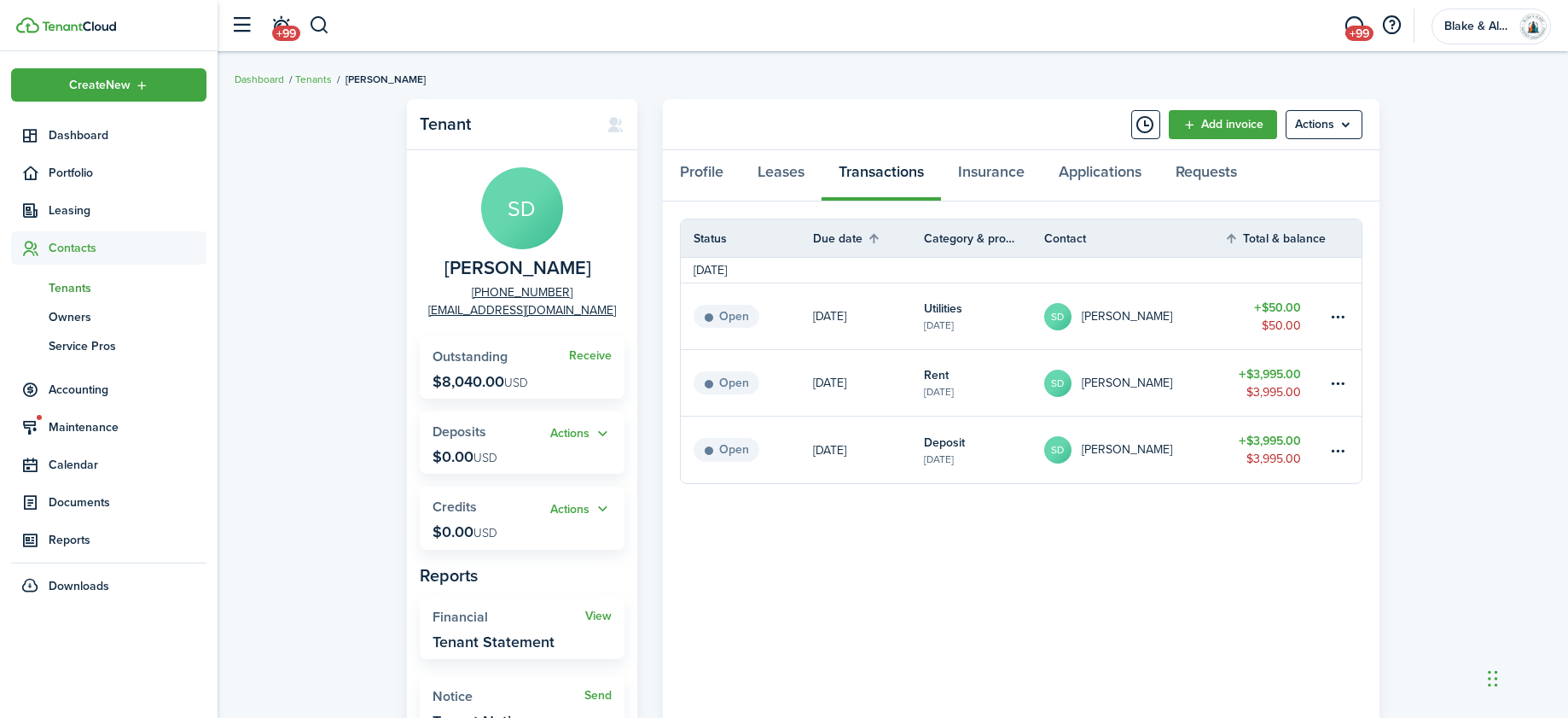
click at [841, 321] on p "[DATE]" at bounding box center [829, 316] width 33 height 18
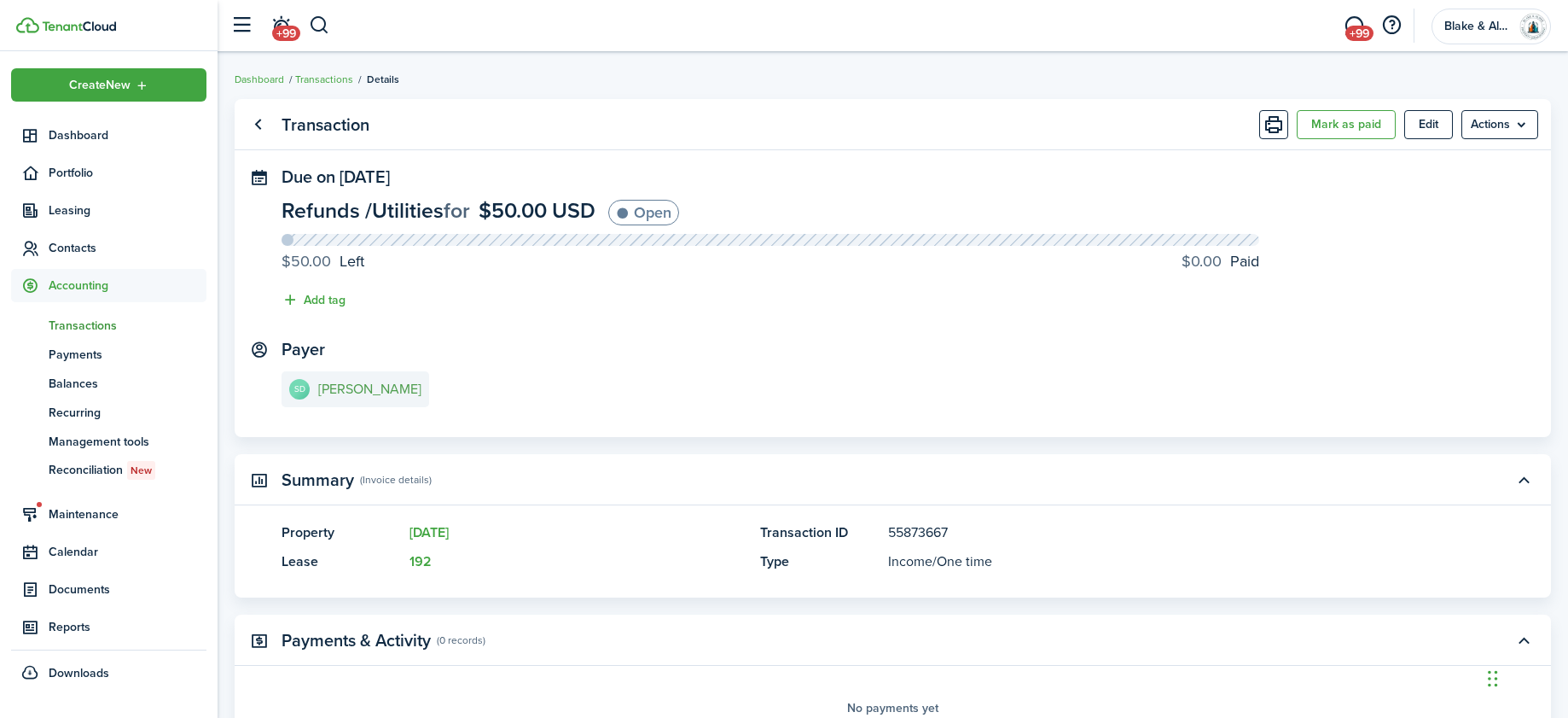
click at [349, 390] on e-details-info-title "[PERSON_NAME]" at bounding box center [370, 389] width 103 height 15
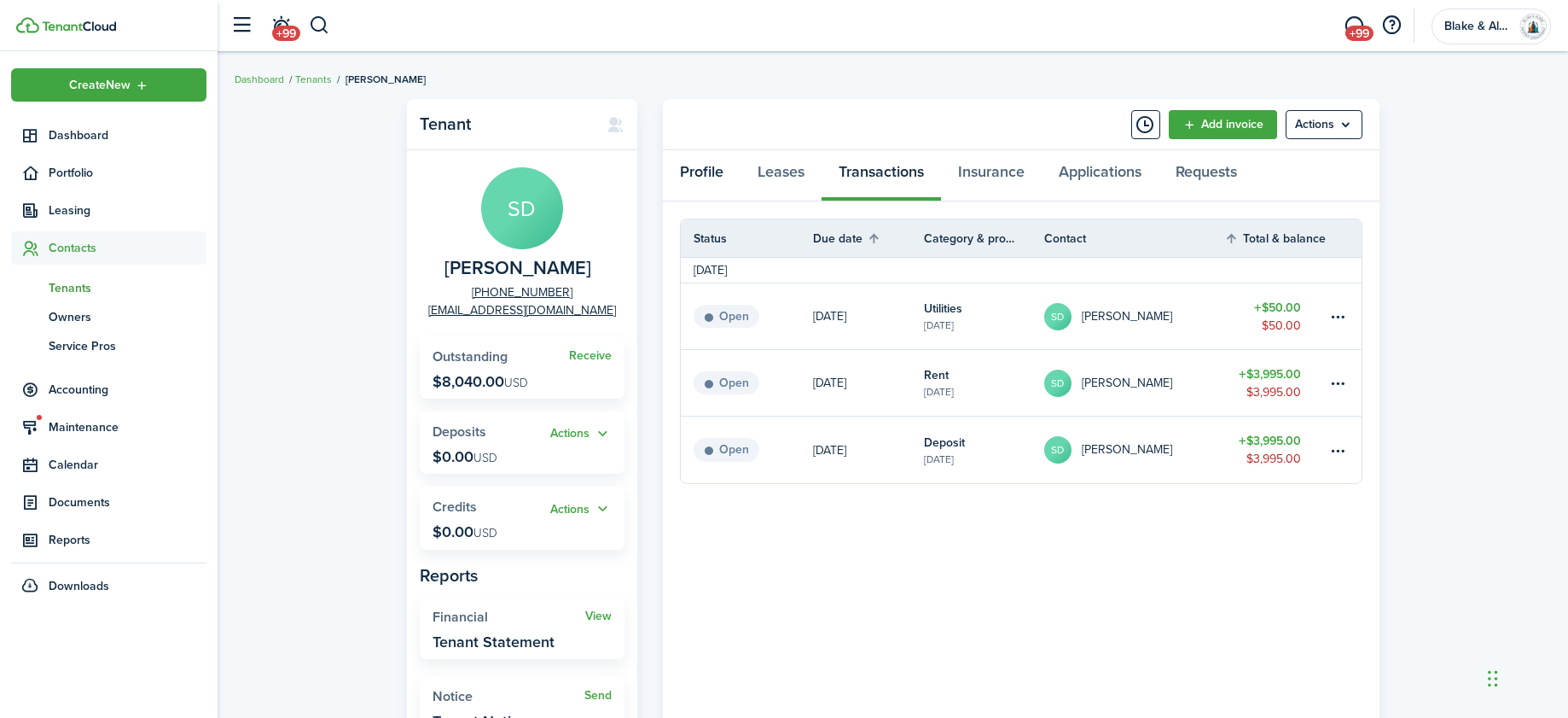
click at [689, 174] on link "Profile" at bounding box center [701, 175] width 78 height 51
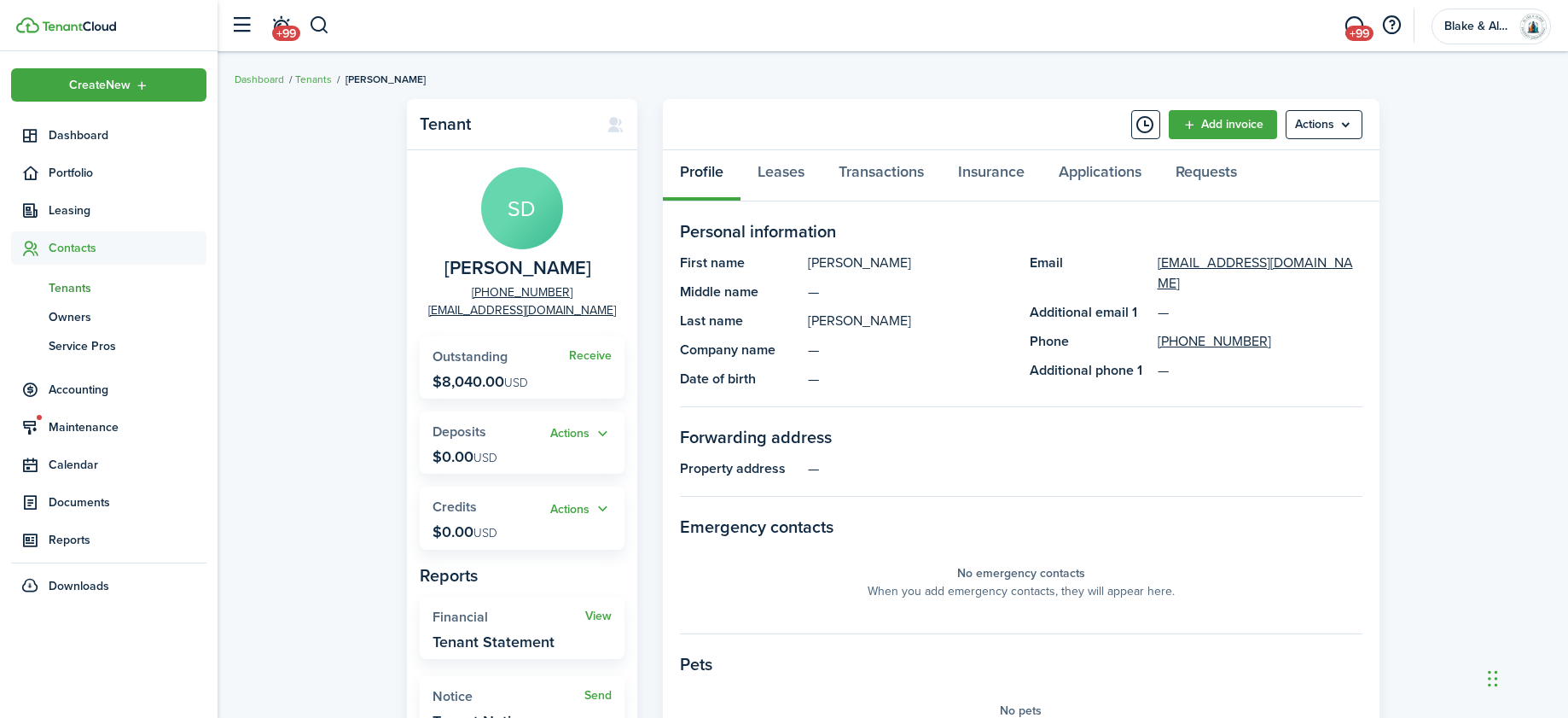
scroll to position [1, 0]
click at [1318, 120] on menu-btn "Actions" at bounding box center [1324, 123] width 77 height 29
click at [1401, 238] on div "Tenant SD [PERSON_NAME] [PHONE_NUMBER] [EMAIL_ADDRESS][DOMAIN_NAME] Receive Out…" at bounding box center [892, 589] width 1350 height 999
click at [540, 367] on widget-stats "Receive Outstanding $8,040.00 USD" at bounding box center [522, 367] width 205 height 62
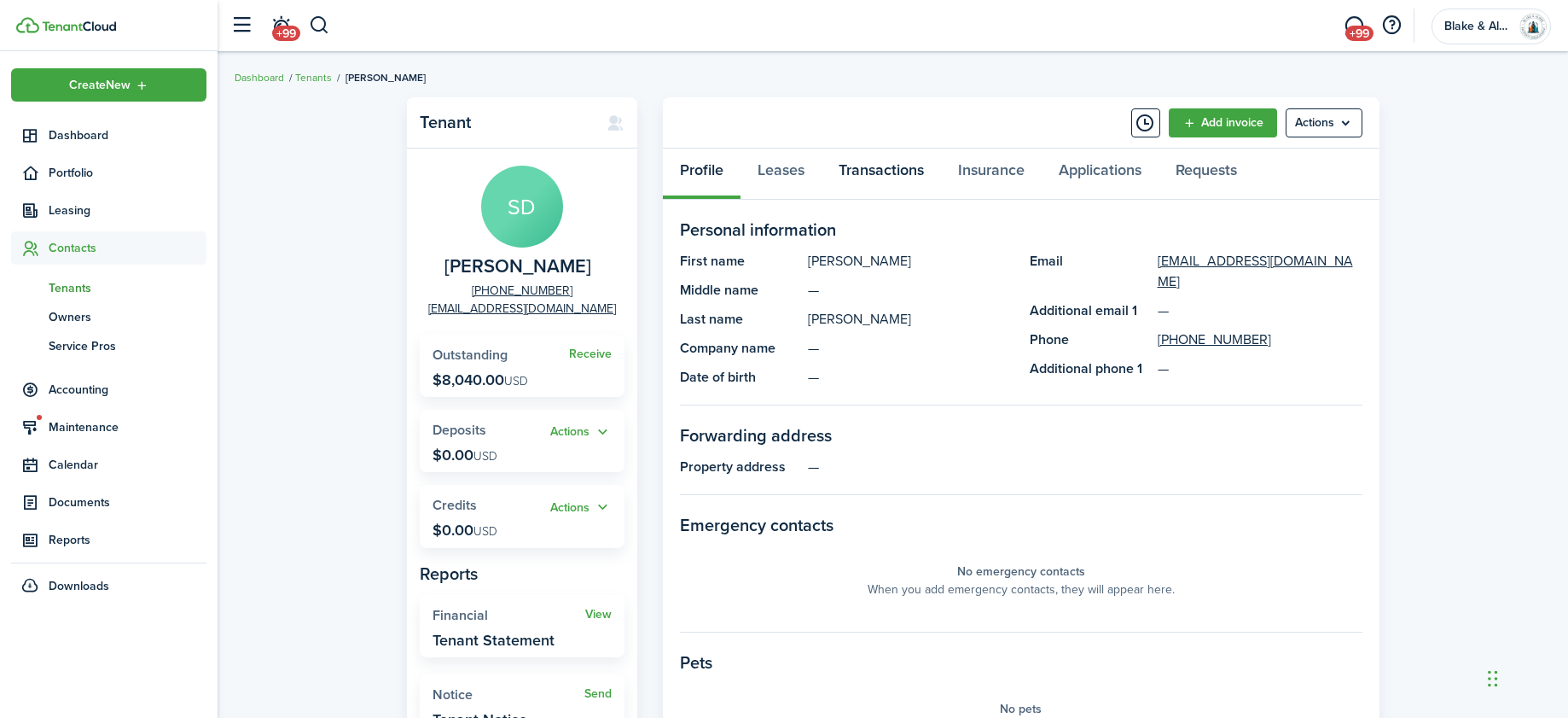
drag, startPoint x: 875, startPoint y: 174, endPoint x: 858, endPoint y: 174, distance: 17.0
click at [875, 174] on link "Transactions" at bounding box center [881, 173] width 119 height 51
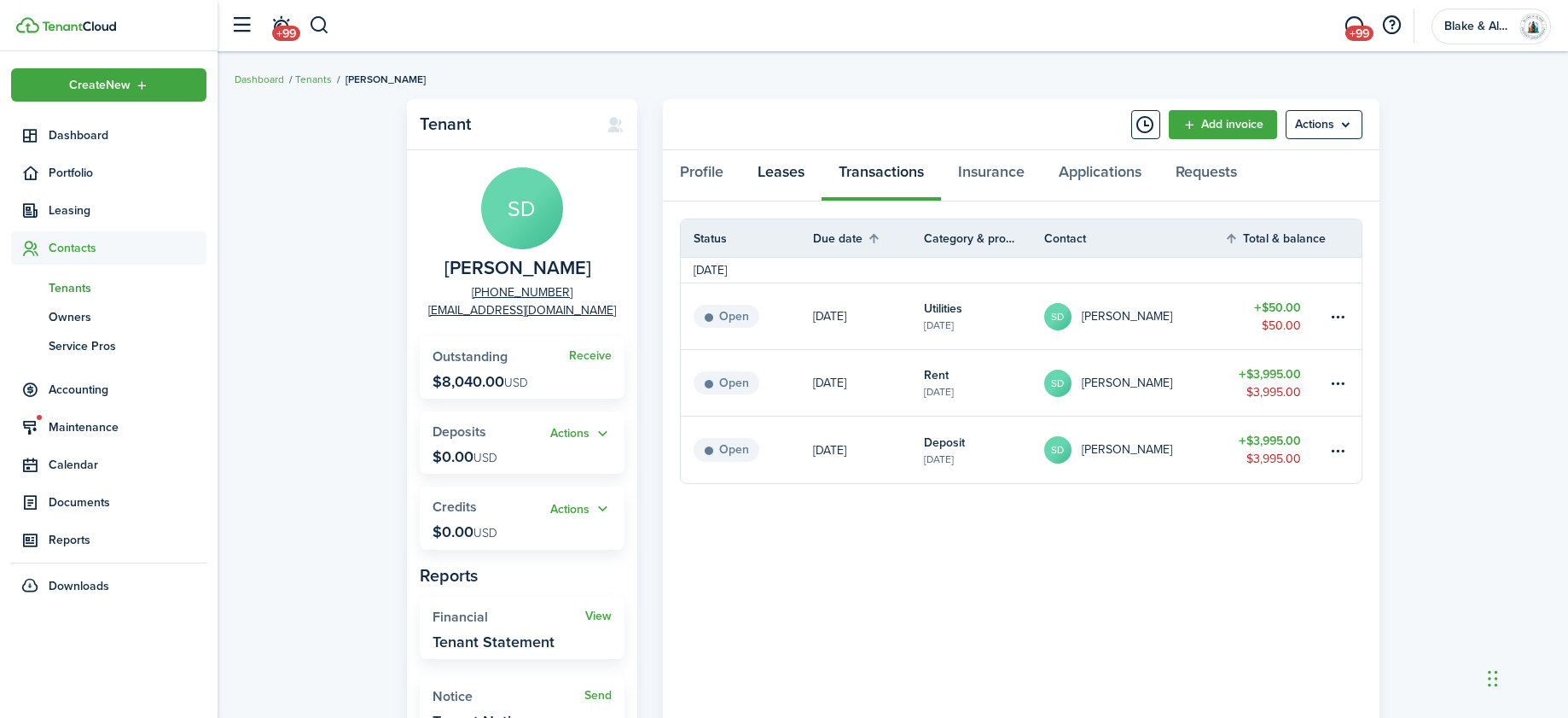
drag, startPoint x: 803, startPoint y: 171, endPoint x: 743, endPoint y: 174, distance: 60.1
click at [802, 171] on link "Leases" at bounding box center [781, 175] width 81 height 51
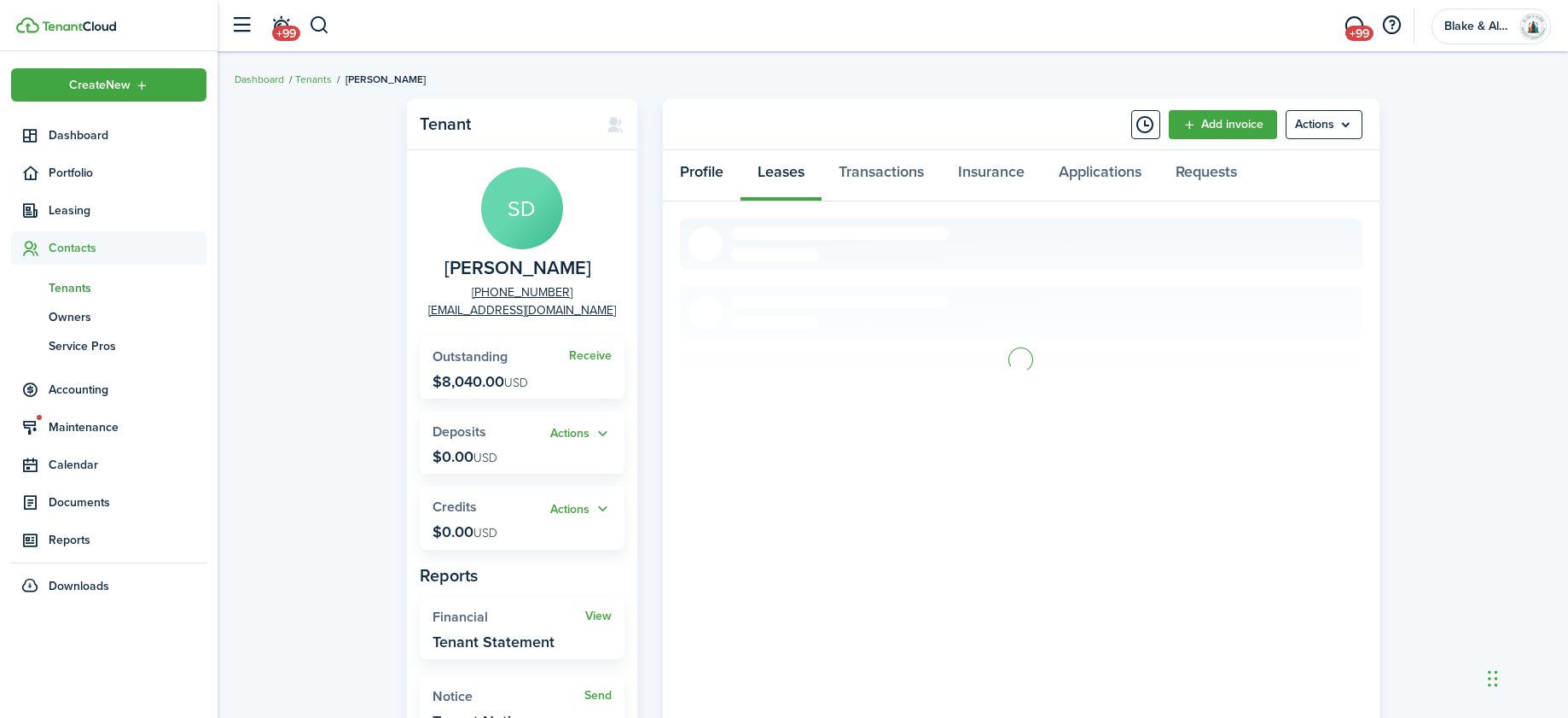
click at [714, 174] on link "Profile" at bounding box center [701, 175] width 78 height 51
